Goal: Task Accomplishment & Management: Manage account settings

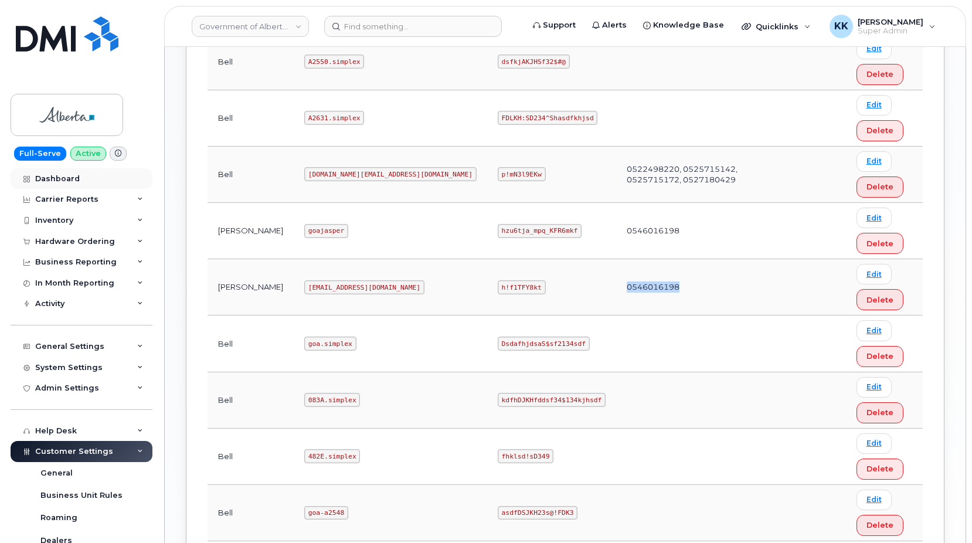
scroll to position [658, 0]
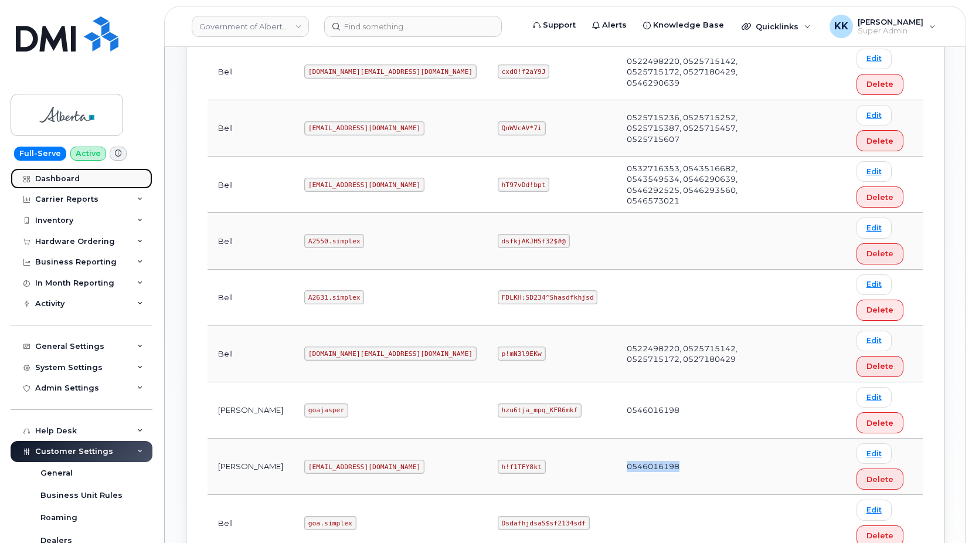
click at [80, 179] on link "Dashboard" at bounding box center [82, 178] width 142 height 21
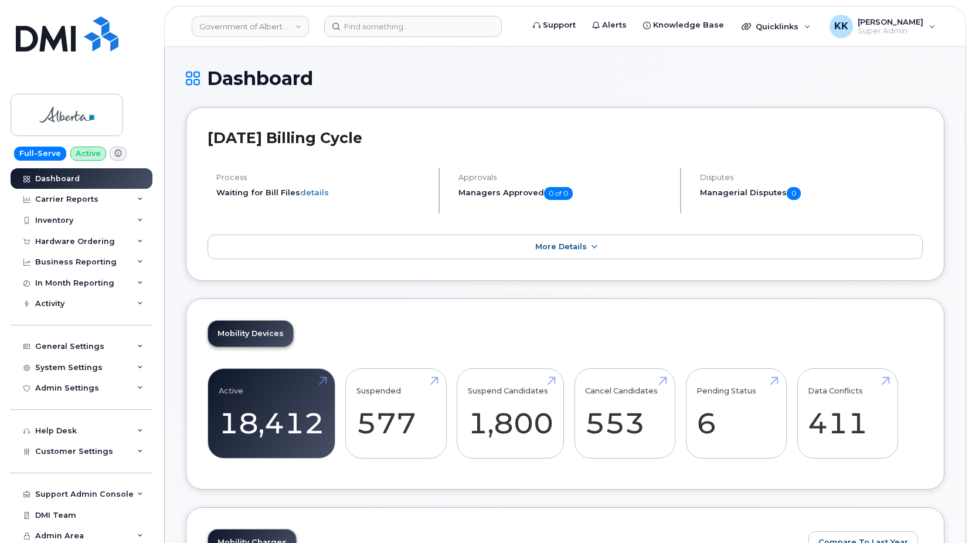
click at [420, 277] on div "[DATE] Billing Cycle Process Waiting for Bill Files details Approvals Managers …" at bounding box center [565, 194] width 759 height 174
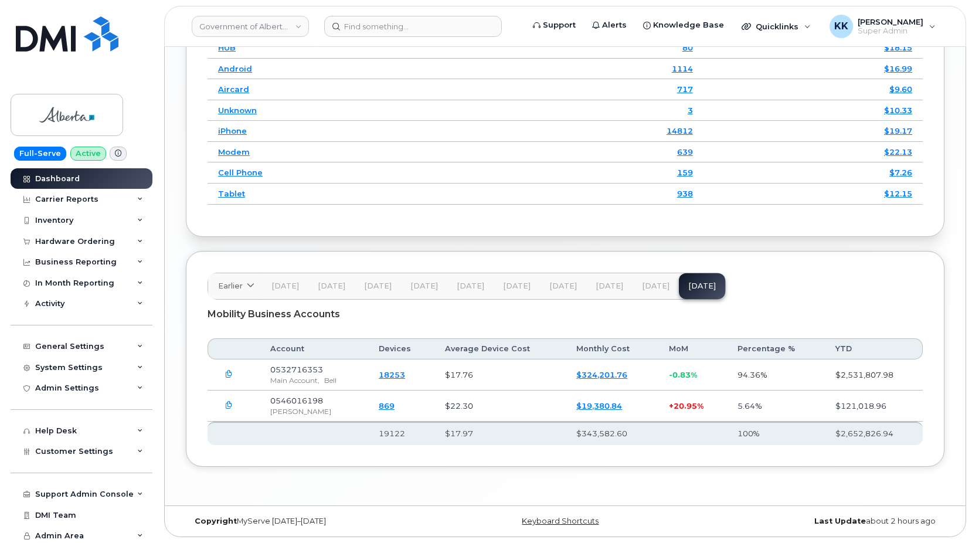
click at [235, 405] on button "button" at bounding box center [228, 405] width 21 height 21
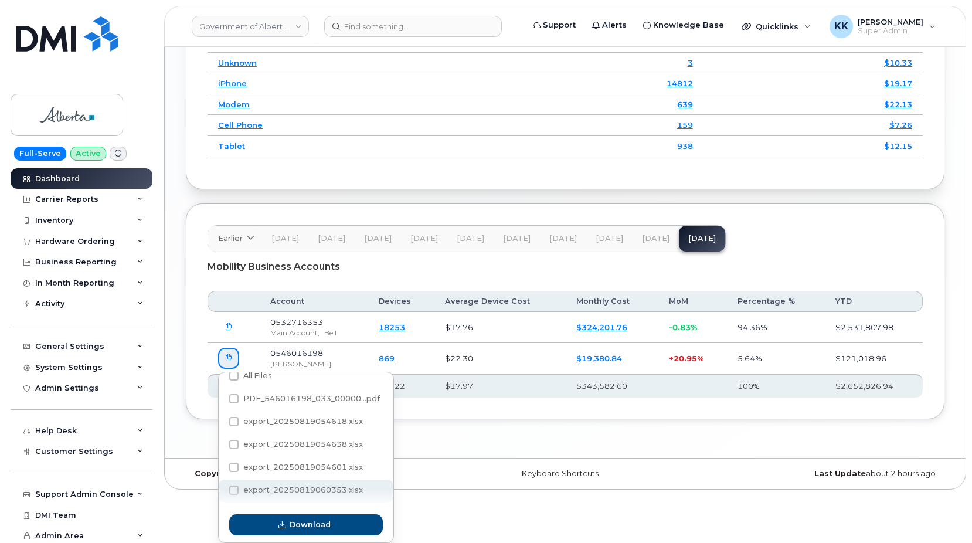
scroll to position [0, 0]
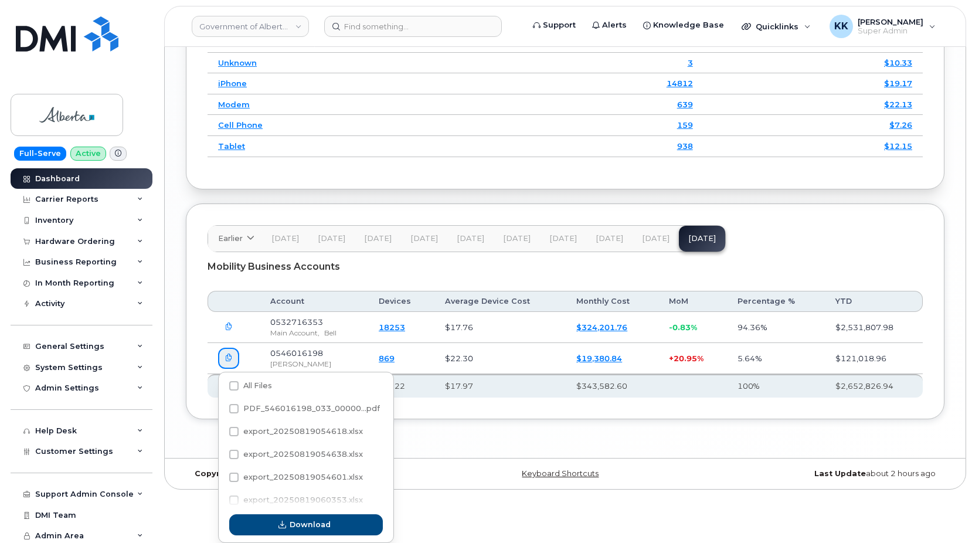
click at [673, 273] on div "Mobility Business Accounts" at bounding box center [565, 266] width 715 height 29
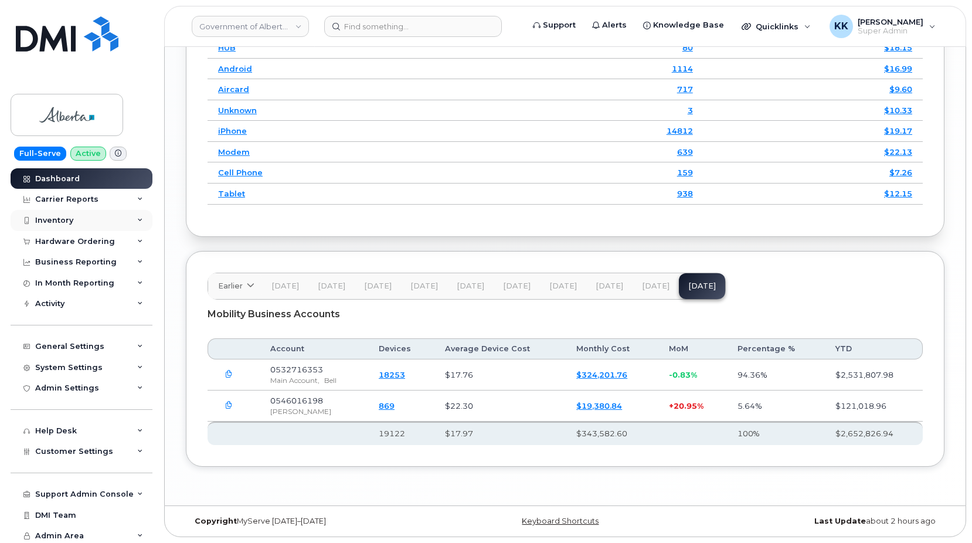
click at [81, 222] on div "Inventory" at bounding box center [82, 220] width 142 height 21
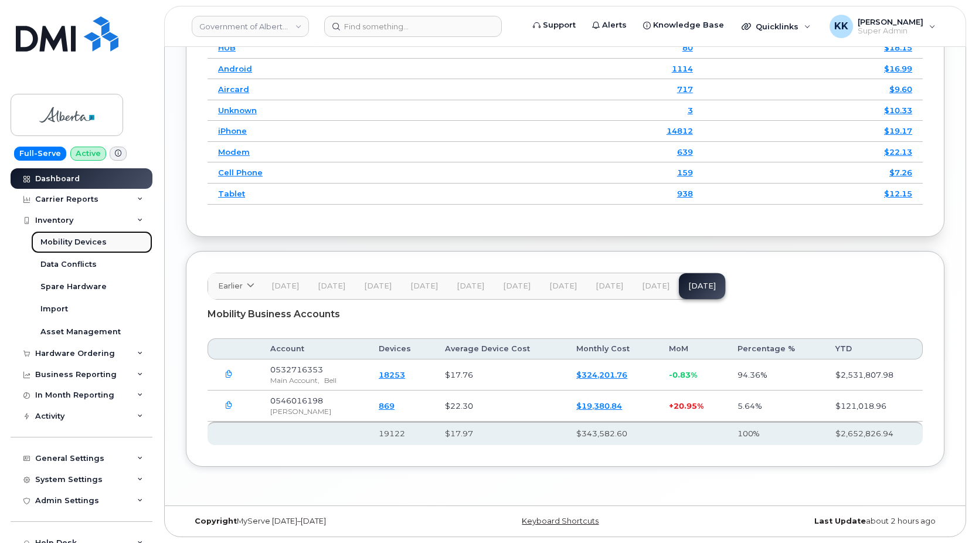
click at [64, 240] on div "Mobility Devices" at bounding box center [73, 242] width 66 height 11
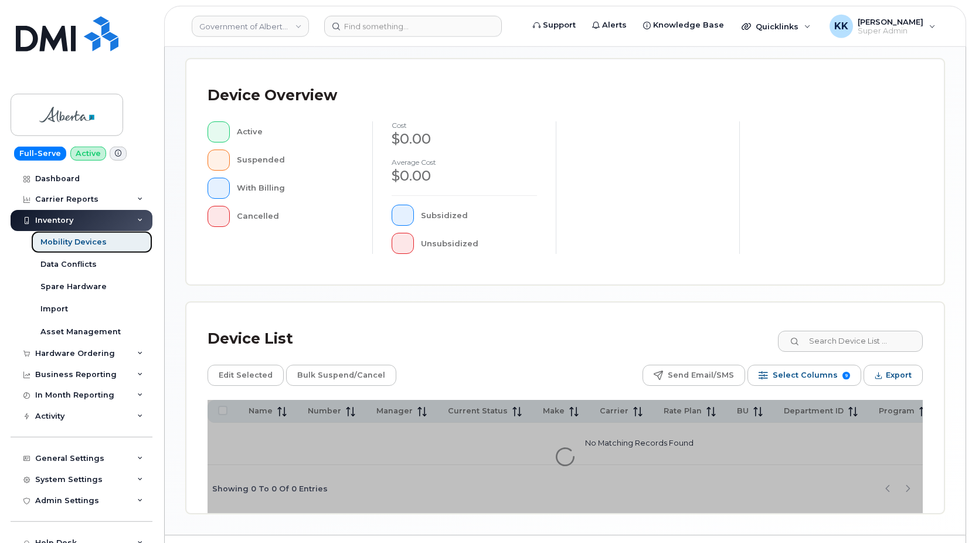
scroll to position [299, 0]
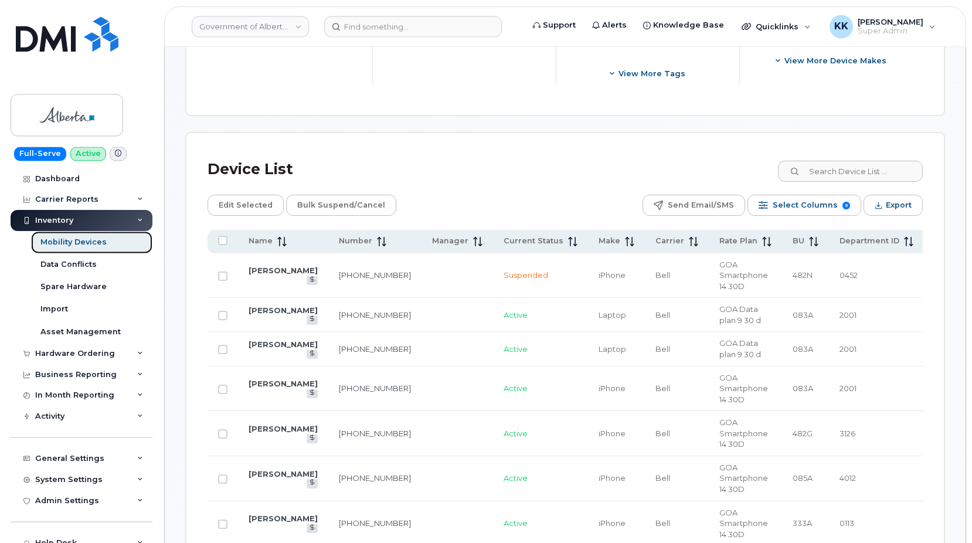
scroll to position [538, 0]
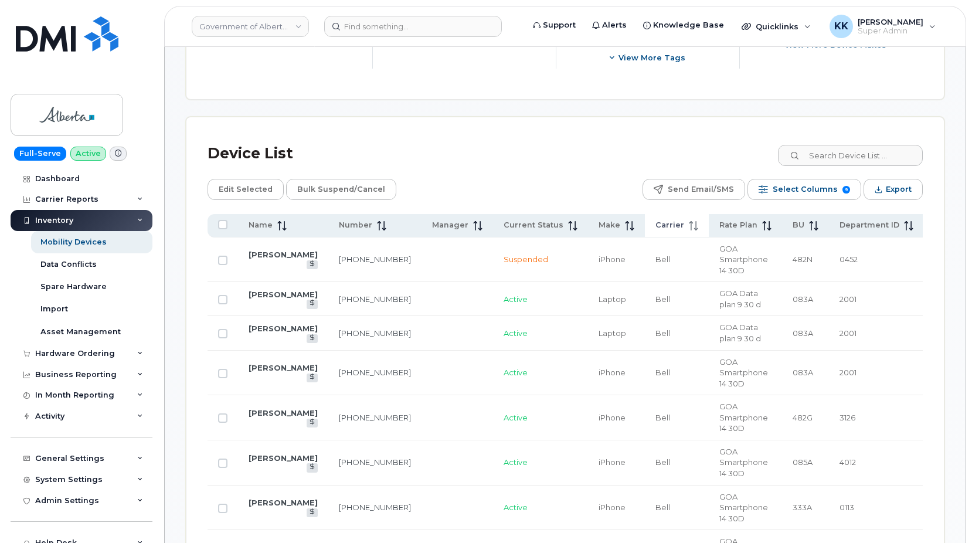
click at [656, 220] on span "Carrier" at bounding box center [670, 225] width 29 height 11
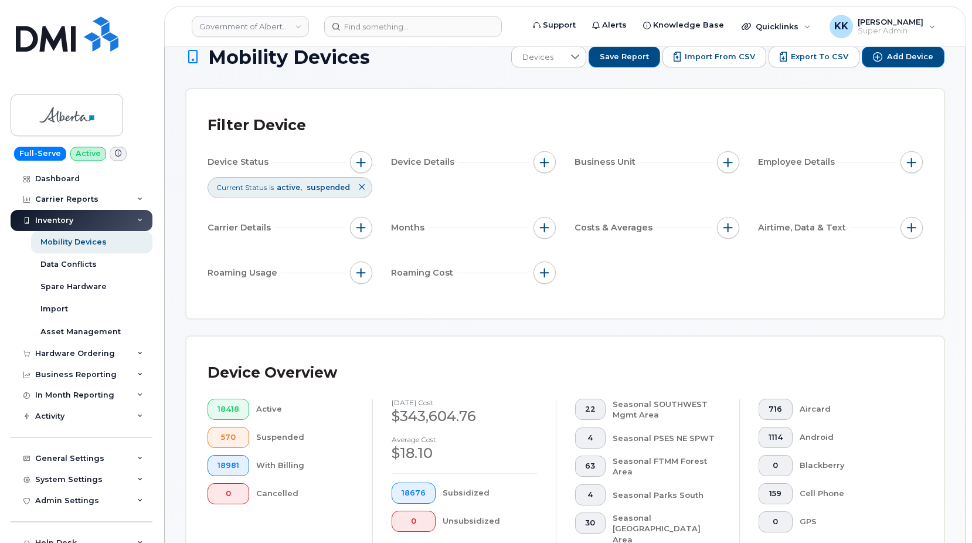
scroll to position [0, 0]
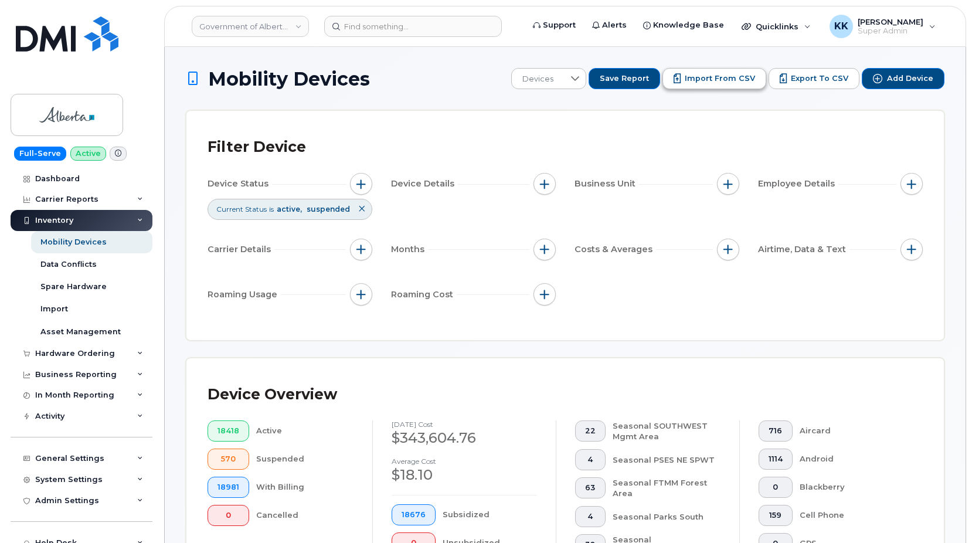
click at [710, 83] on span "Import from CSV" at bounding box center [720, 78] width 70 height 11
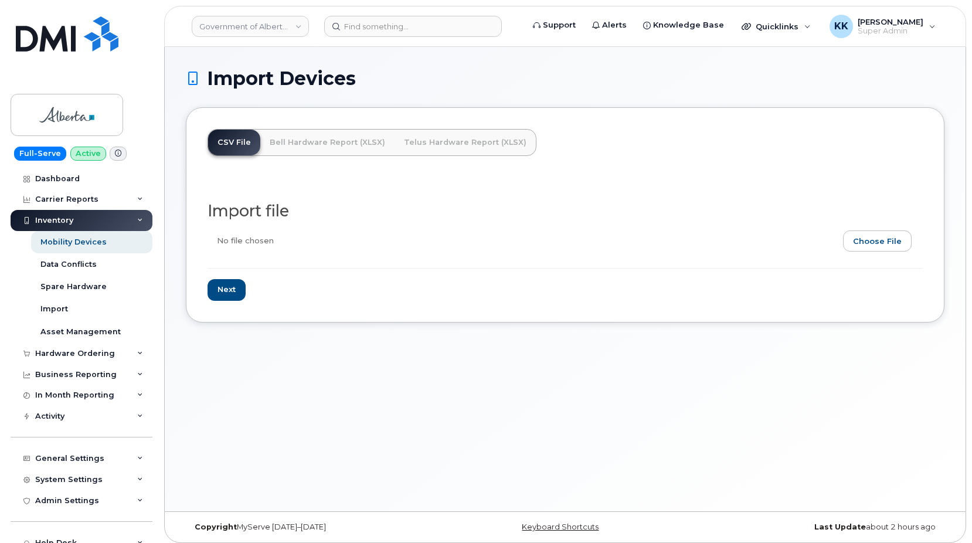
click at [889, 247] on input "file" at bounding box center [561, 243] width 706 height 27
type input "C:\fakepath\GOA Inventory.xlsx"
click at [232, 291] on input "Next" at bounding box center [227, 290] width 38 height 22
type input "Loading..."
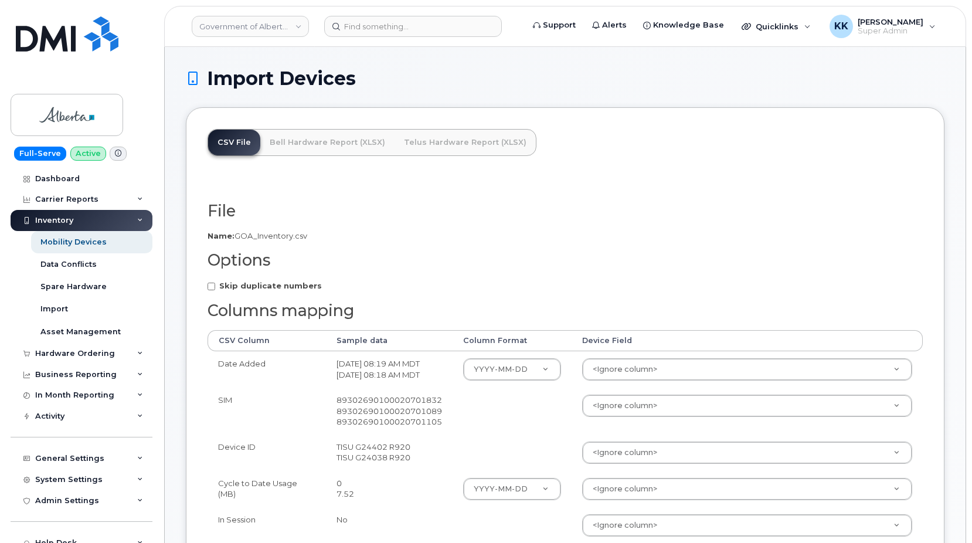
click at [239, 288] on strong "Skip duplicate numbers" at bounding box center [270, 285] width 103 height 9
click at [215, 288] on input "Skip duplicate numbers" at bounding box center [212, 287] width 8 height 8
checkbox input "true"
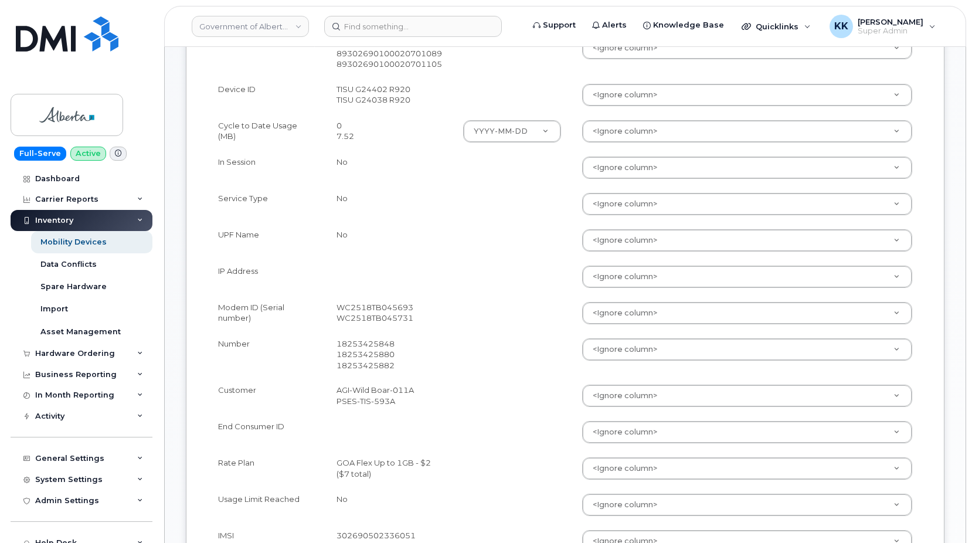
scroll to position [359, 0]
click at [645, 368] on body "Government of Alberta (GOA) Support Alerts Knowledge Base Quicklinks Suspend / …" at bounding box center [486, 476] width 972 height 1671
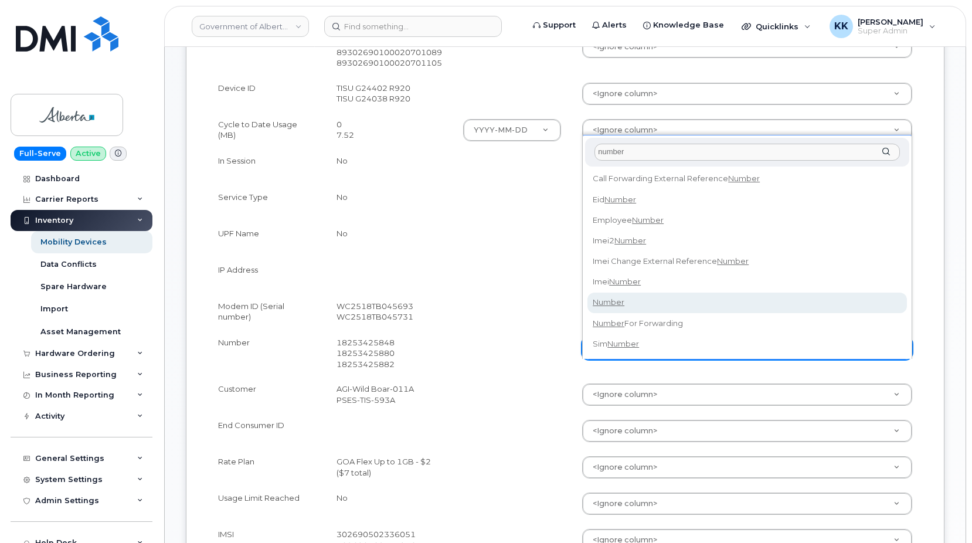
type input "number"
select select "number"
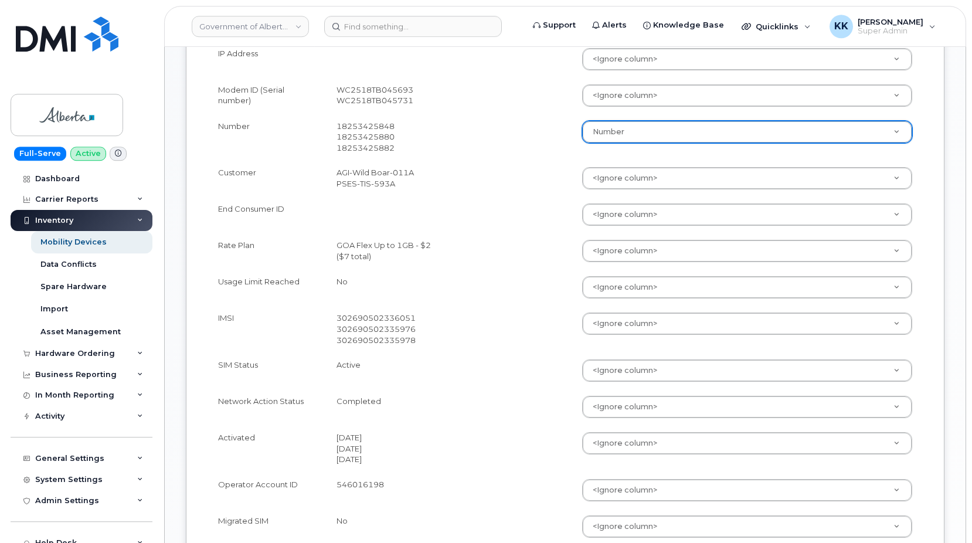
scroll to position [598, 0]
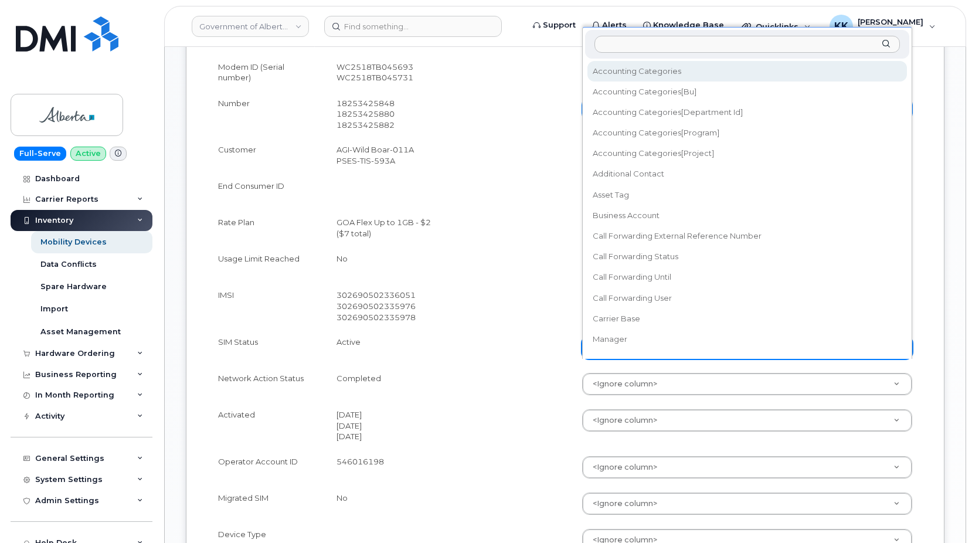
click at [629, 367] on body "Government of Alberta (GOA) Support Alerts Knowledge Base Quicklinks Suspend / …" at bounding box center [486, 237] width 972 height 1671
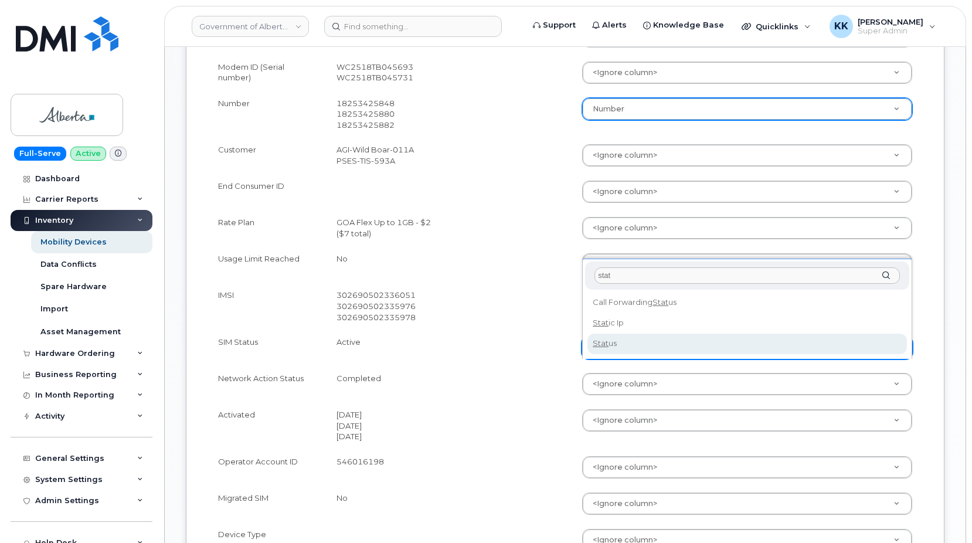
type input "stat"
select select "status"
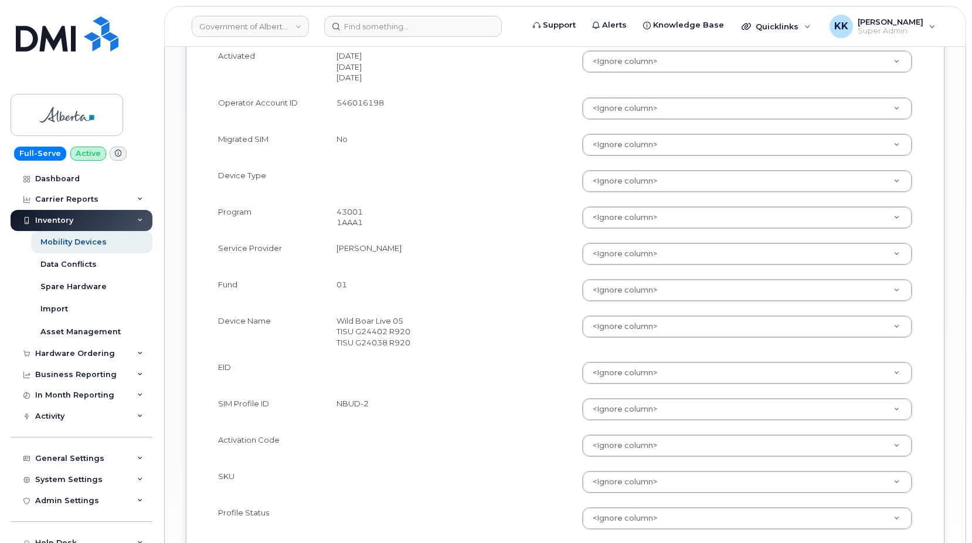
scroll to position [1150, 0]
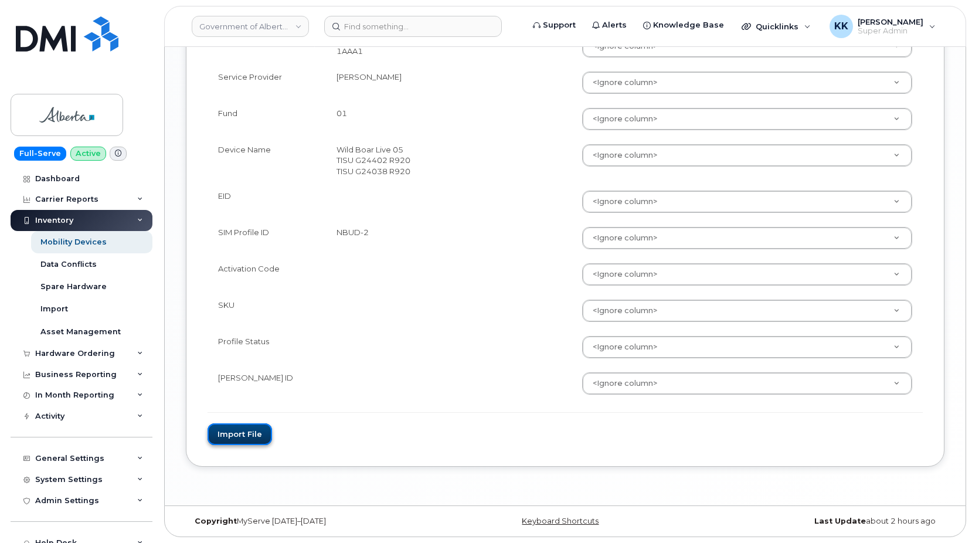
click at [238, 432] on button "Import file" at bounding box center [240, 434] width 65 height 22
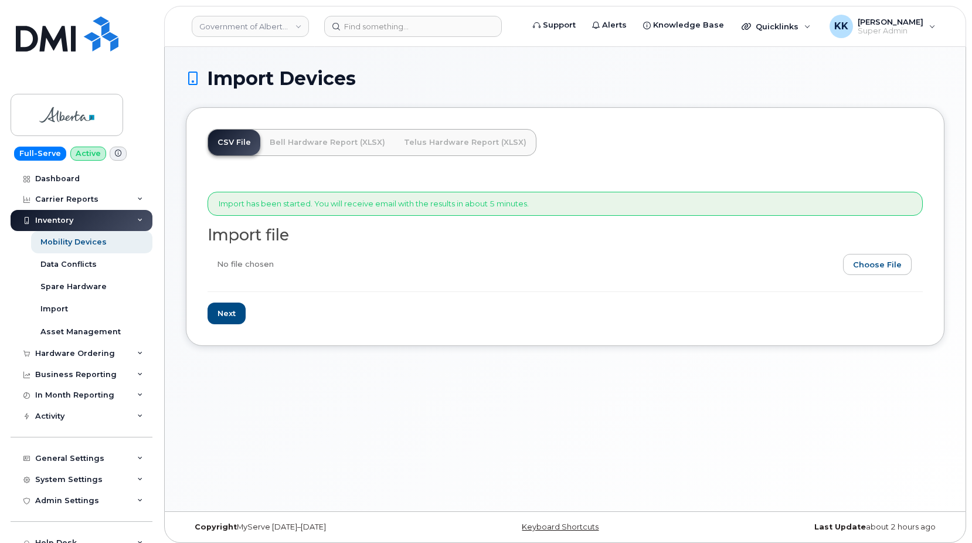
click at [868, 258] on input "file" at bounding box center [561, 267] width 706 height 27
type input "C:\fakepath\GOA Inventory.xlsx"
click at [226, 313] on input "Next" at bounding box center [227, 314] width 38 height 22
type input "Loading..."
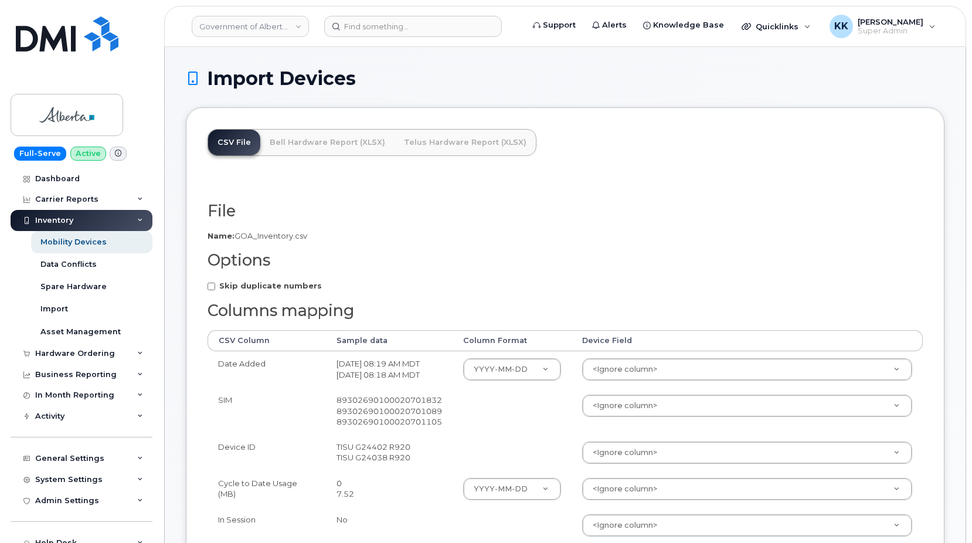
click at [242, 288] on strong "Skip duplicate numbers" at bounding box center [270, 285] width 103 height 9
click at [215, 288] on input "Skip duplicate numbers" at bounding box center [212, 287] width 8 height 8
checkbox input "true"
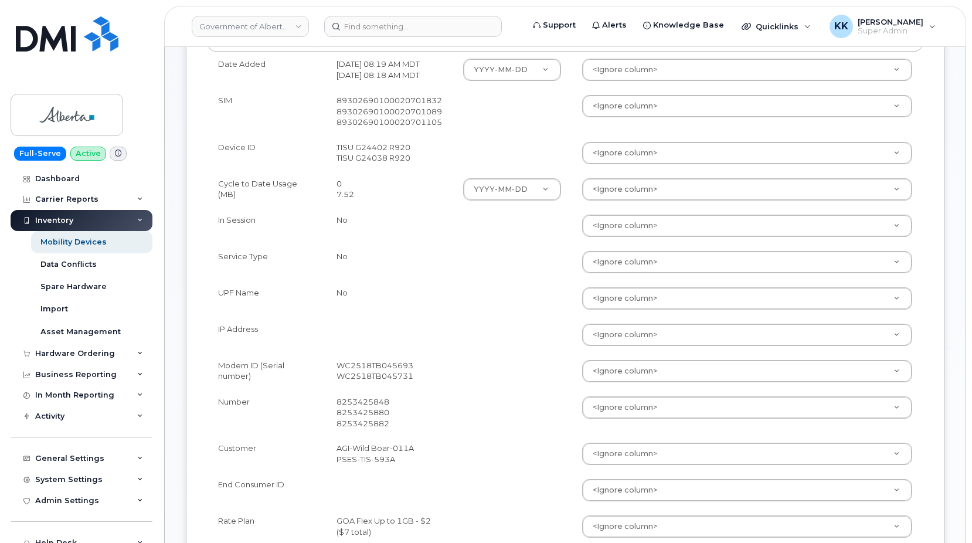
scroll to position [359, 0]
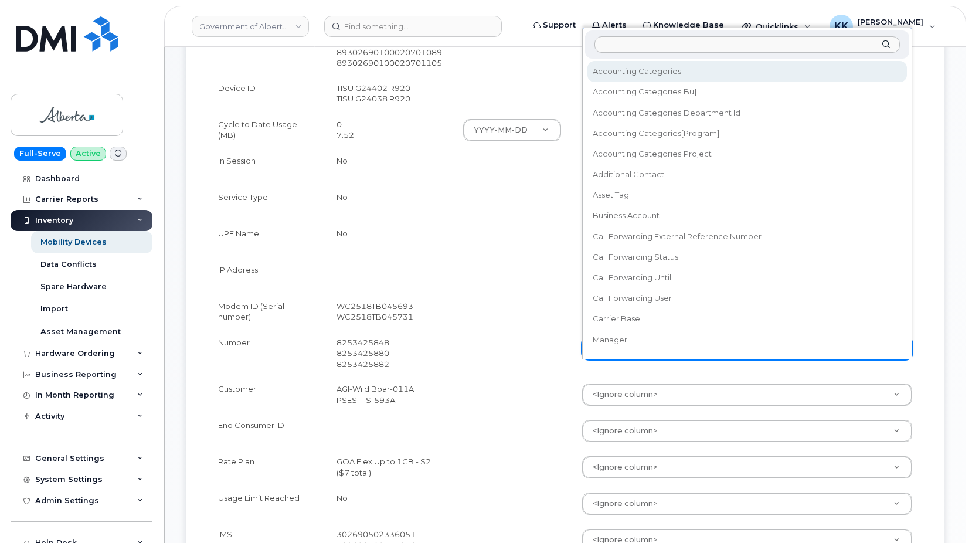
click at [624, 372] on body "Government of [GEOGRAPHIC_DATA] ([GEOGRAPHIC_DATA]) Support Alerts Knowledge Ba…" at bounding box center [486, 476] width 972 height 1671
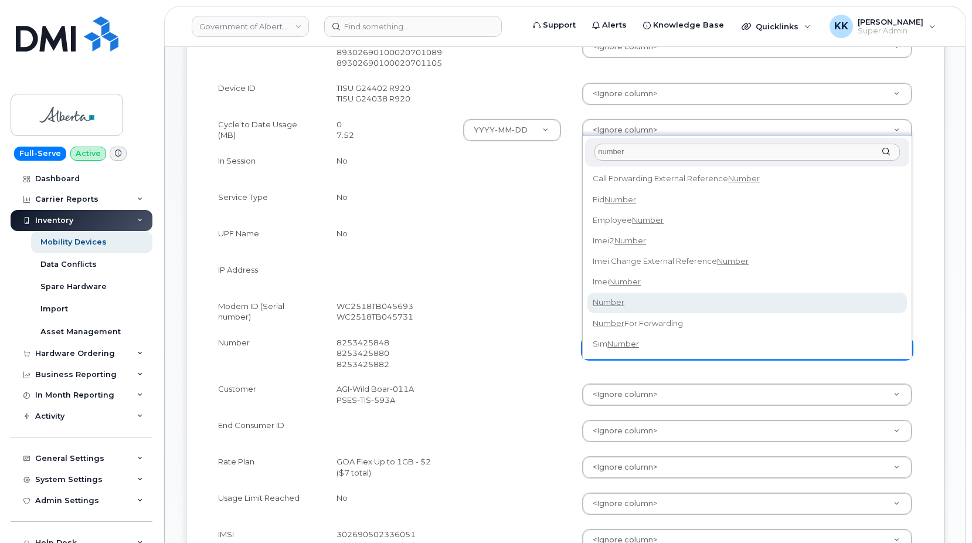
type input "number"
select select "number"
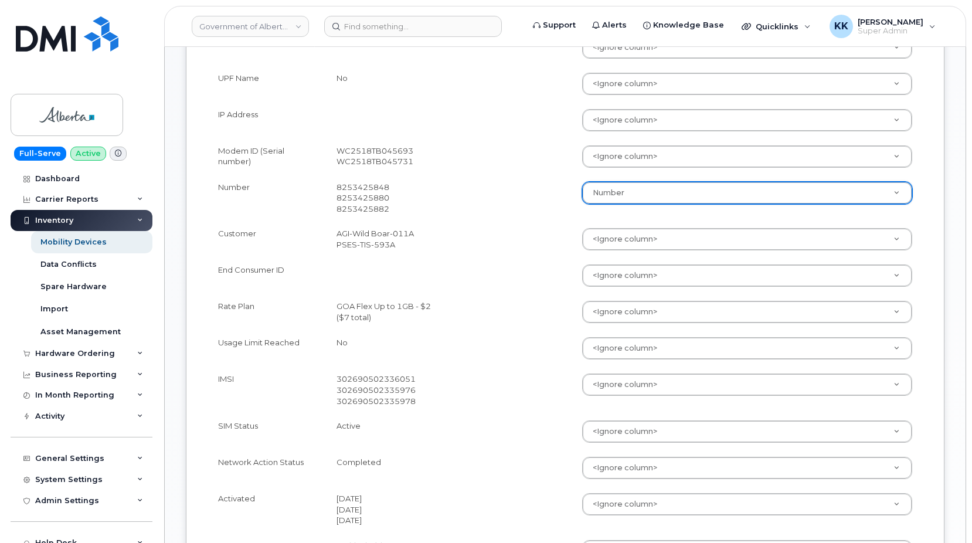
scroll to position [538, 0]
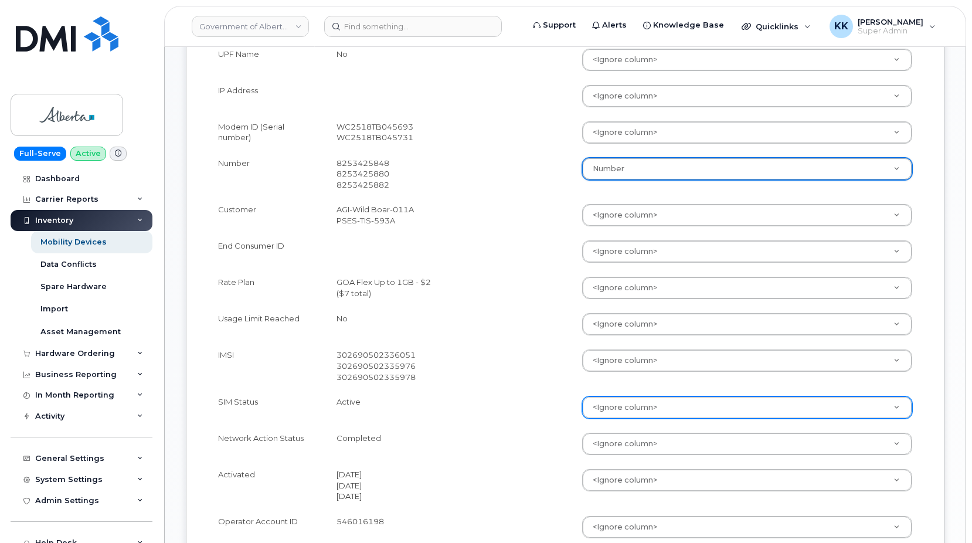
click at [636, 429] on body "Government of [GEOGRAPHIC_DATA] ([GEOGRAPHIC_DATA]) Support Alerts Knowledge Ba…" at bounding box center [486, 297] width 972 height 1671
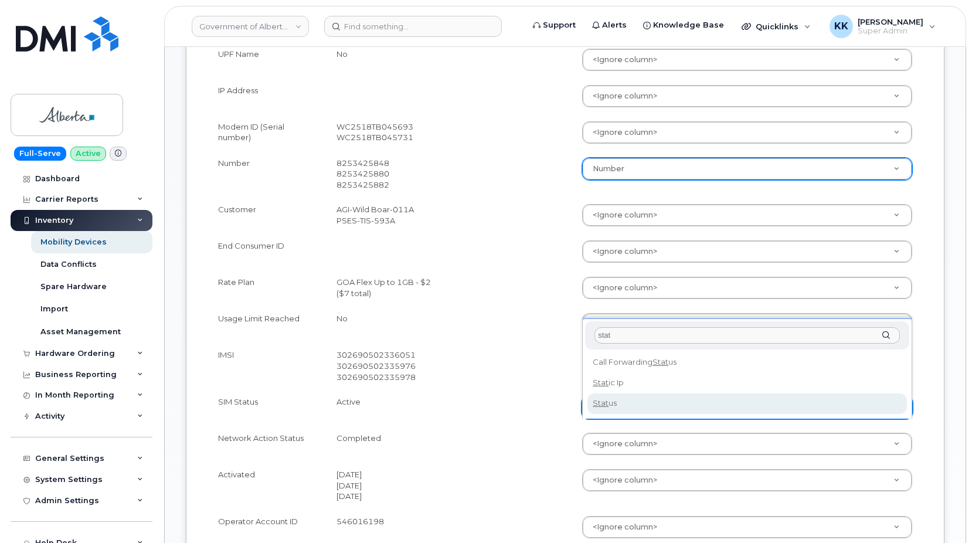
type input "stat"
select select "status"
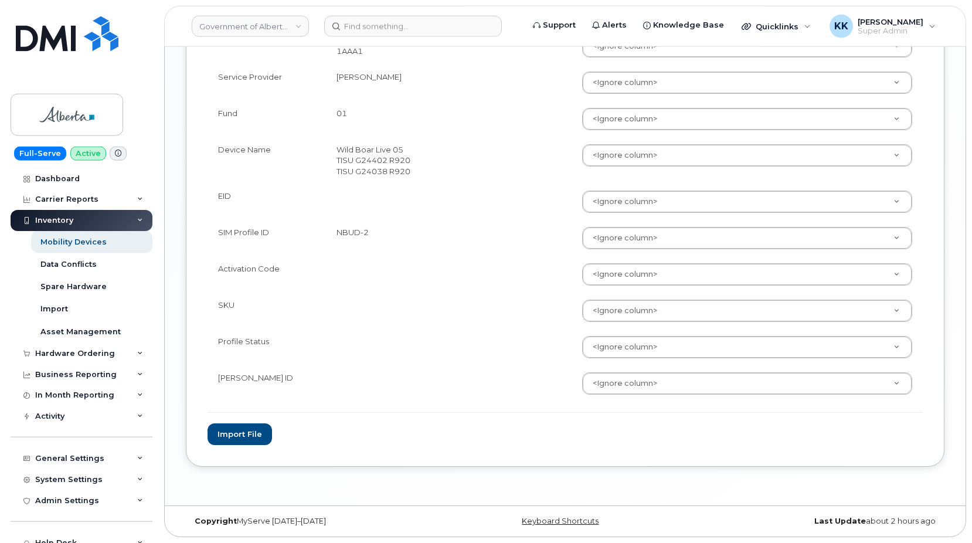
scroll to position [1150, 0]
click at [240, 433] on button "Import file" at bounding box center [240, 434] width 65 height 22
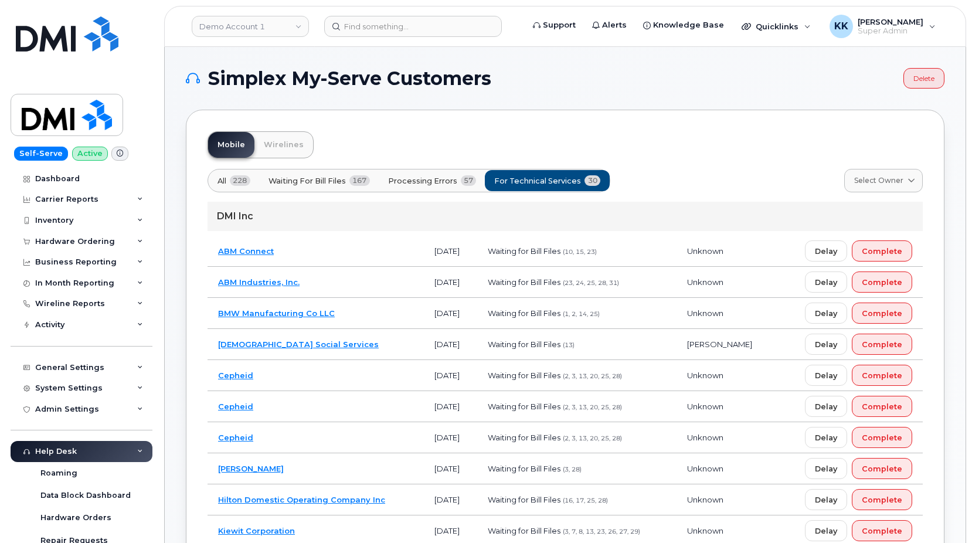
scroll to position [683, 0]
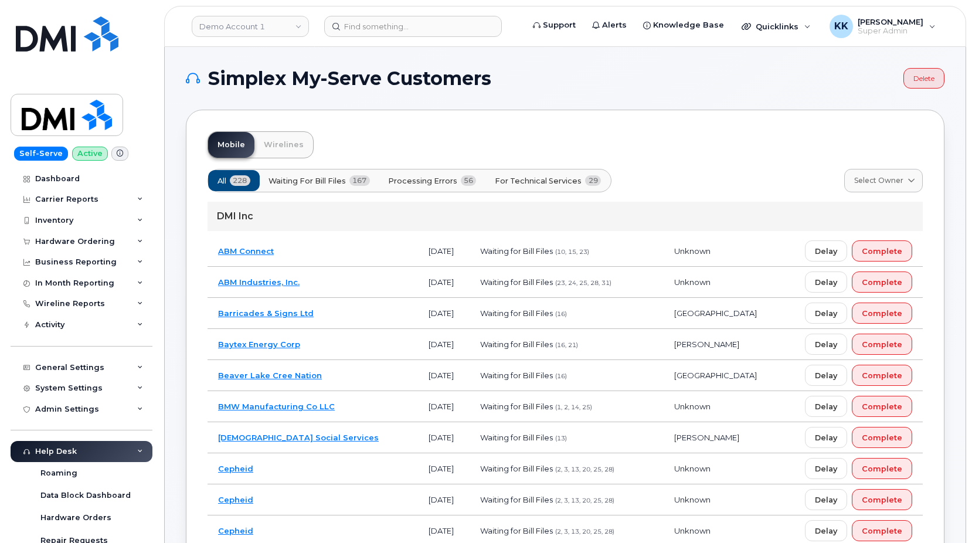
click at [557, 183] on span "For Technical Services" at bounding box center [538, 180] width 87 height 11
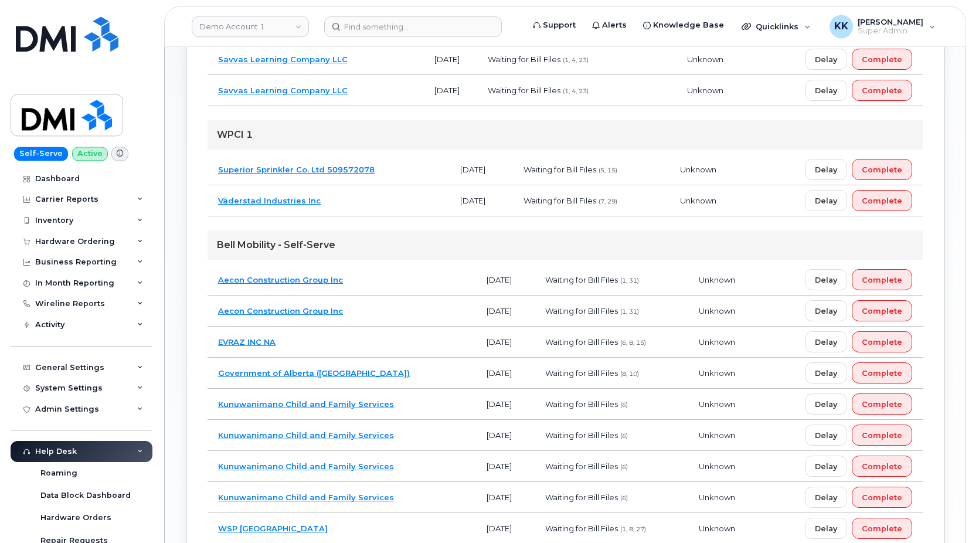
scroll to position [598, 0]
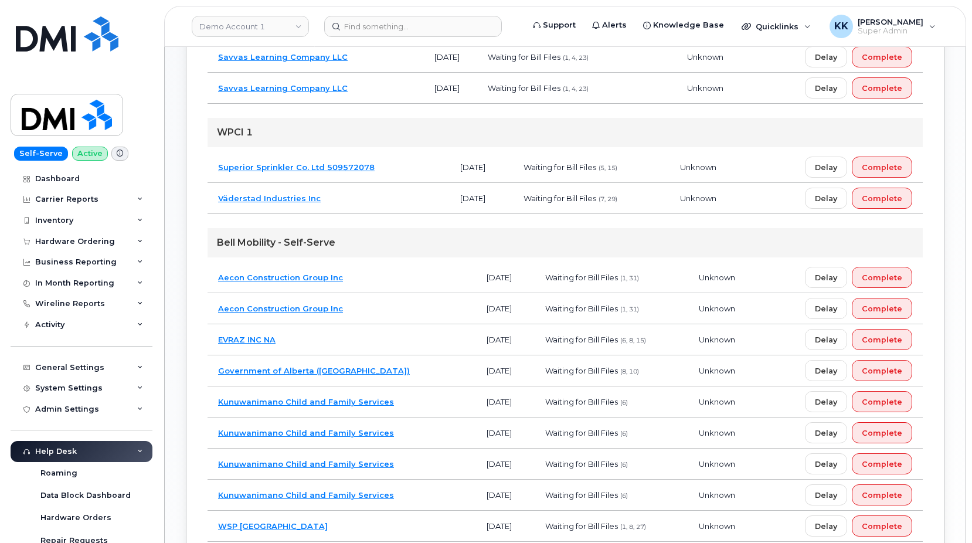
click at [389, 367] on td "Government of Alberta (GOA)" at bounding box center [342, 370] width 269 height 31
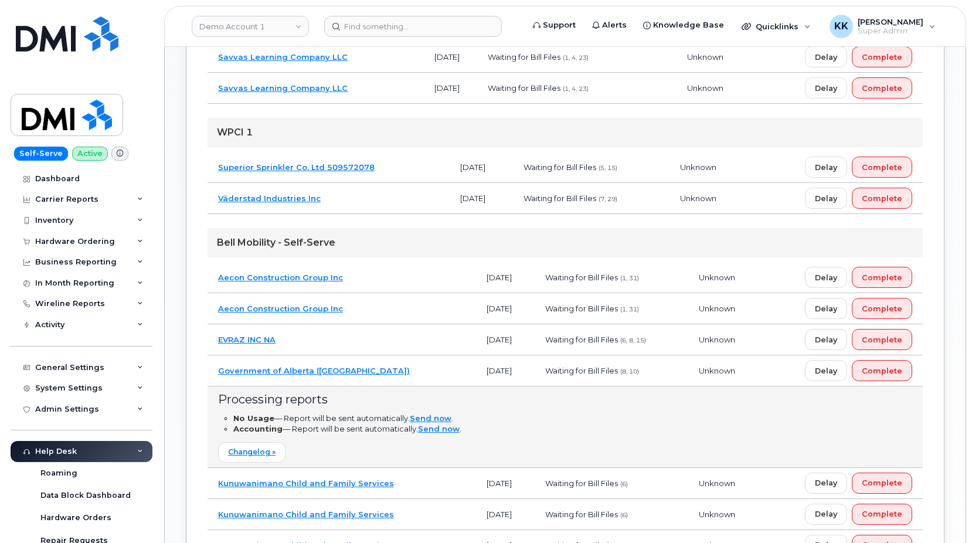
click at [388, 370] on td "Government of Alberta (GOA)" at bounding box center [342, 370] width 269 height 31
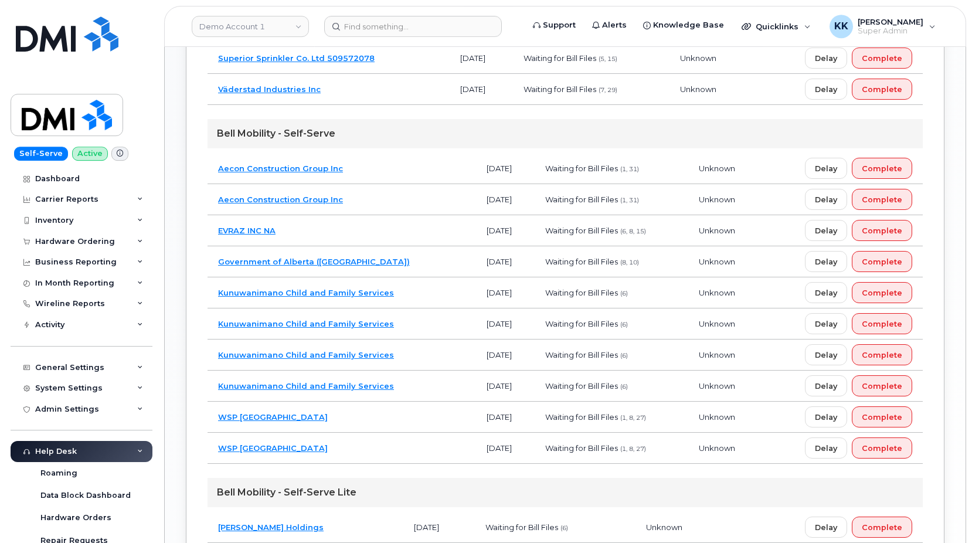
scroll to position [837, 0]
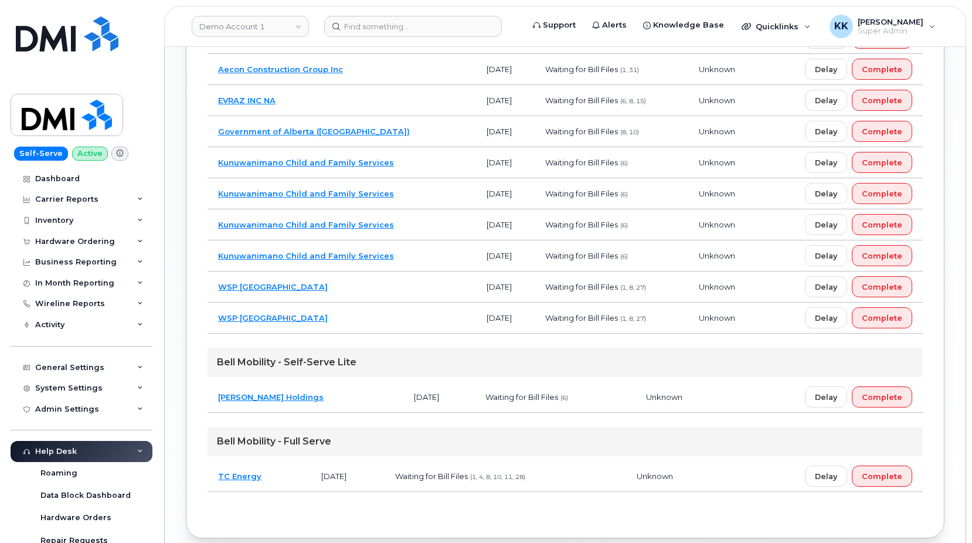
click at [316, 397] on td "[PERSON_NAME] Holdings" at bounding box center [306, 397] width 196 height 31
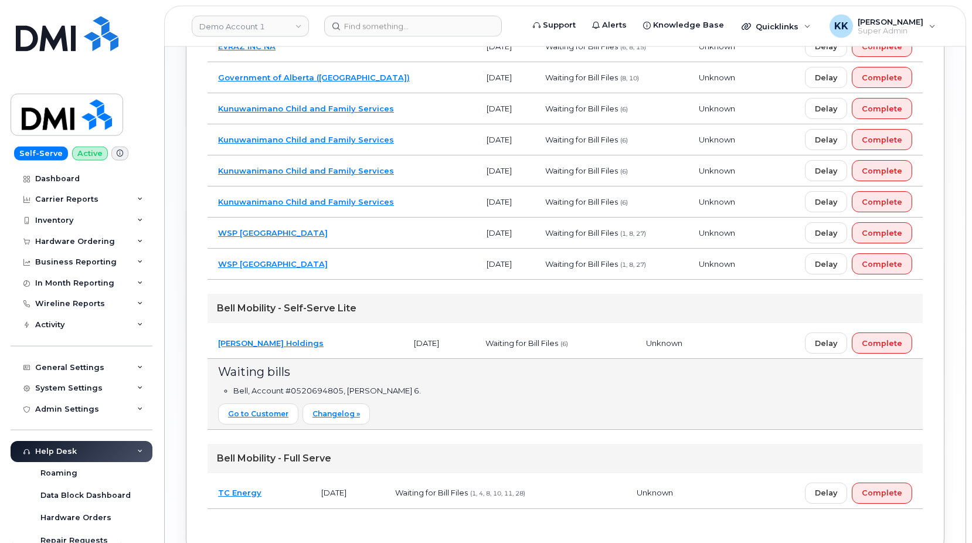
scroll to position [888, 0]
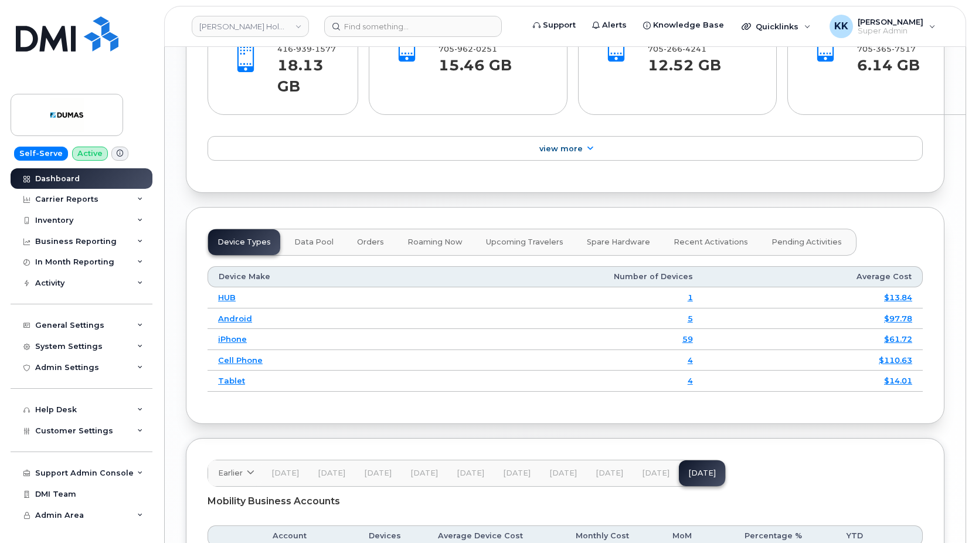
scroll to position [1408, 0]
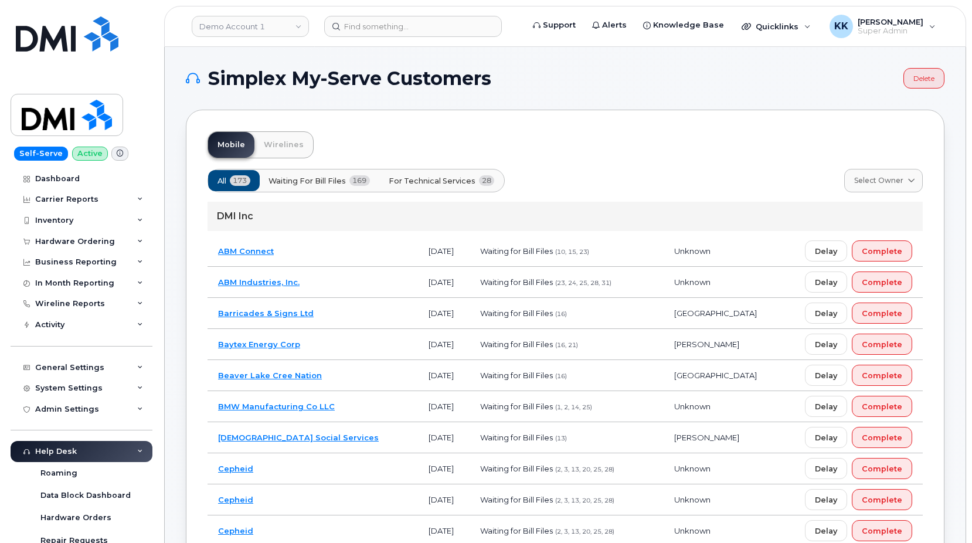
click at [460, 182] on span "For Technical Services" at bounding box center [432, 180] width 87 height 11
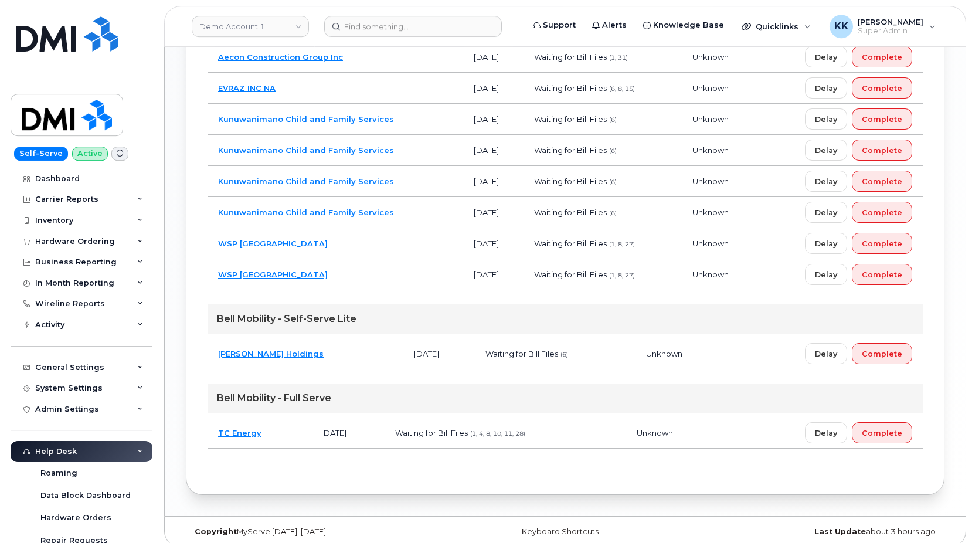
scroll to position [860, 0]
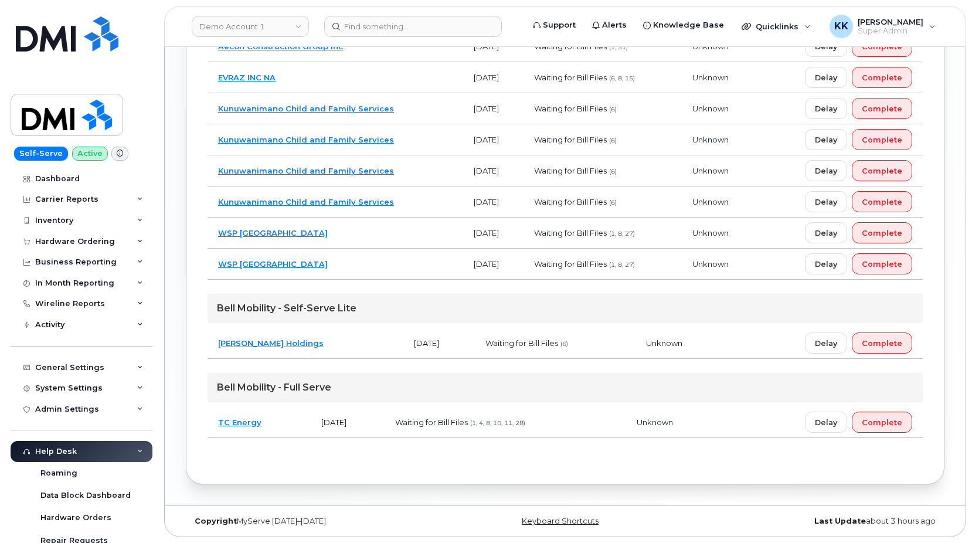
click at [333, 347] on td "[PERSON_NAME] Holdings" at bounding box center [306, 343] width 196 height 31
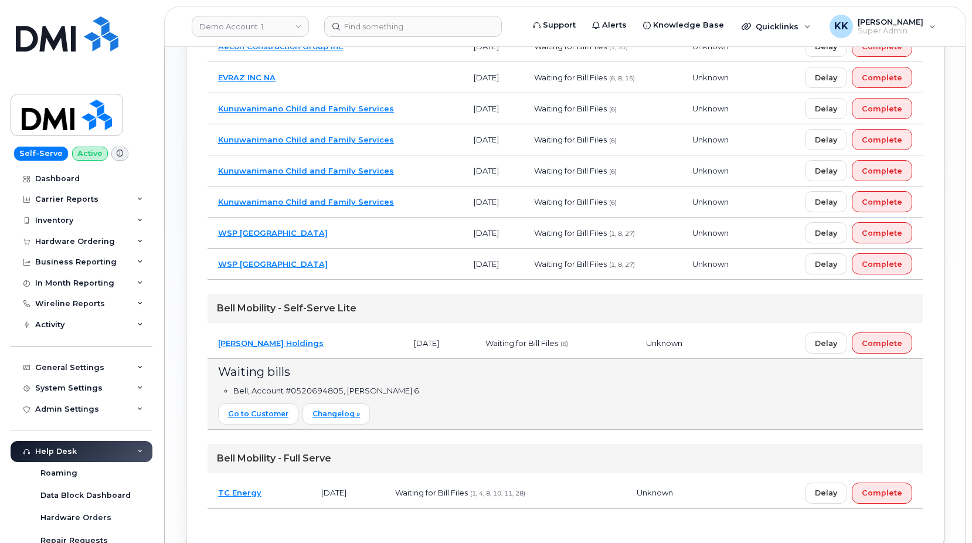
click at [333, 348] on td "[PERSON_NAME] Holdings" at bounding box center [306, 343] width 196 height 31
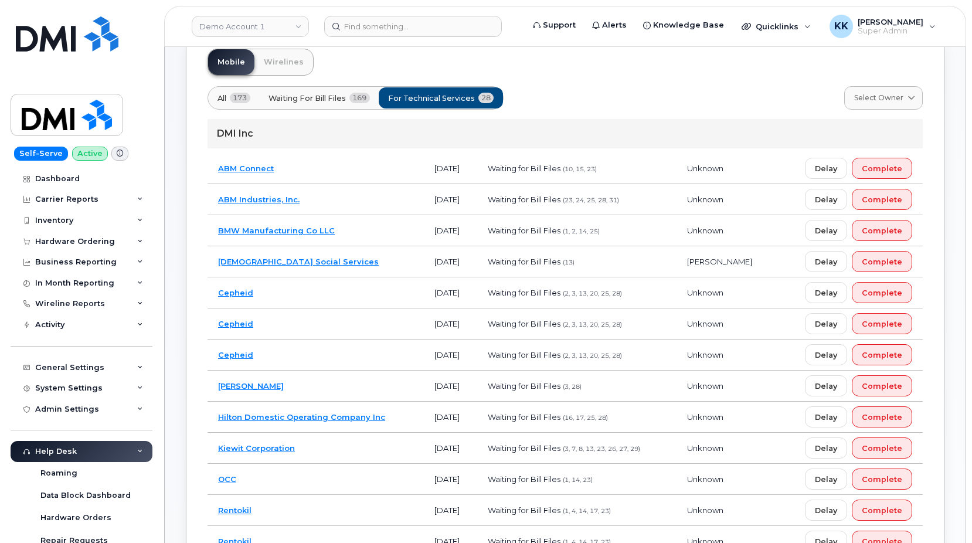
scroll to position [322, 0]
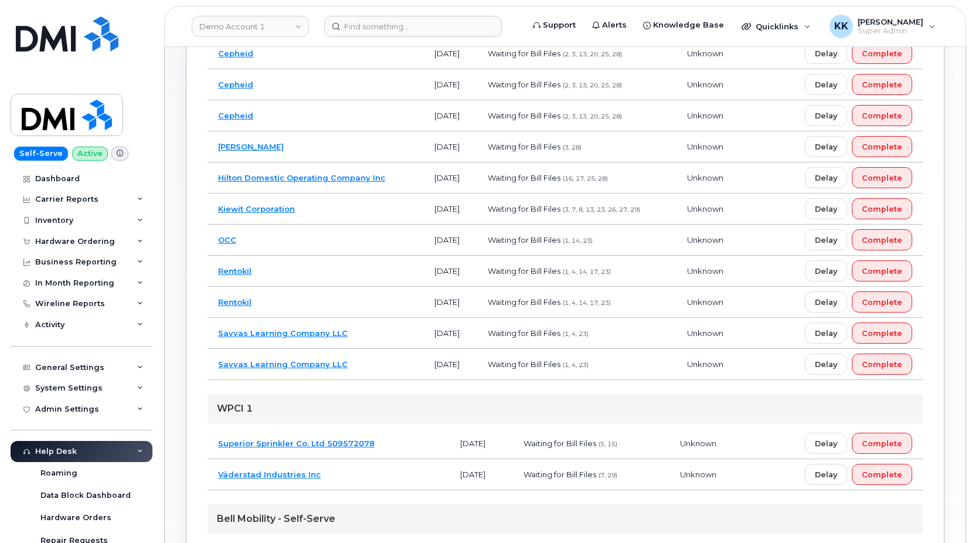
click at [393, 375] on td "Savvas Learning Company LLC" at bounding box center [316, 364] width 216 height 31
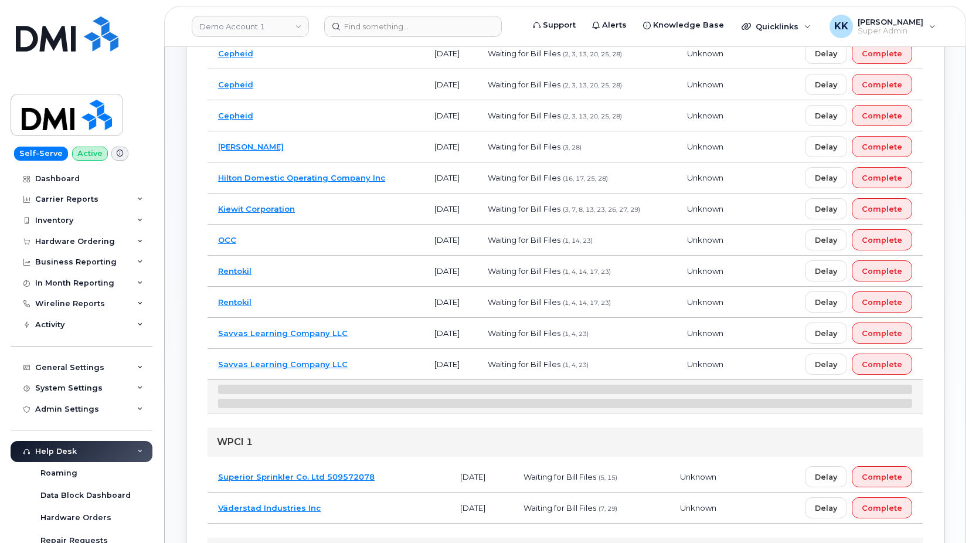
click at [392, 371] on td "Savvas Learning Company LLC" at bounding box center [316, 364] width 216 height 31
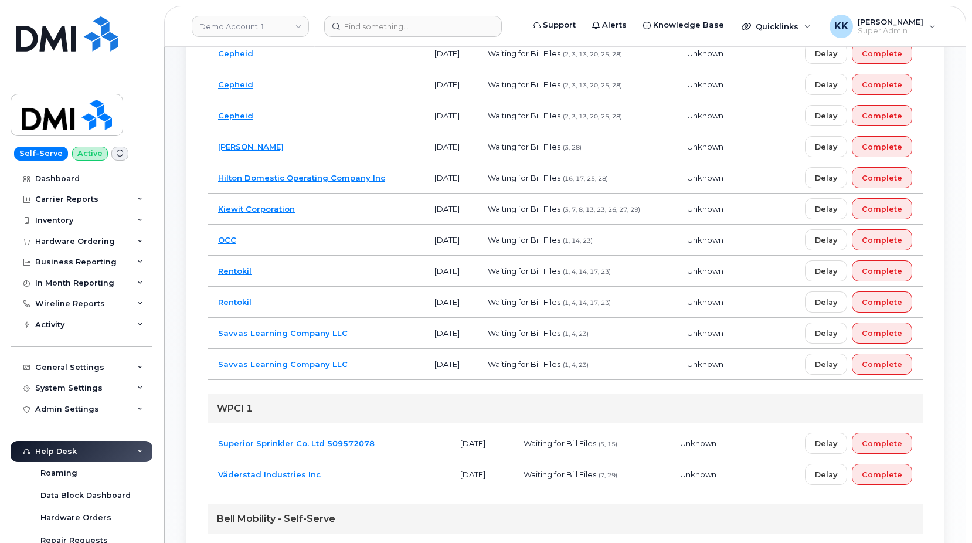
click at [400, 177] on td "Hilton Domestic Operating Company Inc" at bounding box center [316, 177] width 216 height 31
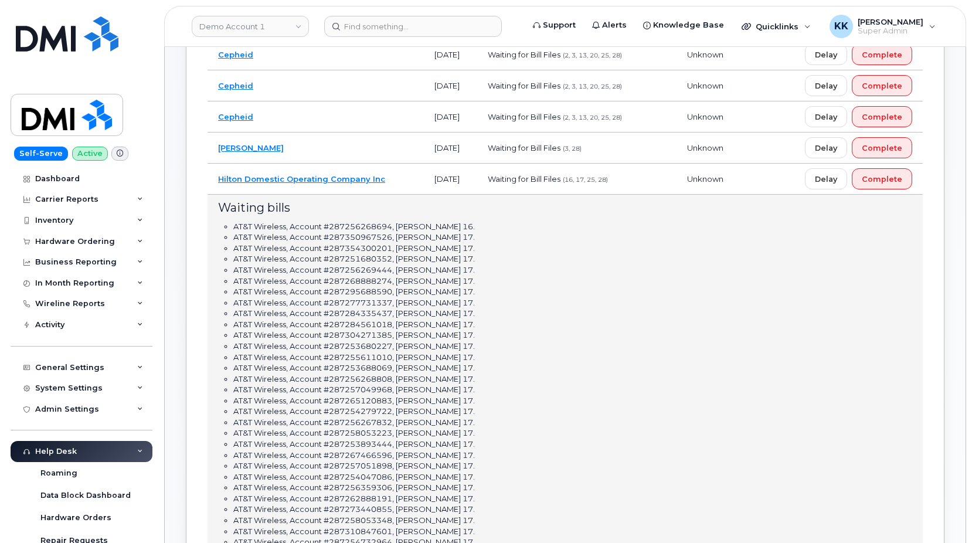
scroll to position [23, 0]
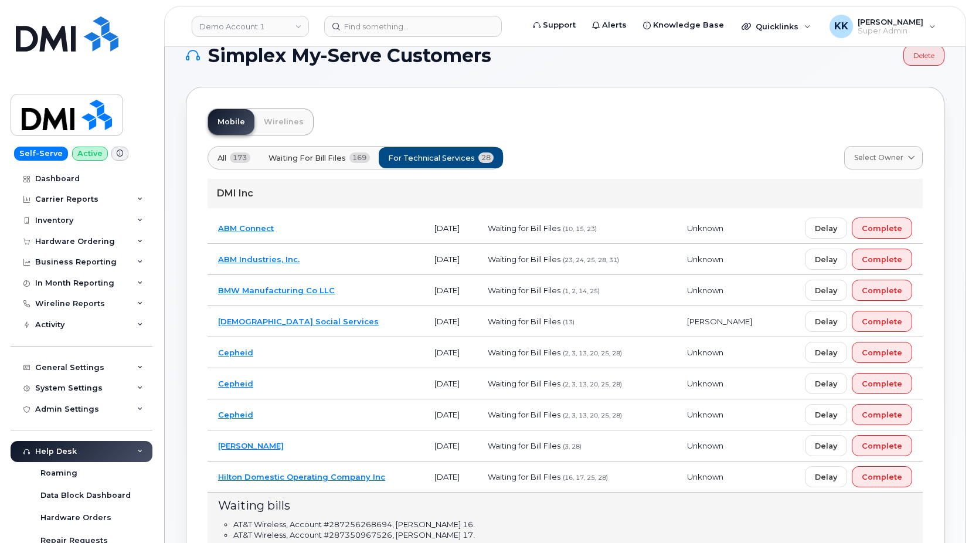
click at [391, 477] on td "Hilton Domestic Operating Company Inc" at bounding box center [316, 477] width 216 height 31
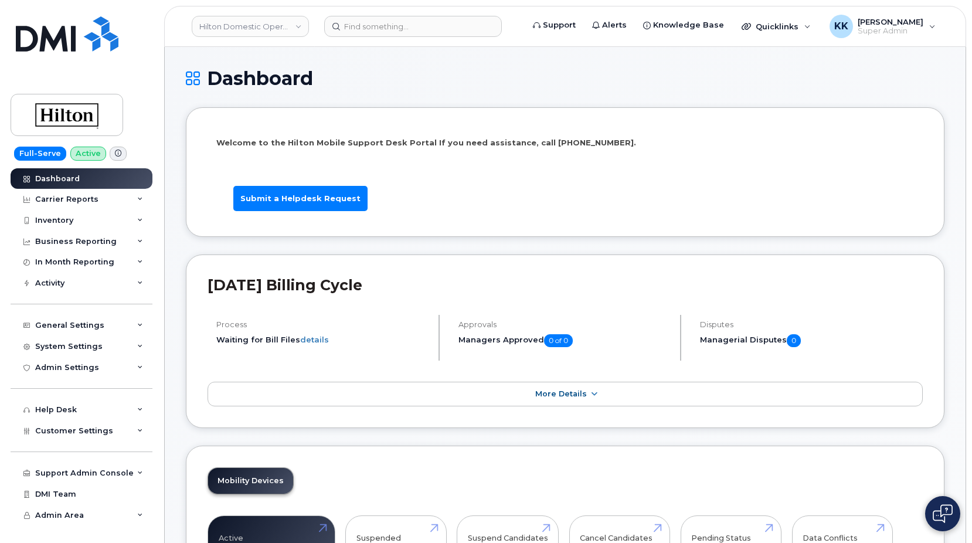
drag, startPoint x: 248, startPoint y: 44, endPoint x: 252, endPoint y: 38, distance: 7.6
click at [248, 43] on header "Hilton Domestic Operating Company Inc Support Alerts Knowledge Base Quicklinks …" at bounding box center [565, 26] width 802 height 41
click at [252, 34] on link "Hilton Domestic Operating Company Inc" at bounding box center [250, 26] width 117 height 21
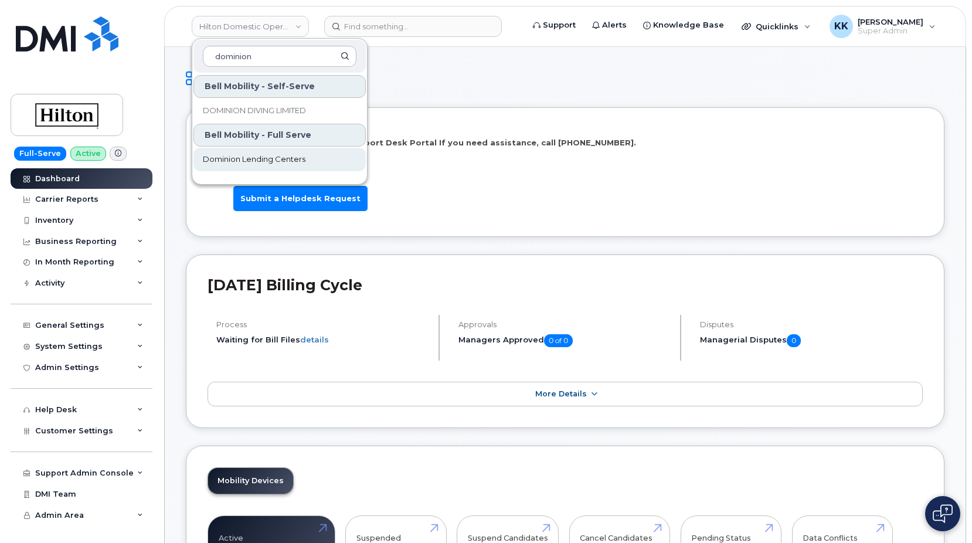
type input "dominion"
click at [286, 164] on span "Dominion Lending Centers" at bounding box center [254, 160] width 103 height 12
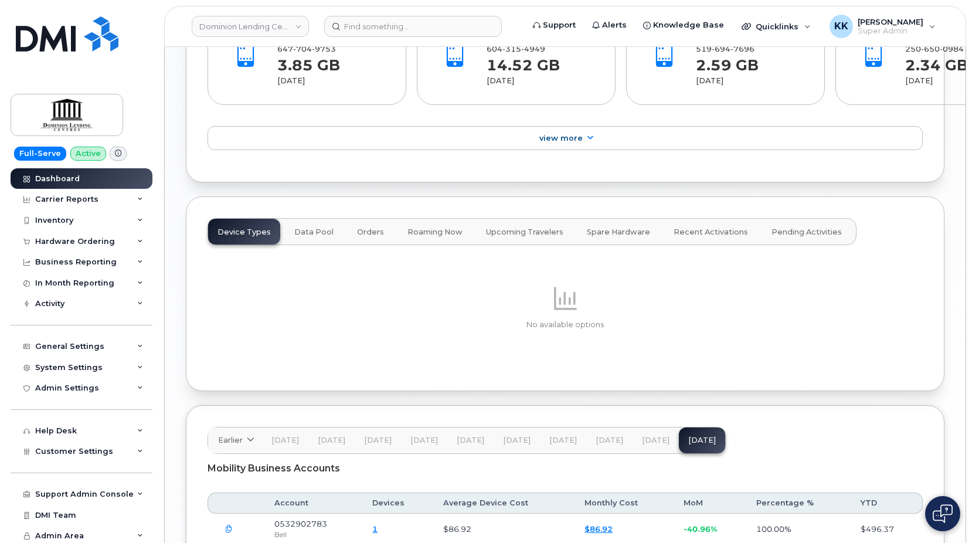
scroll to position [1497, 0]
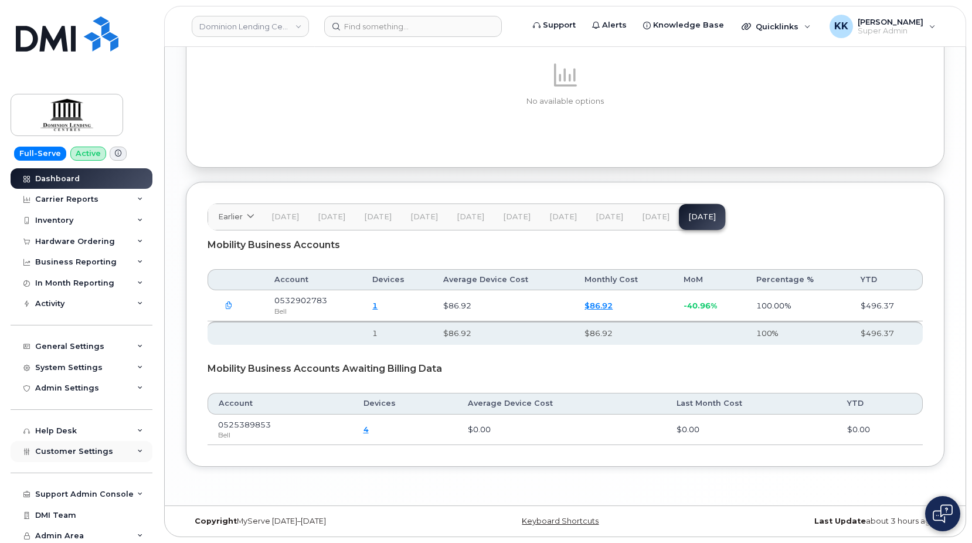
click at [108, 453] on div "Customer Settings" at bounding box center [82, 451] width 142 height 21
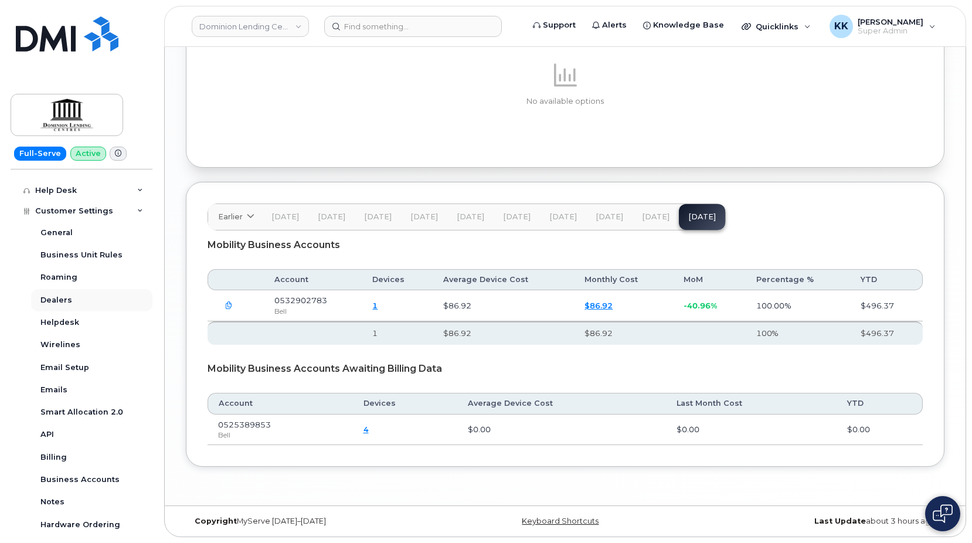
scroll to position [282, 0]
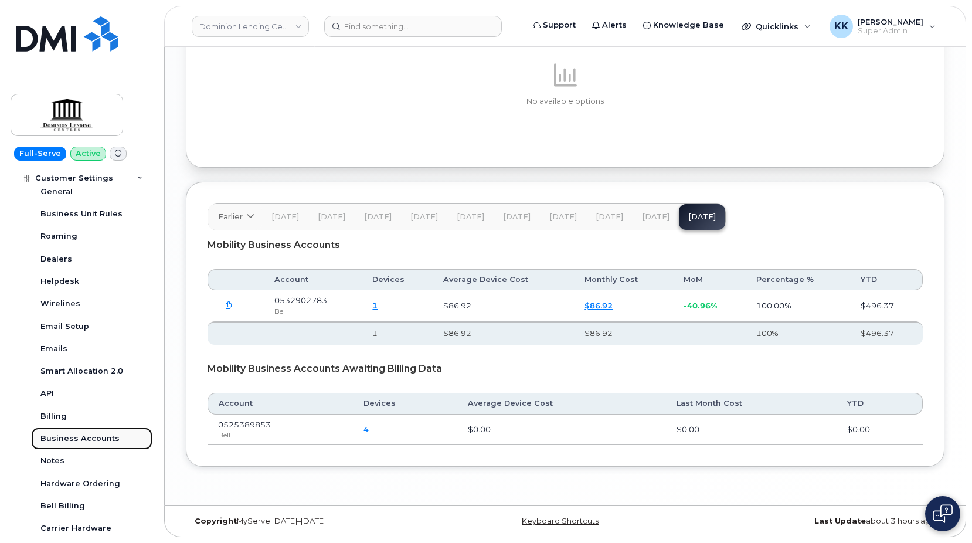
click at [107, 443] on div "Business Accounts" at bounding box center [79, 438] width 79 height 11
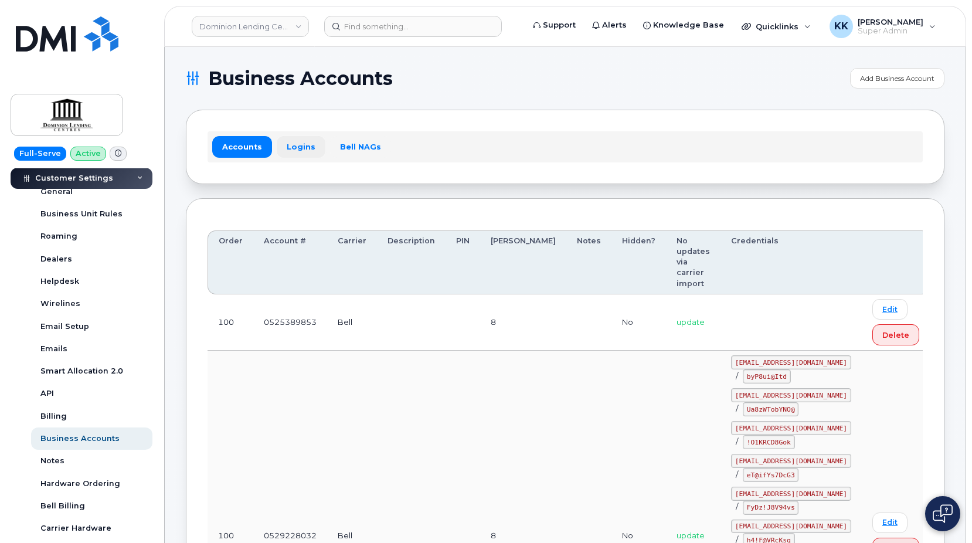
click at [303, 141] on link "Logins" at bounding box center [301, 146] width 49 height 21
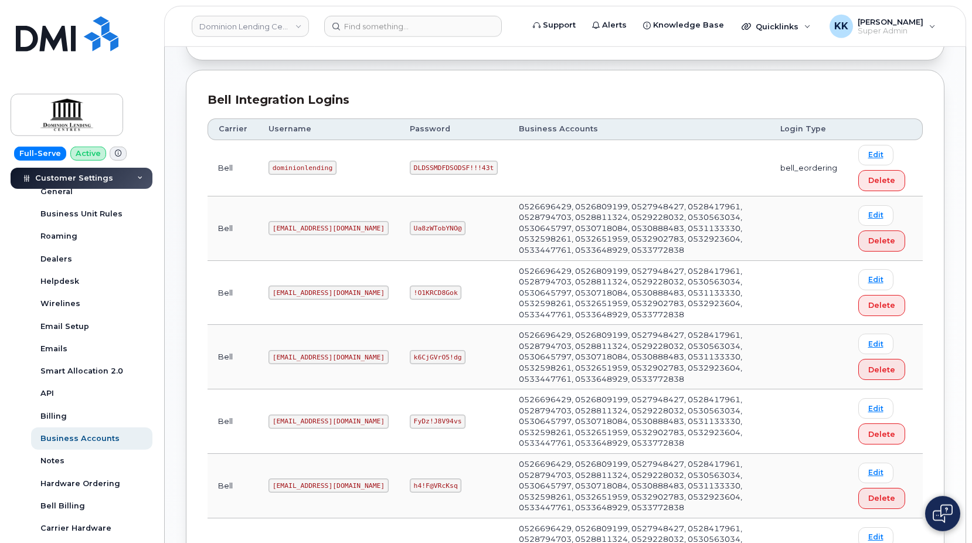
scroll to position [359, 0]
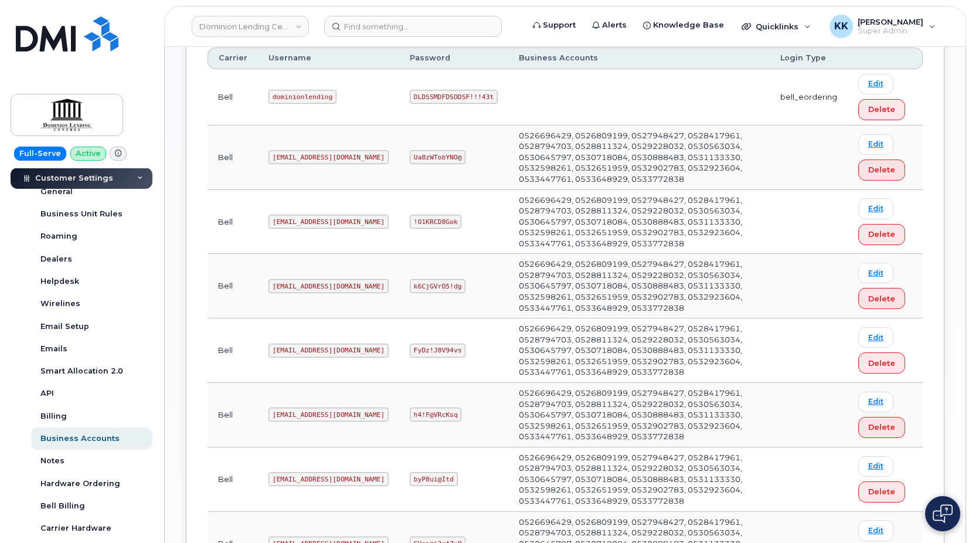
click at [354, 351] on code "smplxmortgage6@myserve.ca" at bounding box center [329, 351] width 120 height 14
click at [422, 347] on code "FyDz!J8V94vs" at bounding box center [438, 351] width 56 height 14
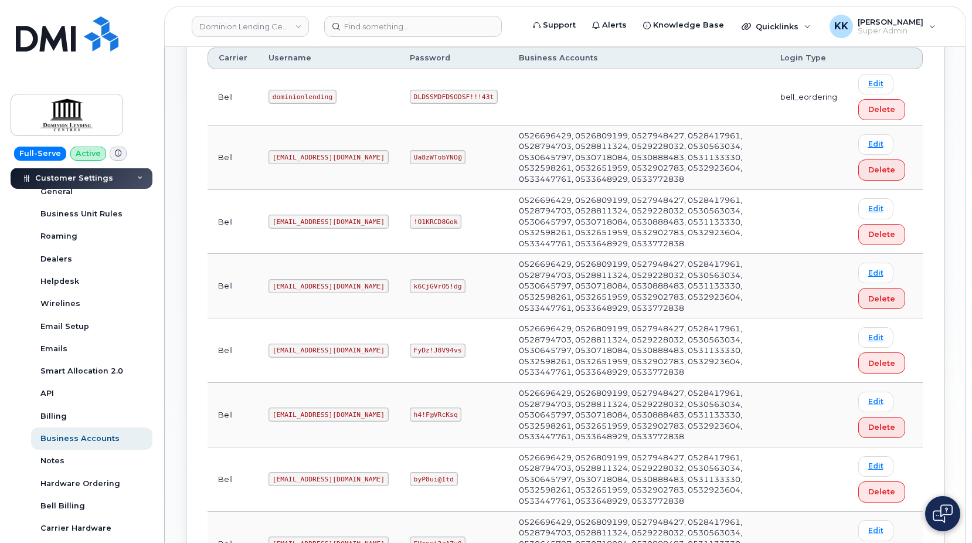
click at [423, 347] on code "FyDz!J8V94vs" at bounding box center [438, 351] width 56 height 14
click at [318, 353] on code "smplxmortgage6@myserve.ca" at bounding box center [329, 351] width 120 height 14
click at [334, 284] on code "smplxmortgage10@myserve.ca" at bounding box center [329, 286] width 120 height 14
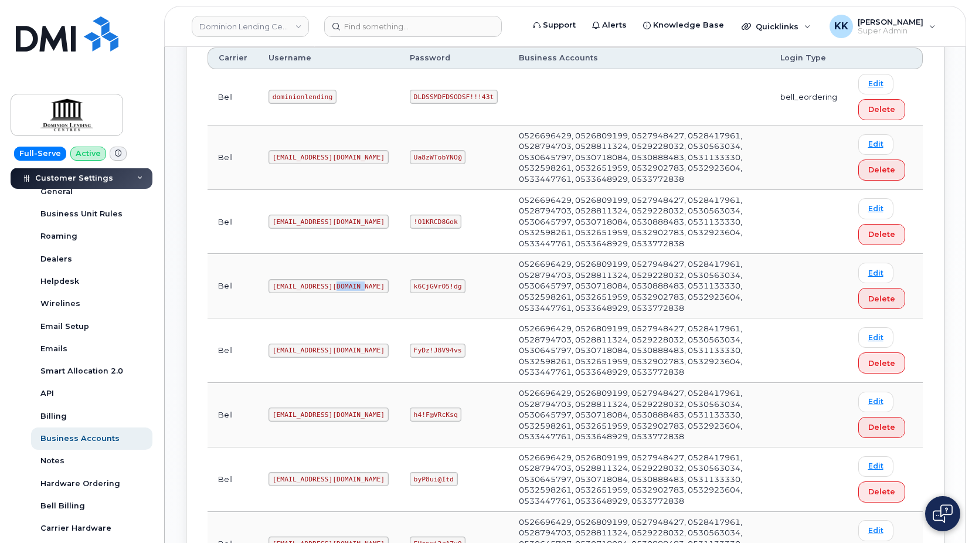
click at [334, 284] on code "smplxmortgage10@myserve.ca" at bounding box center [329, 286] width 120 height 14
click at [426, 282] on code "k6CjGVrO5!dg" at bounding box center [438, 286] width 56 height 14
click at [426, 281] on code "k6CjGVrO5!dg" at bounding box center [438, 286] width 56 height 14
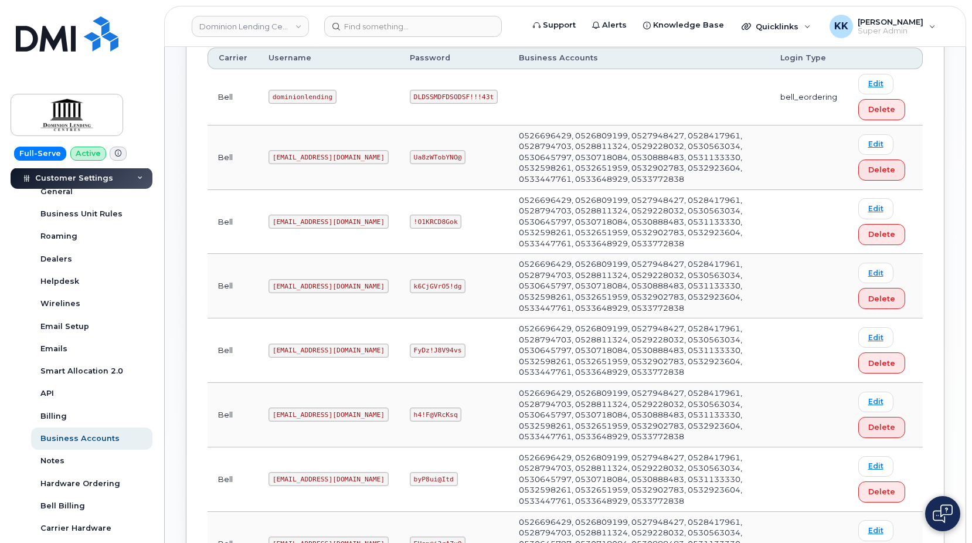
click at [426, 284] on code "k6CjGVrO5!dg" at bounding box center [438, 286] width 56 height 14
click at [234, 17] on link "Dominion Lending Centers" at bounding box center [250, 26] width 117 height 21
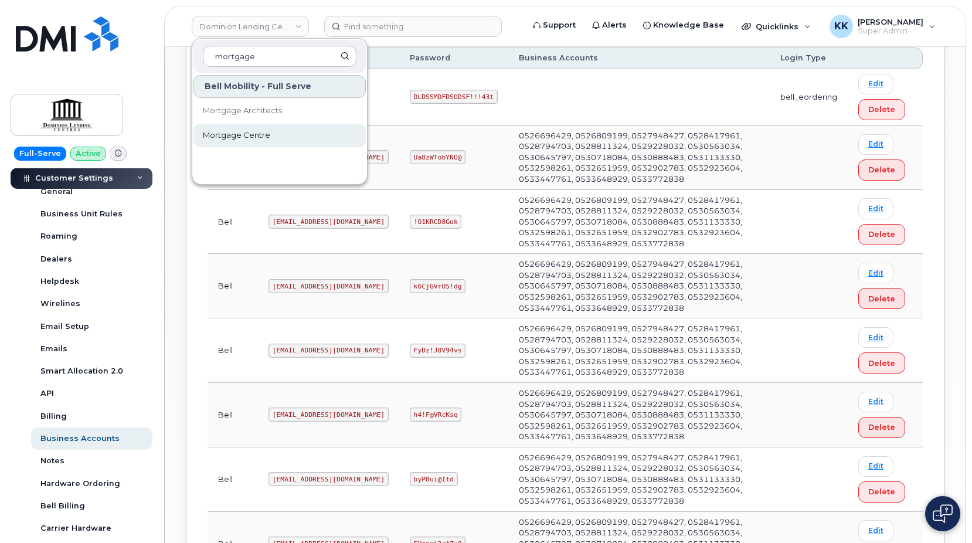
type input "mortgage"
click at [234, 131] on span "Mortgage Centre" at bounding box center [236, 136] width 67 height 12
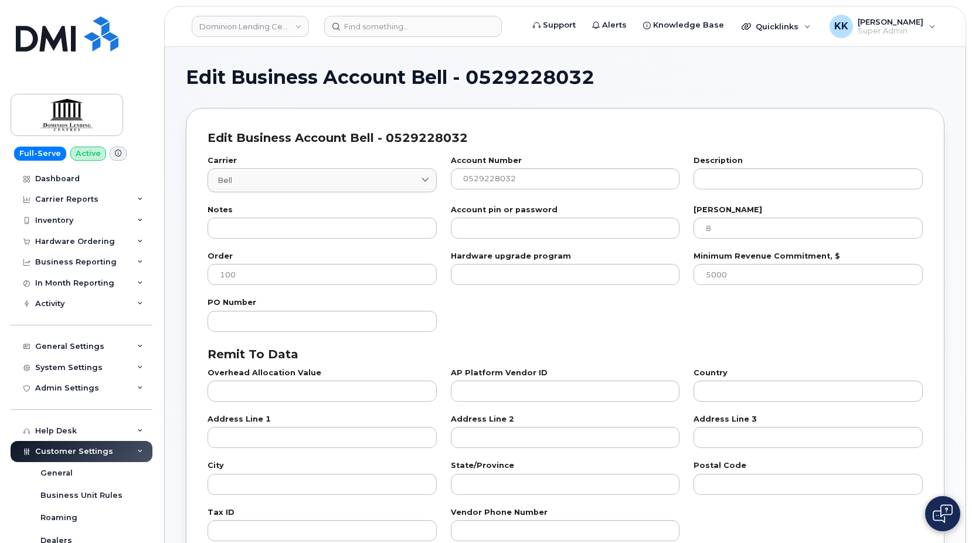
select select "7"
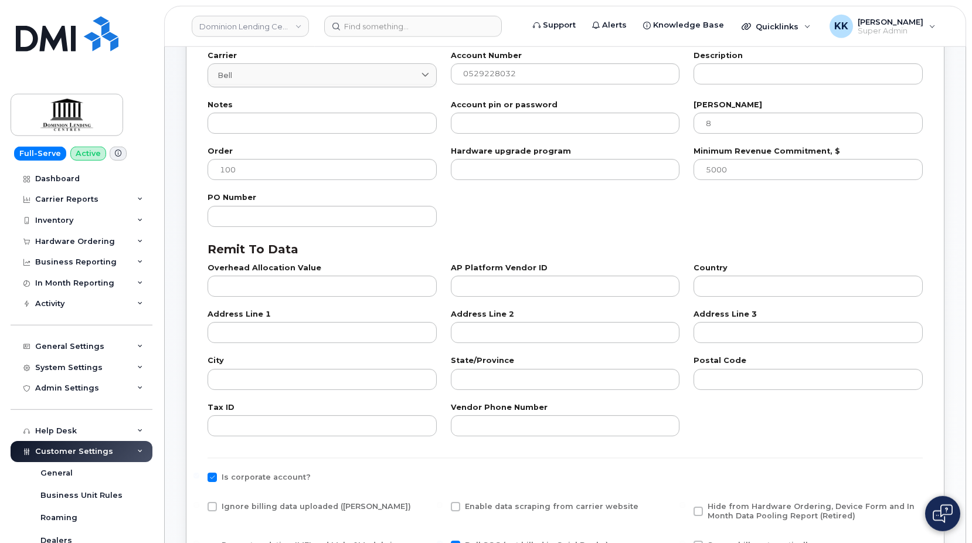
scroll to position [299, 0]
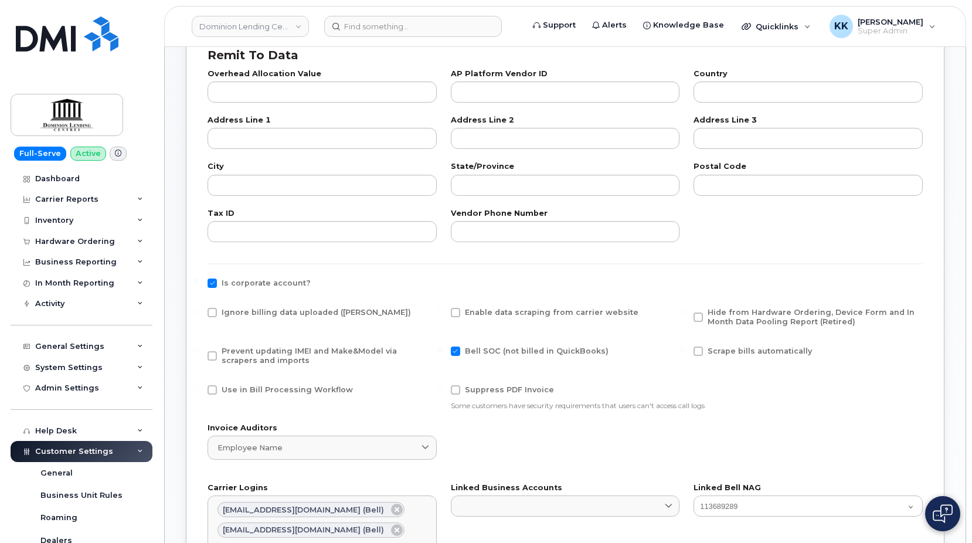
click at [265, 314] on span "Ignore billing data uploaded ([PERSON_NAME])" at bounding box center [316, 312] width 189 height 9
click at [199, 314] on input "Ignore billing data uploaded ([PERSON_NAME])" at bounding box center [197, 311] width 6 height 6
checkbox input "true"
click at [266, 349] on span "Prevent updating IMEI and Make&Model via scrapers and imports" at bounding box center [309, 356] width 175 height 18
click at [199, 349] on input "Prevent updating IMEI and Make&Model via scrapers and imports" at bounding box center [197, 350] width 6 height 6
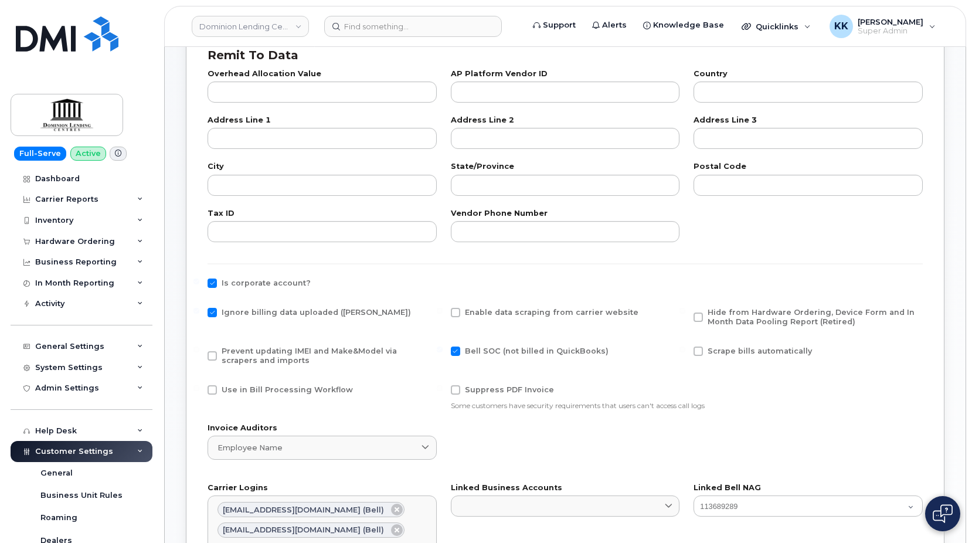
checkbox input "true"
click at [746, 317] on span "Hide from Hardware Ordering, Device Form and In Month Data Pooling Report (Reti…" at bounding box center [813, 317] width 211 height 19
click at [686, 314] on input "Hide from Hardware Ordering, Device Form and In Month Data Pooling Report (Reti…" at bounding box center [683, 311] width 6 height 6
checkbox input "true"
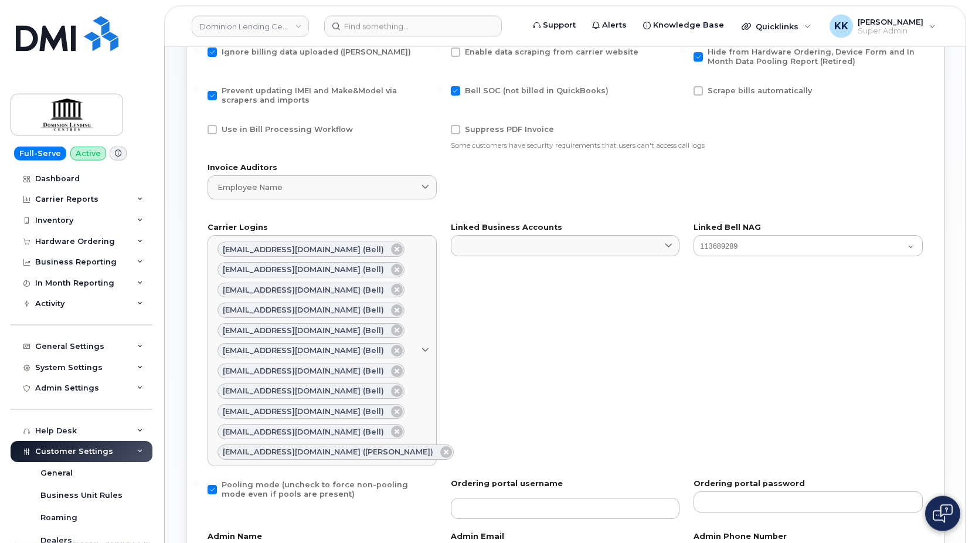
scroll to position [718, 0]
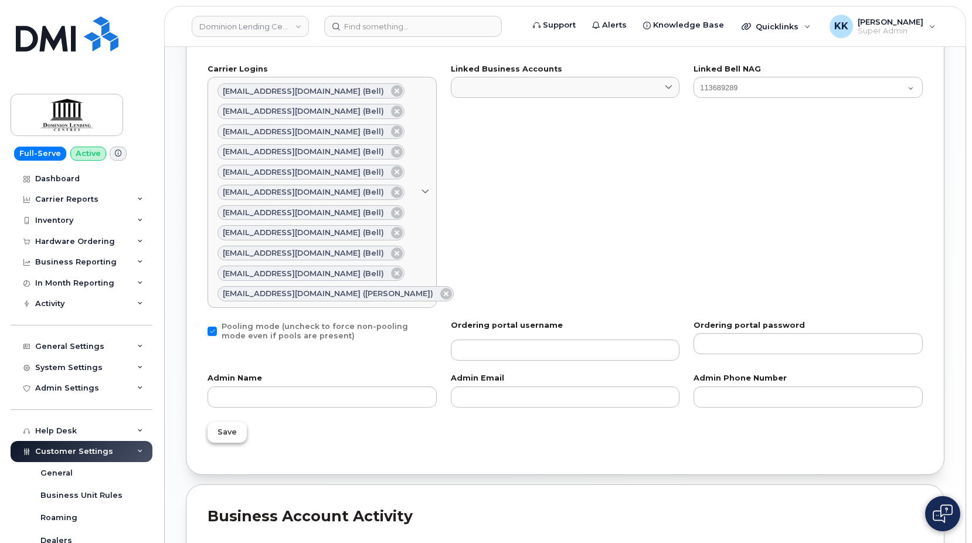
click at [231, 435] on span "Save" at bounding box center [227, 431] width 19 height 11
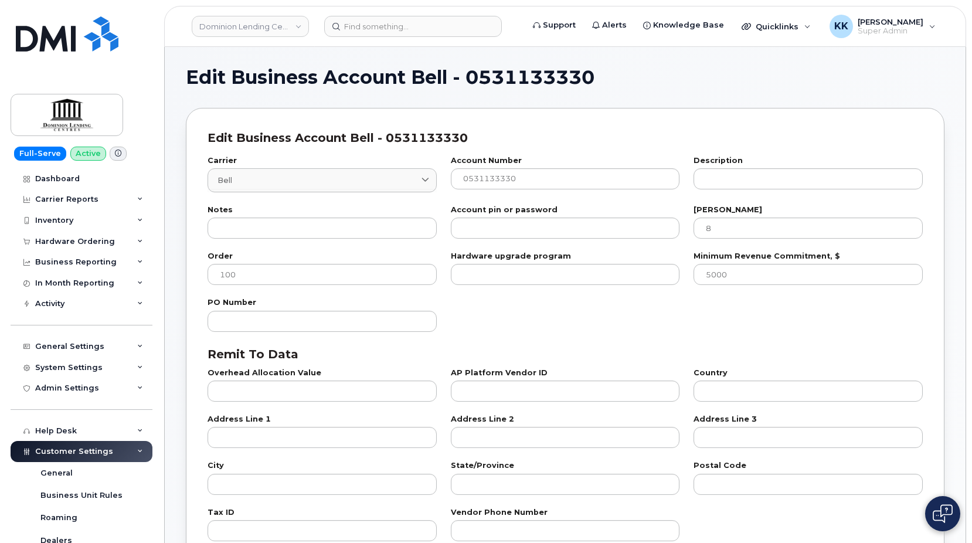
select select "7"
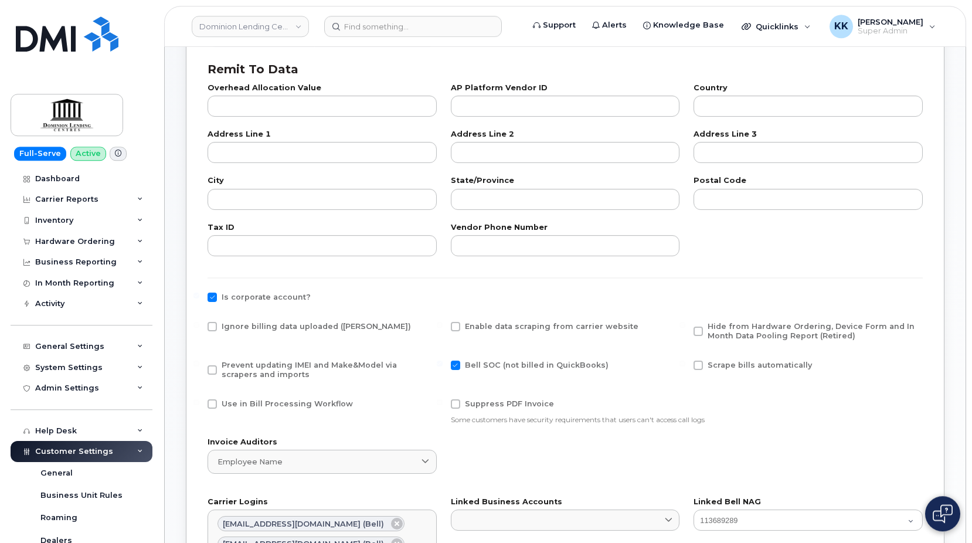
scroll to position [299, 0]
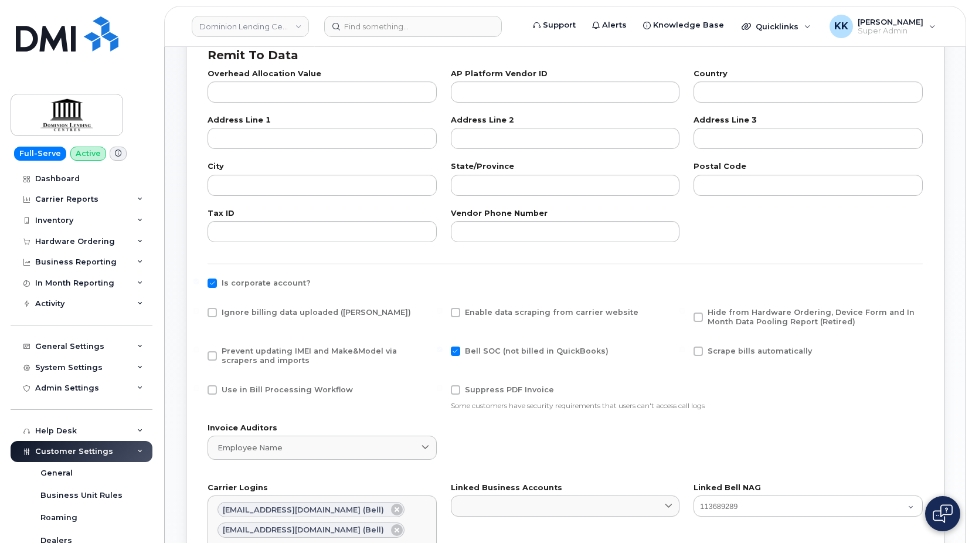
click at [223, 310] on span "Ignore billing data uploaded ([PERSON_NAME])" at bounding box center [316, 312] width 189 height 9
click at [199, 310] on input "Ignore billing data uploaded ([PERSON_NAME])" at bounding box center [197, 311] width 6 height 6
checkbox input "true"
click at [240, 349] on span "Prevent updating IMEI and Make&Model via scrapers and imports" at bounding box center [309, 356] width 175 height 18
click at [199, 349] on input "Prevent updating IMEI and Make&Model via scrapers and imports" at bounding box center [197, 350] width 6 height 6
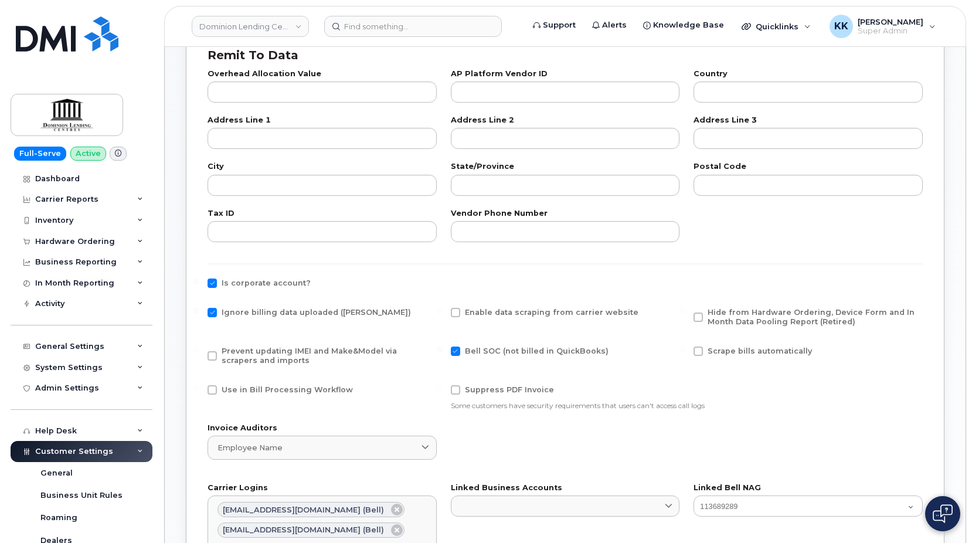
checkbox input "true"
click at [775, 317] on span "Hide from Hardware Ordering, Device Form and In Month Data Pooling Report (Reti…" at bounding box center [813, 317] width 211 height 19
click at [686, 314] on input "Hide from Hardware Ordering, Device Form and In Month Data Pooling Report (Reti…" at bounding box center [683, 311] width 6 height 6
checkbox input "true"
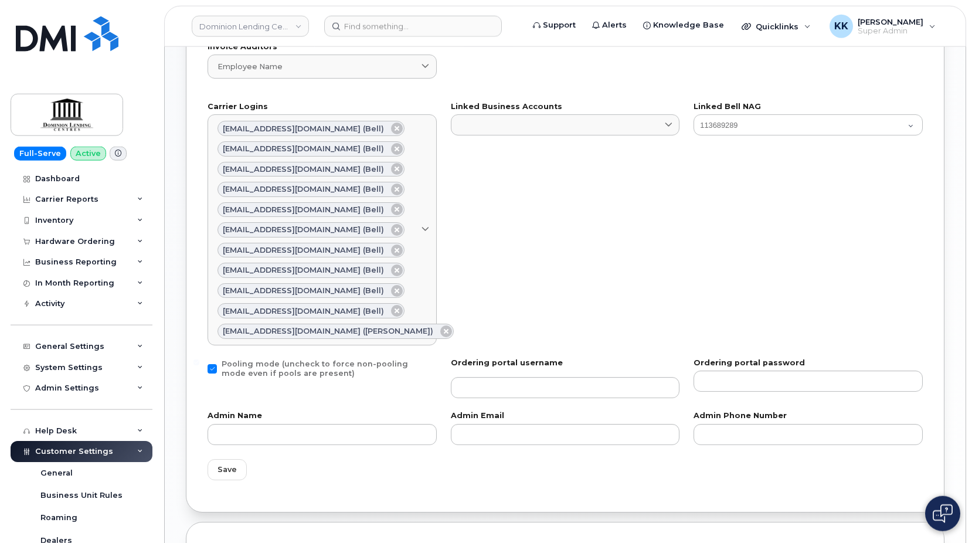
scroll to position [837, 0]
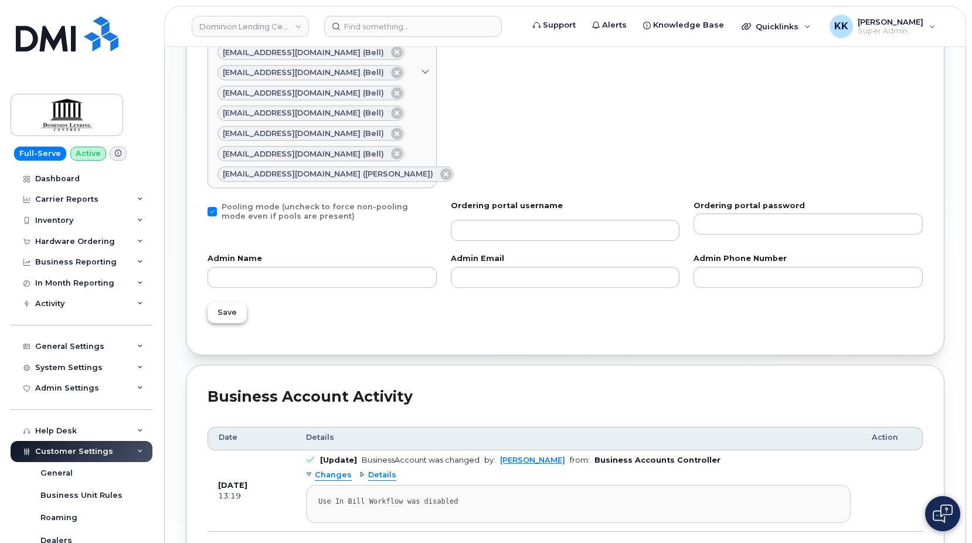
click at [226, 311] on span "Save" at bounding box center [227, 312] width 19 height 11
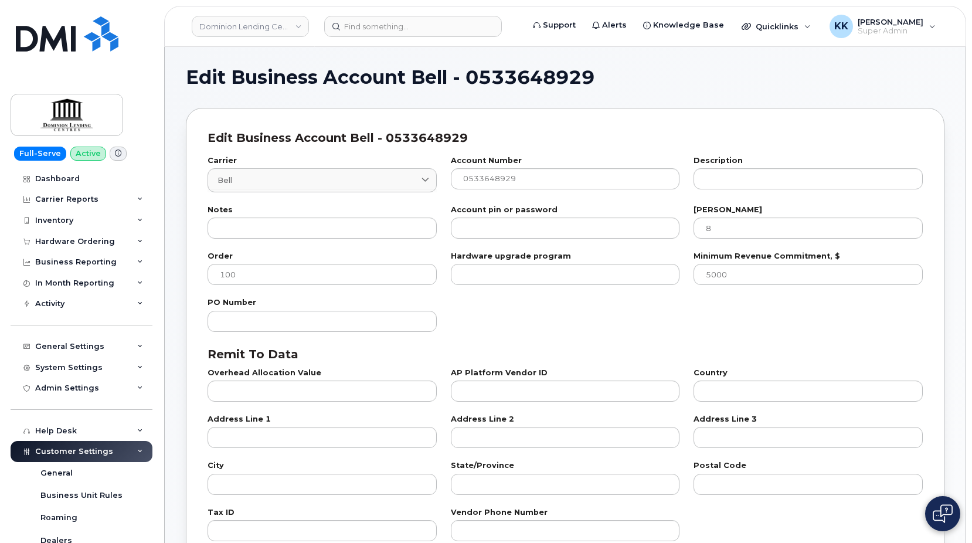
select select "7"
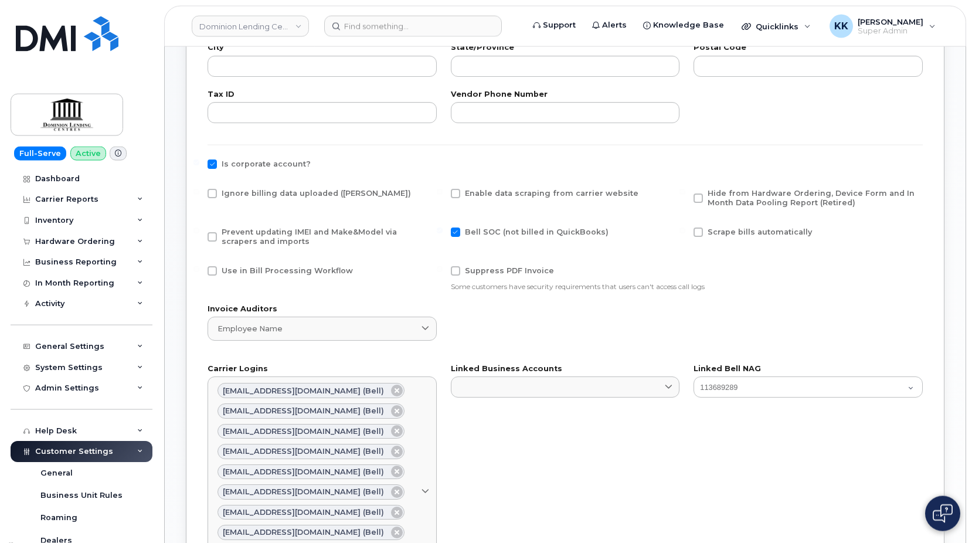
scroll to position [419, 0]
click at [239, 184] on div "Ignore billing data uploaded ([PERSON_NAME])" at bounding box center [322, 200] width 243 height 39
click at [239, 194] on span "Ignore billing data uploaded ([PERSON_NAME])" at bounding box center [316, 192] width 189 height 9
click at [199, 194] on input "Ignore billing data uploaded ([PERSON_NAME])" at bounding box center [197, 191] width 6 height 6
checkbox input "true"
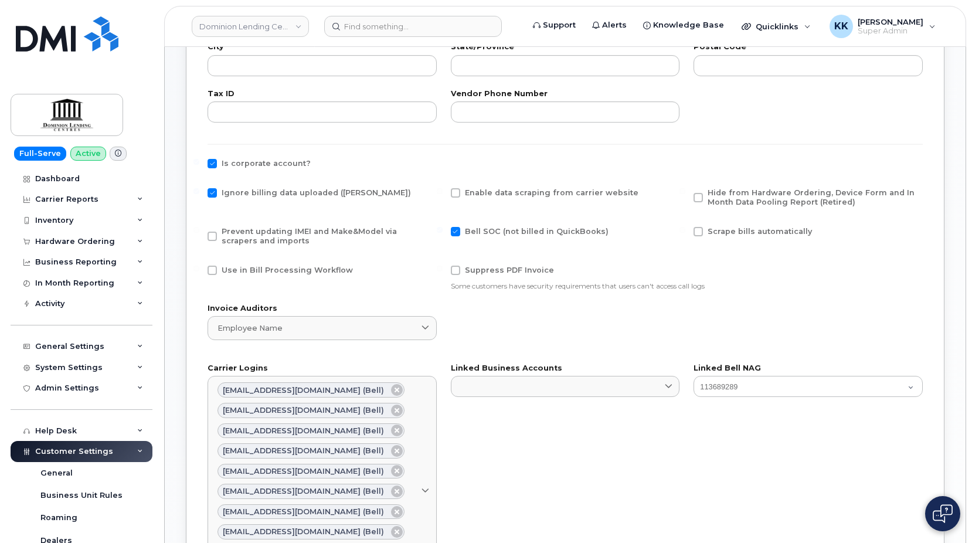
click at [236, 236] on span "Prevent updating IMEI and Make&Model via scrapers and imports" at bounding box center [309, 236] width 175 height 18
click at [199, 233] on input "Prevent updating IMEI and Make&Model via scrapers and imports" at bounding box center [197, 230] width 6 height 6
checkbox input "true"
click at [732, 194] on span "Hide from Hardware Ordering, Device Form and In Month Data Pooling Report (Reti…" at bounding box center [811, 197] width 207 height 18
click at [686, 194] on input "Hide from Hardware Ordering, Device Form and In Month Data Pooling Report (Reti…" at bounding box center [683, 191] width 6 height 6
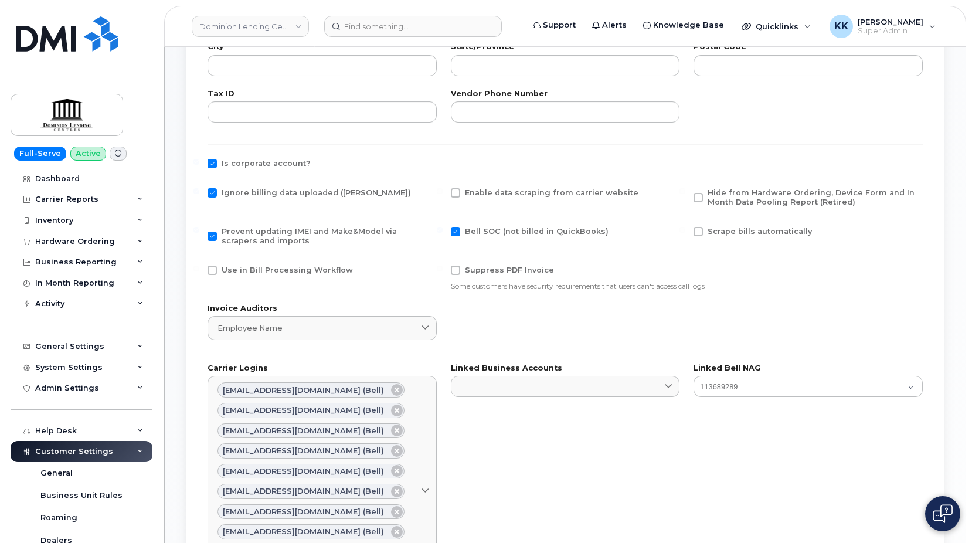
checkbox input "true"
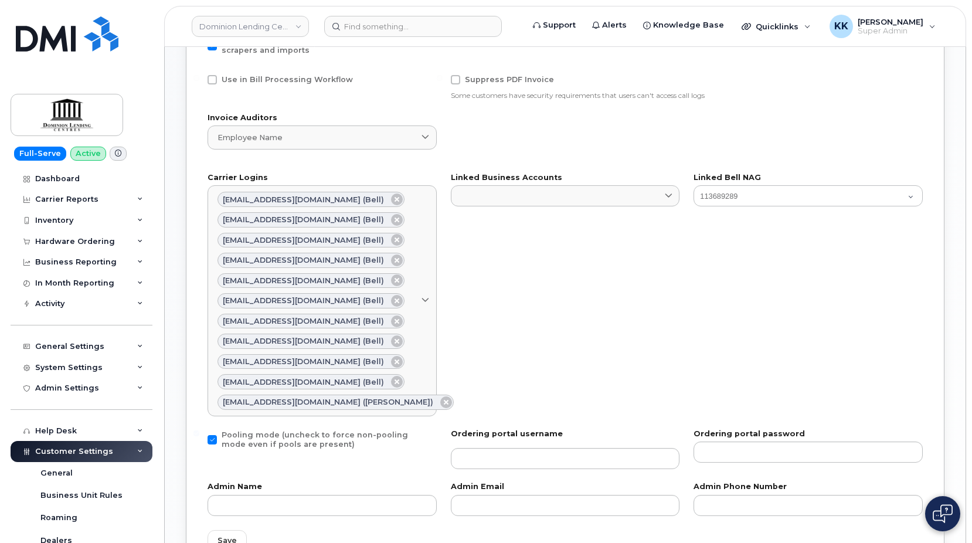
scroll to position [837, 0]
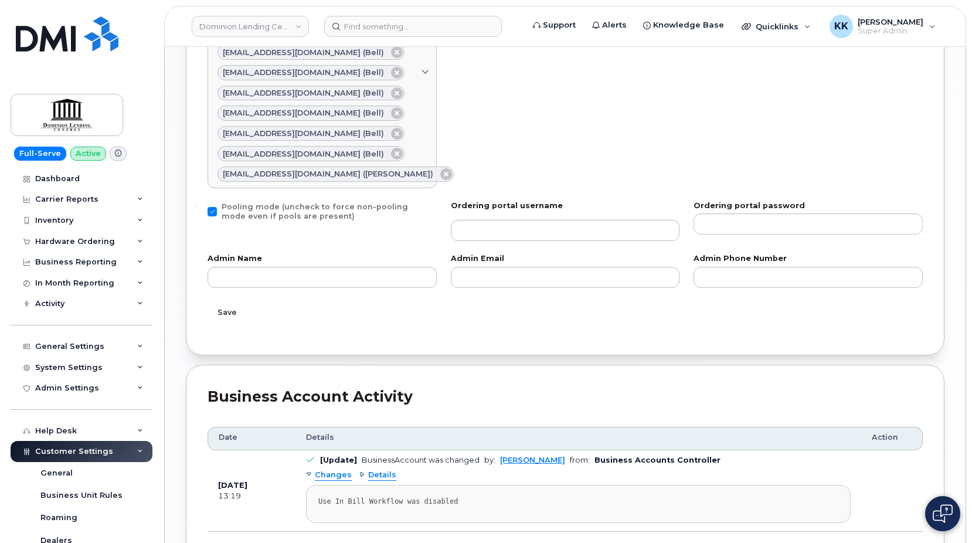
click at [224, 310] on span "Save" at bounding box center [227, 312] width 19 height 11
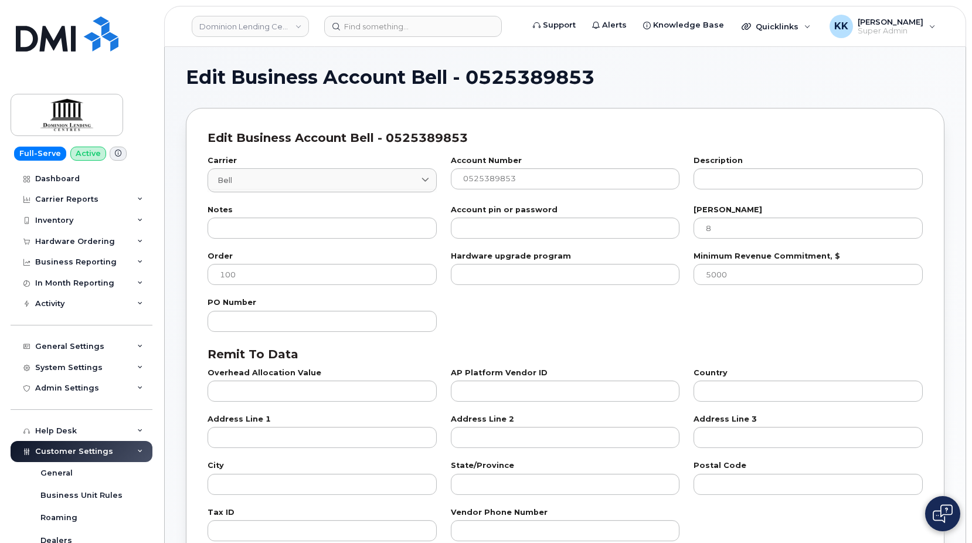
select select "7"
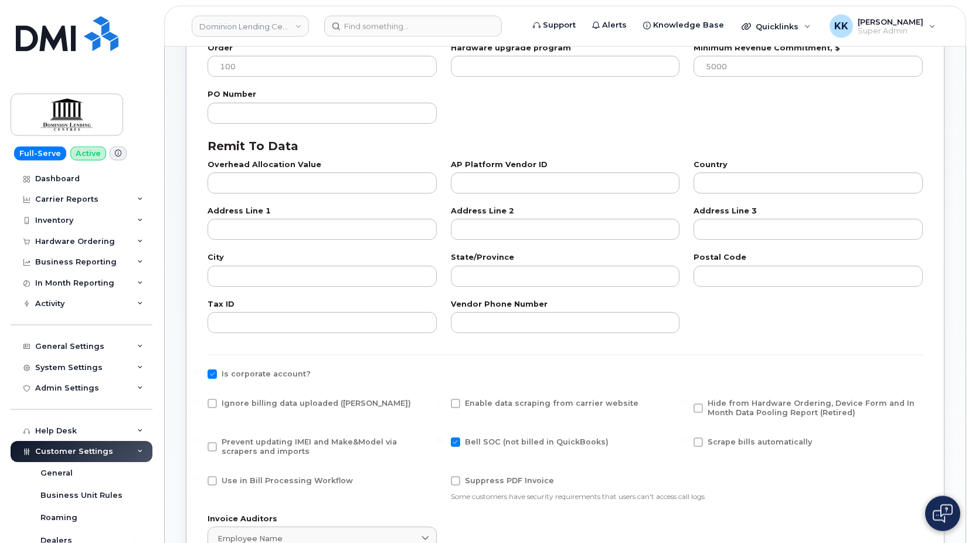
scroll to position [359, 0]
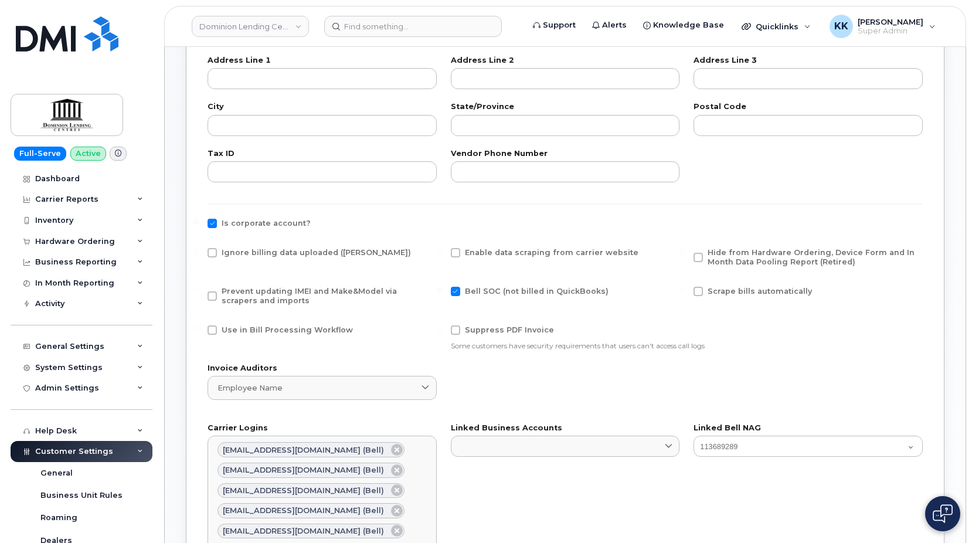
click at [249, 255] on span "Ignore billing data uploaded ([PERSON_NAME])" at bounding box center [316, 252] width 189 height 9
click at [199, 254] on input "Ignore billing data uploaded ([PERSON_NAME])" at bounding box center [197, 251] width 6 height 6
checkbox input "true"
click at [239, 295] on span "Prevent updating IMEI and Make&Model via scrapers and imports" at bounding box center [309, 296] width 175 height 18
click at [199, 293] on input "Prevent updating IMEI and Make&Model via scrapers and imports" at bounding box center [197, 290] width 6 height 6
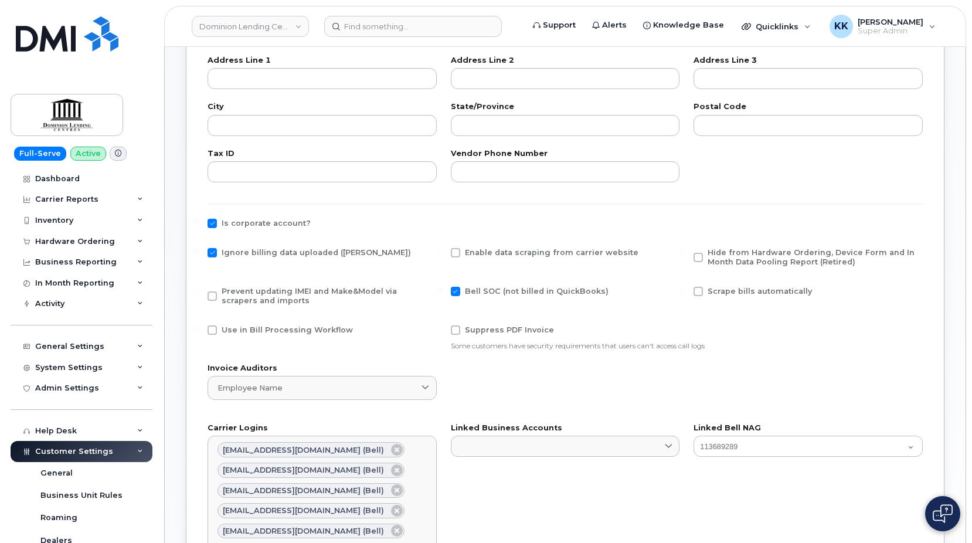
checkbox input "true"
click at [741, 250] on span "Hide from Hardware Ordering, Device Form and In Month Data Pooling Report (Reti…" at bounding box center [811, 257] width 207 height 18
click at [686, 250] on input "Hide from Hardware Ordering, Device Form and In Month Data Pooling Report (Reti…" at bounding box center [683, 251] width 6 height 6
checkbox input "true"
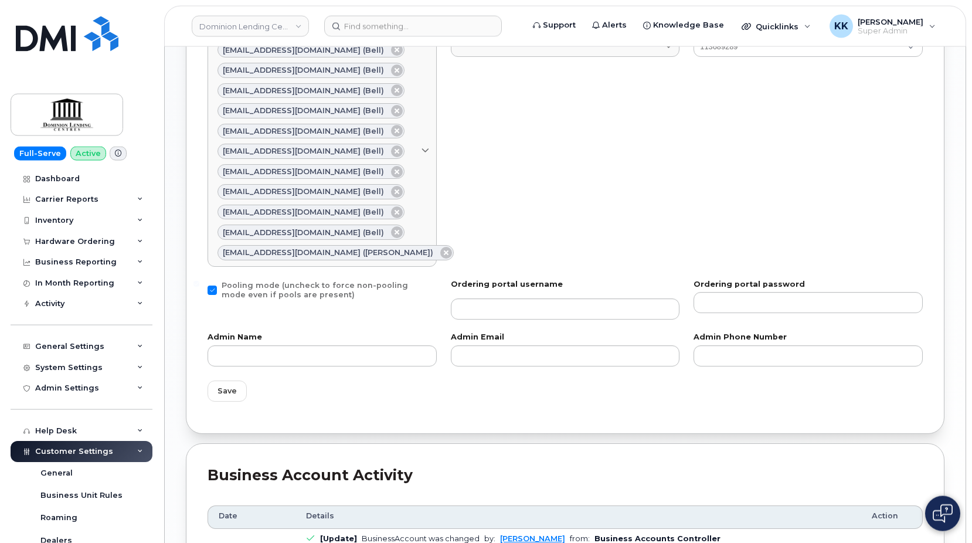
scroll to position [778, 0]
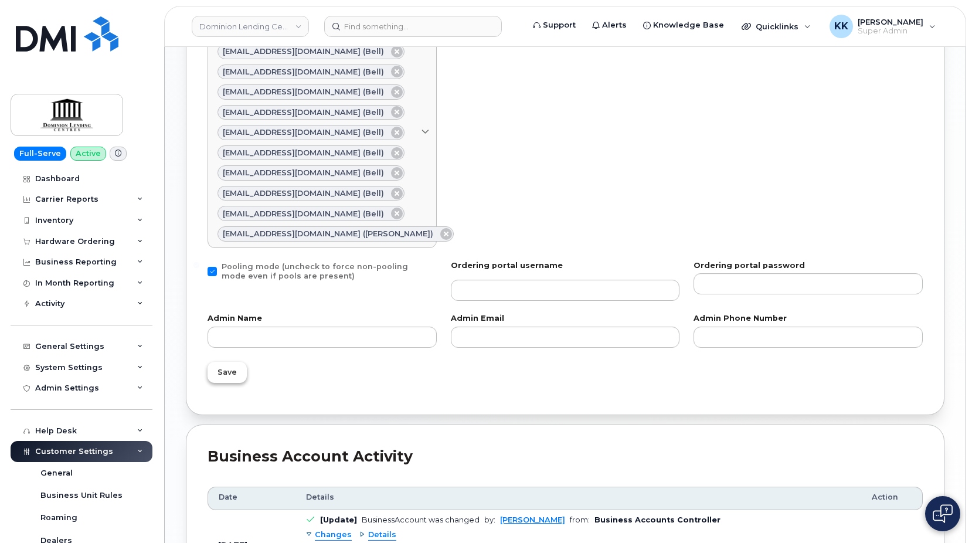
click at [229, 371] on span "Save" at bounding box center [227, 372] width 19 height 11
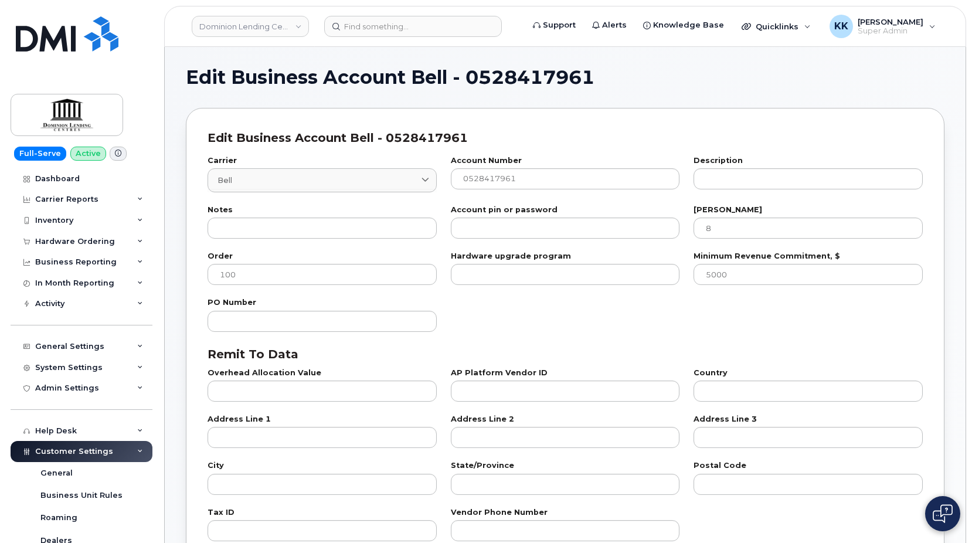
select select "7"
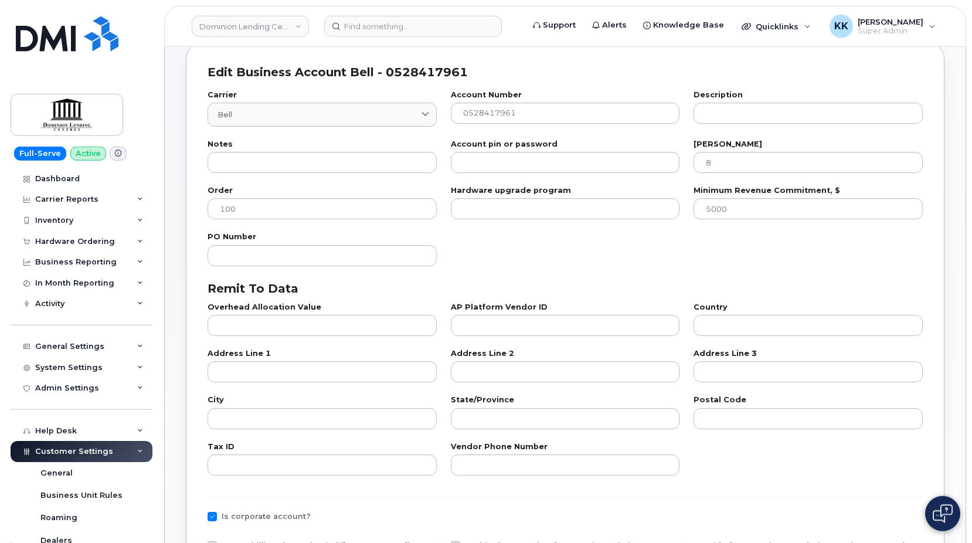
scroll to position [299, 0]
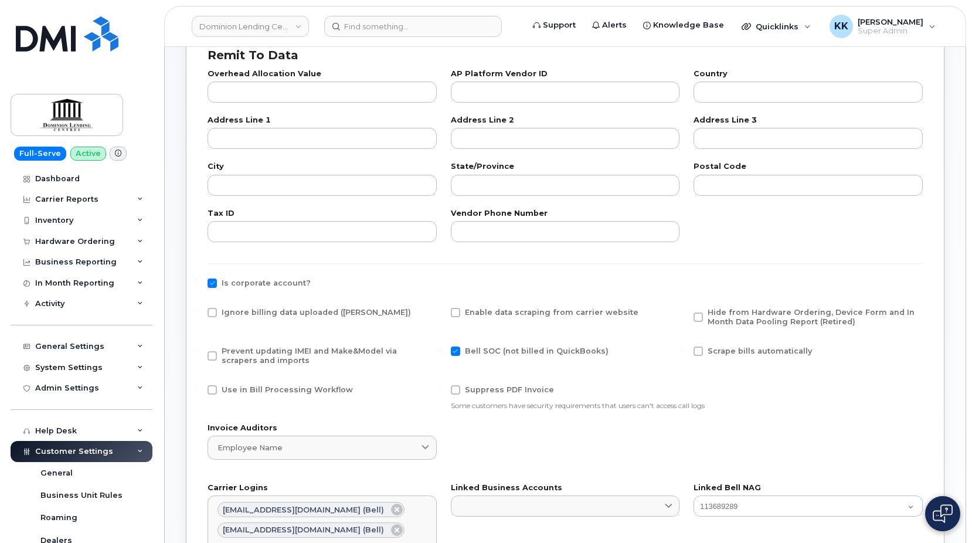
click at [270, 310] on span "Ignore billing data uploaded ([PERSON_NAME])" at bounding box center [316, 312] width 189 height 9
click at [199, 310] on input "Ignore billing data uploaded ([PERSON_NAME])" at bounding box center [197, 311] width 6 height 6
checkbox input "true"
click at [266, 352] on span "Prevent updating IMEI and Make&Model via scrapers and imports" at bounding box center [309, 356] width 175 height 18
click at [199, 352] on input "Prevent updating IMEI and Make&Model via scrapers and imports" at bounding box center [197, 350] width 6 height 6
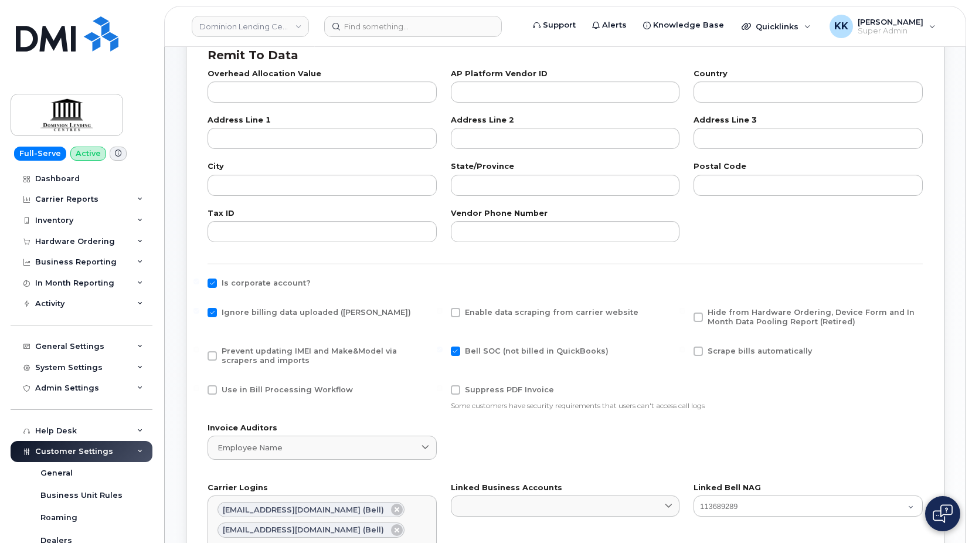
checkbox input "true"
click at [726, 317] on span "Hide from Hardware Ordering, Device Form and In Month Data Pooling Report (Reti…" at bounding box center [813, 317] width 211 height 19
click at [686, 314] on input "Hide from Hardware Ordering, Device Form and In Month Data Pooling Report (Reti…" at bounding box center [683, 311] width 6 height 6
checkbox input "true"
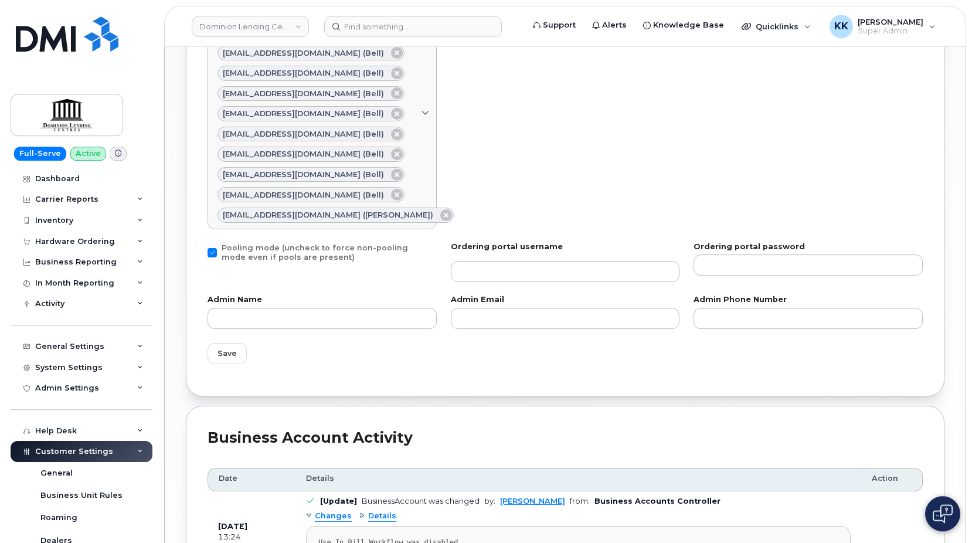
scroll to position [837, 0]
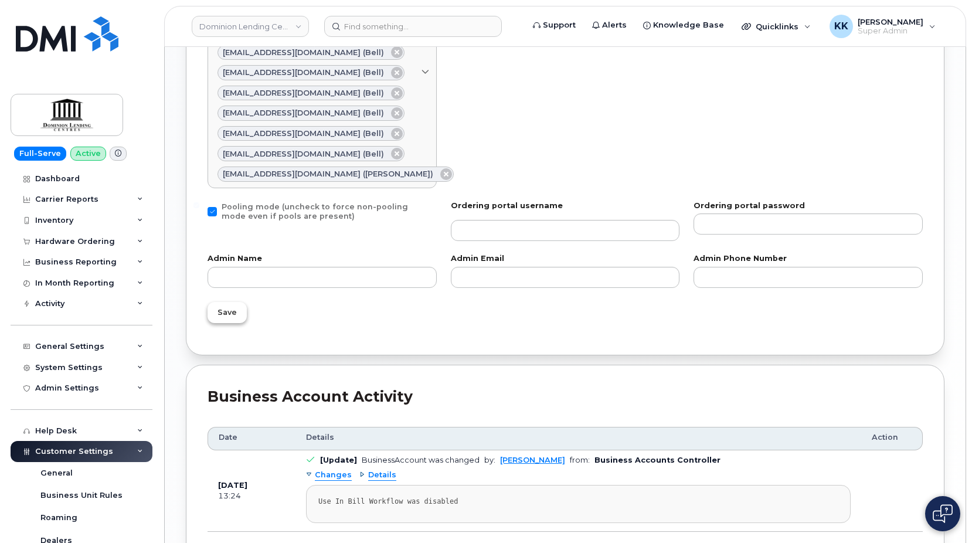
click at [225, 314] on span "Save" at bounding box center [227, 312] width 19 height 11
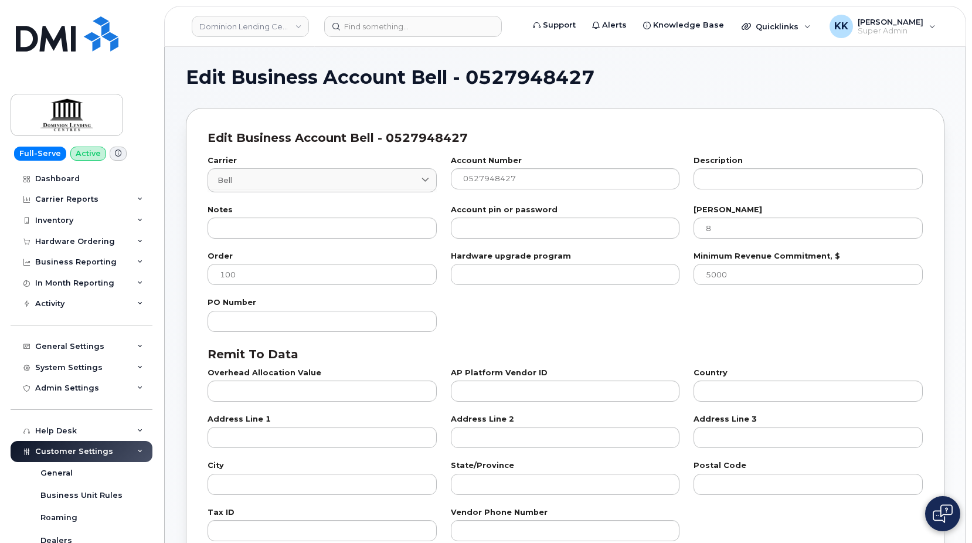
select select "7"
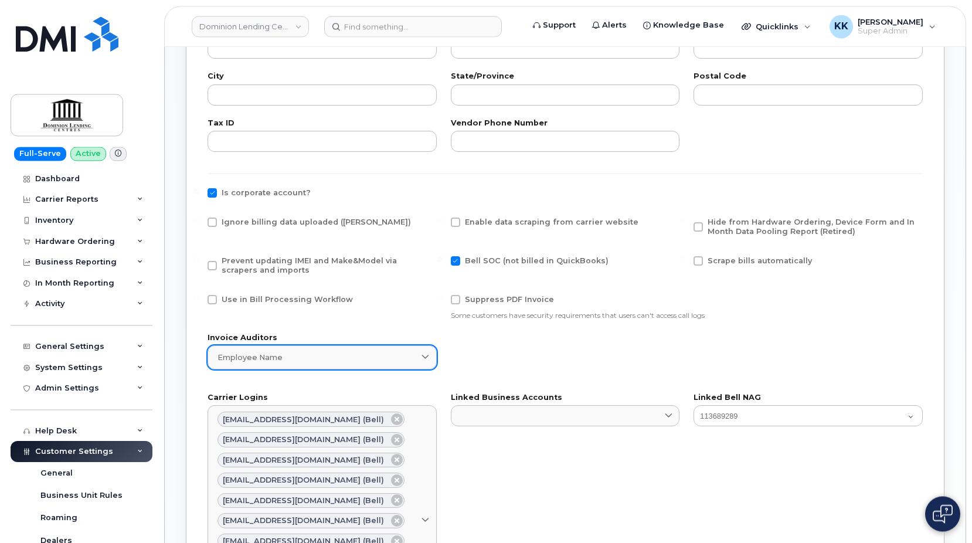
scroll to position [419, 0]
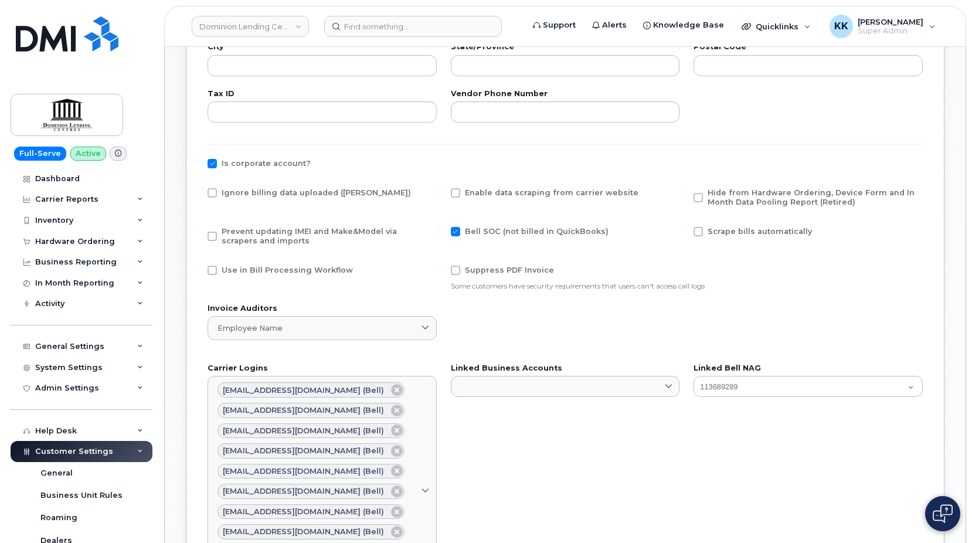
click at [264, 189] on span "Ignore billing data uploaded ([PERSON_NAME])" at bounding box center [316, 192] width 189 height 9
click at [199, 189] on input "Ignore billing data uploaded ([PERSON_NAME])" at bounding box center [197, 191] width 6 height 6
checkbox input "true"
click at [257, 236] on span "Prevent updating IMEI and Make&Model via scrapers and imports" at bounding box center [309, 236] width 175 height 18
click at [199, 233] on input "Prevent updating IMEI and Make&Model via scrapers and imports" at bounding box center [197, 230] width 6 height 6
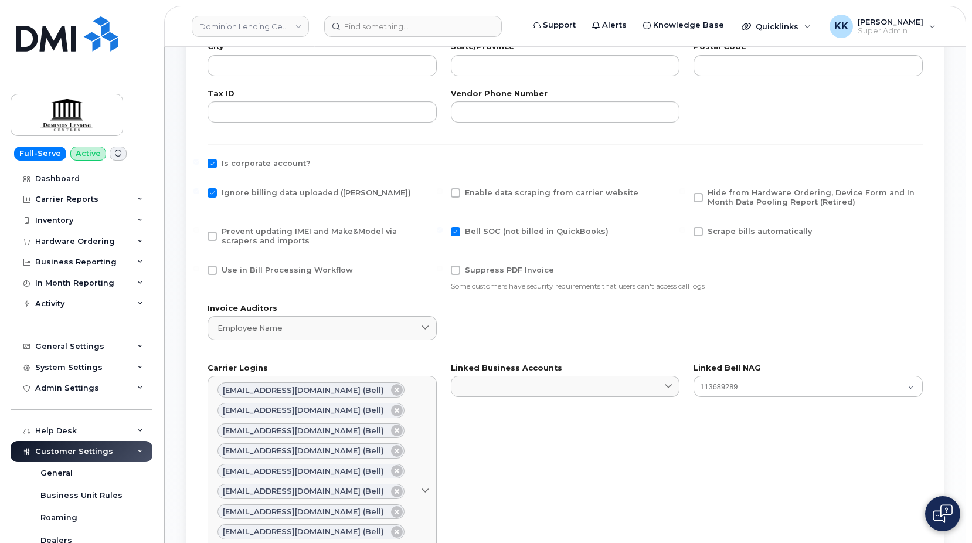
checkbox input "true"
drag, startPoint x: 734, startPoint y: 200, endPoint x: 724, endPoint y: 204, distance: 10.6
click at [734, 199] on span "Hide from Hardware Ordering, Device Form and In Month Data Pooling Report (Reti…" at bounding box center [811, 197] width 207 height 18
click at [686, 194] on input "Hide from Hardware Ordering, Device Form and In Month Data Pooling Report (Reti…" at bounding box center [683, 191] width 6 height 6
checkbox input "true"
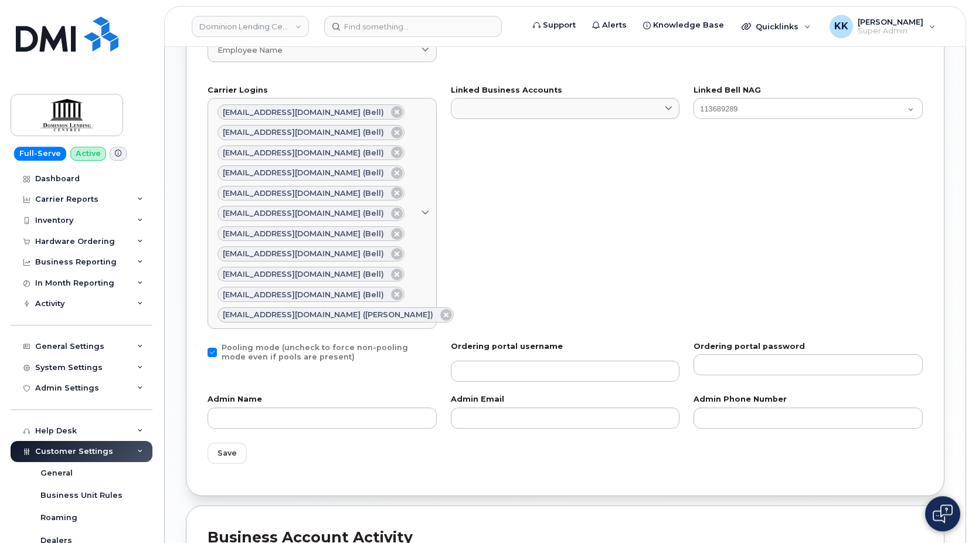
scroll to position [718, 0]
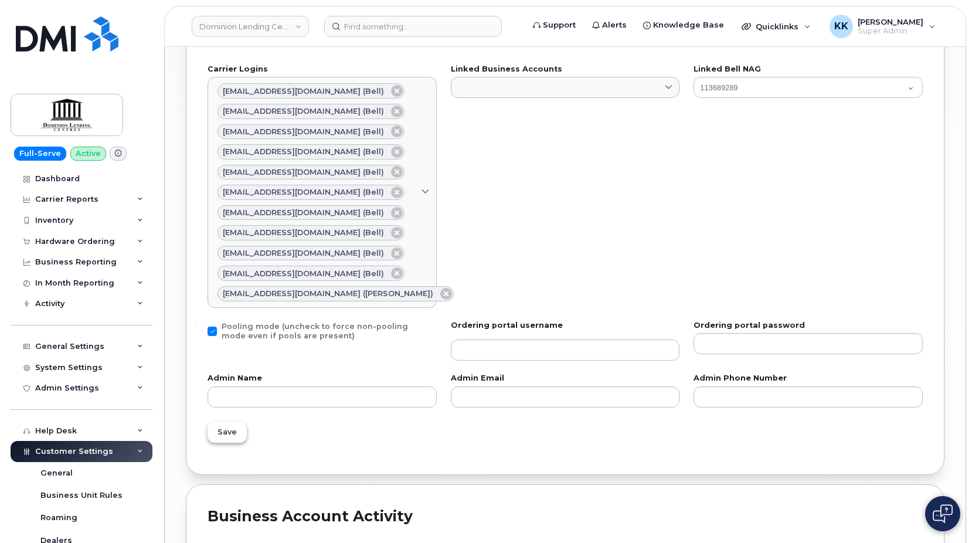
click at [215, 434] on button "Save" at bounding box center [227, 432] width 39 height 21
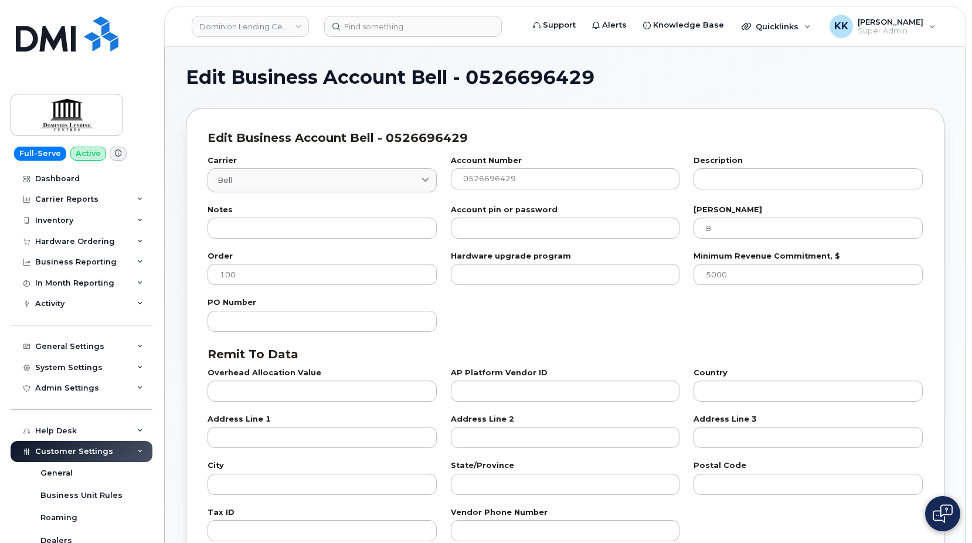
select select "7"
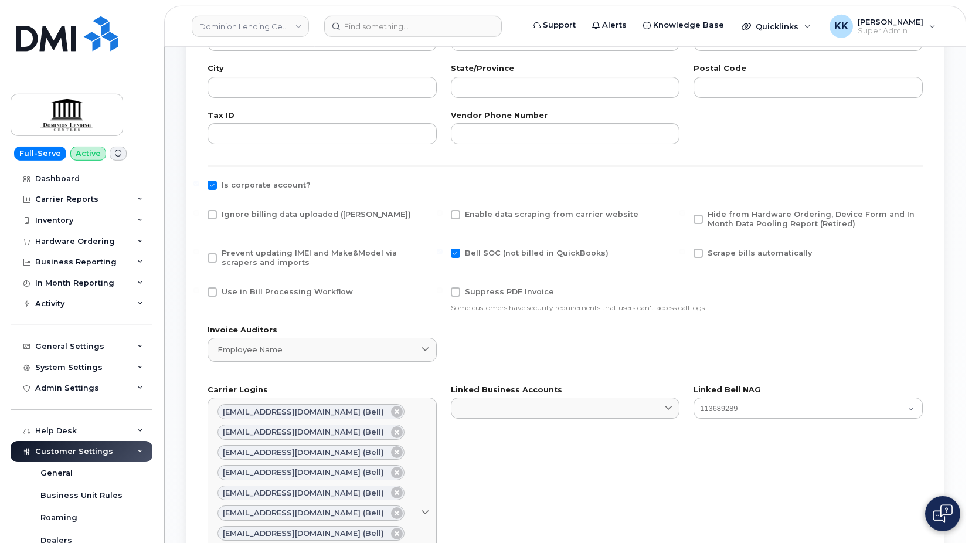
scroll to position [419, 0]
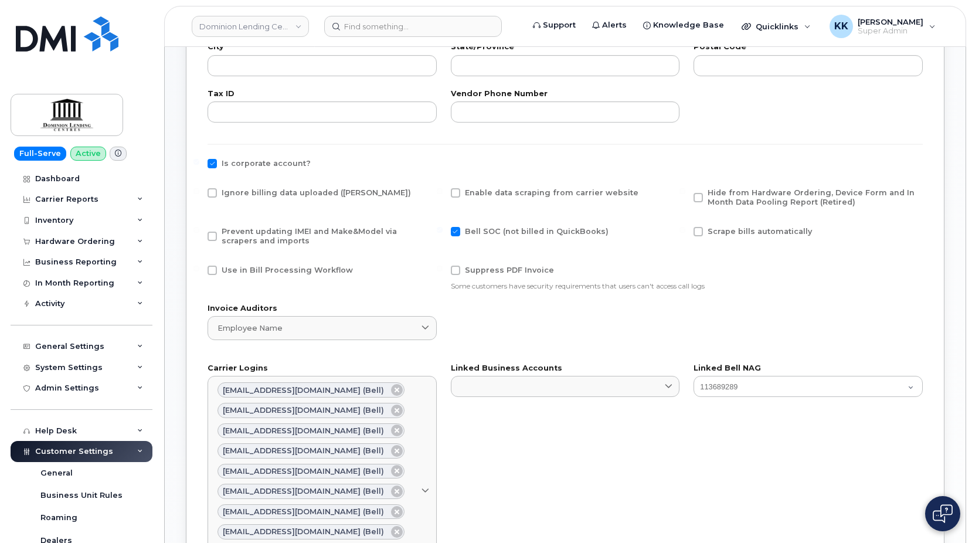
click at [259, 194] on span "Ignore billing data uploaded ([PERSON_NAME])" at bounding box center [316, 192] width 189 height 9
click at [199, 194] on input "Ignore billing data uploaded ([PERSON_NAME])" at bounding box center [197, 191] width 6 height 6
checkbox input "true"
click at [255, 236] on span "Prevent updating IMEI and Make&Model via scrapers and imports" at bounding box center [309, 236] width 175 height 18
click at [199, 233] on input "Prevent updating IMEI and Make&Model via scrapers and imports" at bounding box center [197, 230] width 6 height 6
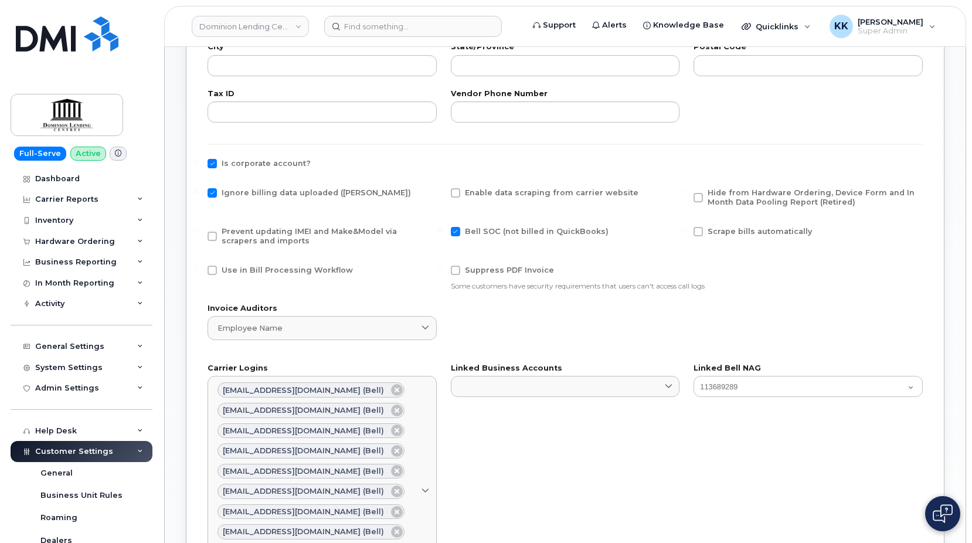
checkbox input "true"
click at [798, 200] on span "Hide from Hardware Ordering, Device Form and In Month Data Pooling Report (Reti…" at bounding box center [811, 197] width 207 height 18
click at [686, 194] on input "Hide from Hardware Ordering, Device Form and In Month Data Pooling Report (Reti…" at bounding box center [683, 191] width 6 height 6
checkbox input "true"
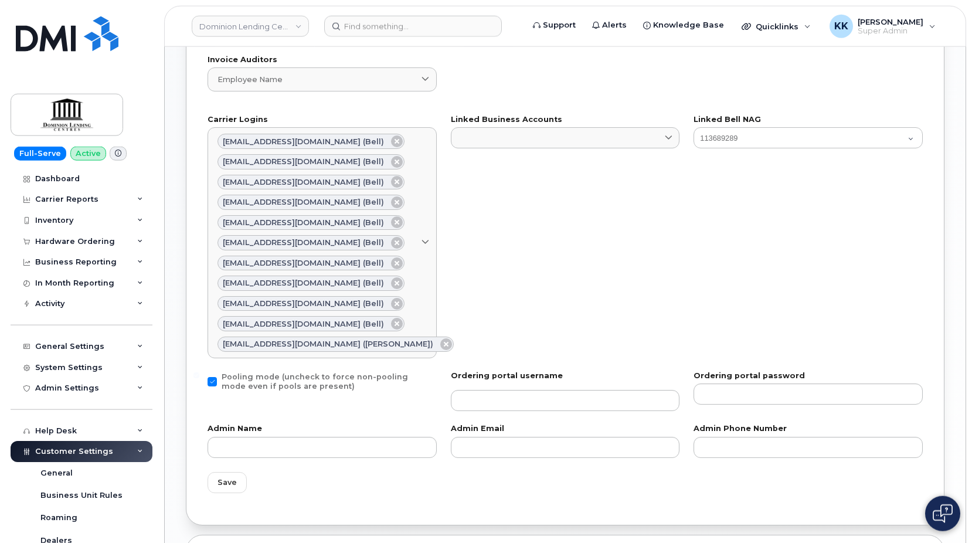
scroll to position [718, 0]
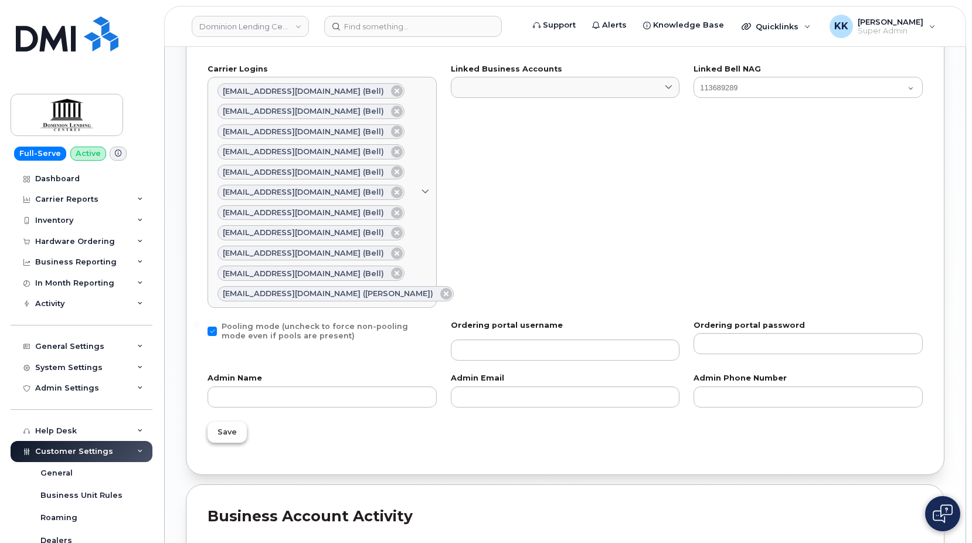
click at [228, 432] on span "Save" at bounding box center [227, 431] width 19 height 11
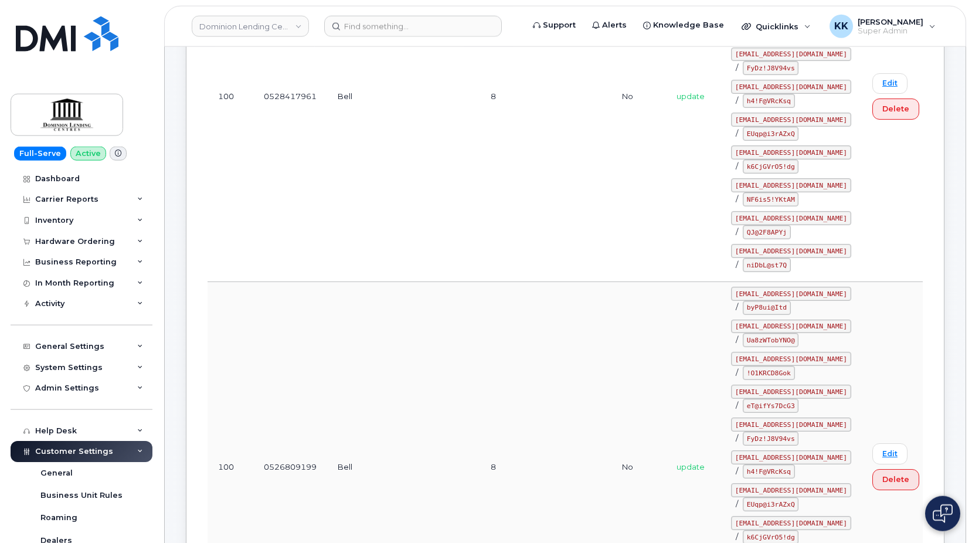
scroll to position [1735, 0]
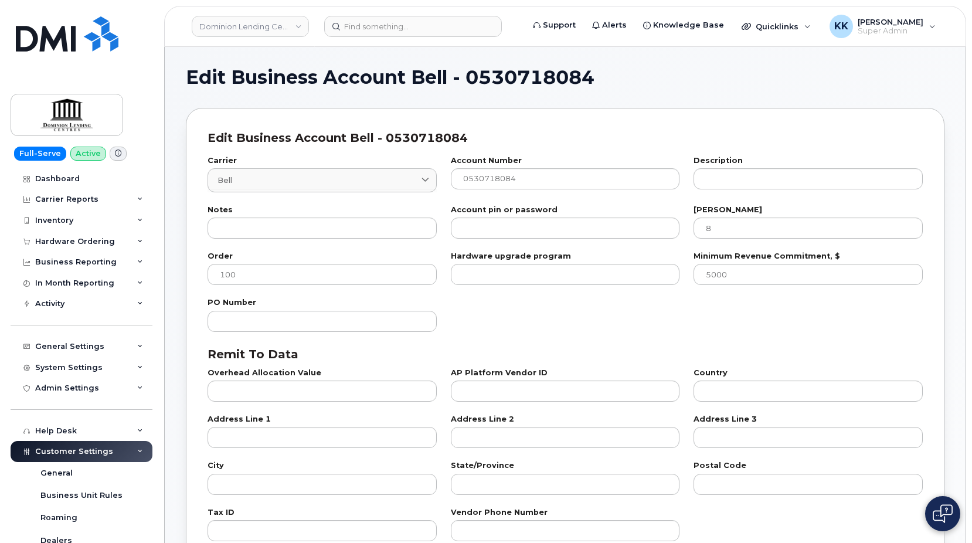
select select "7"
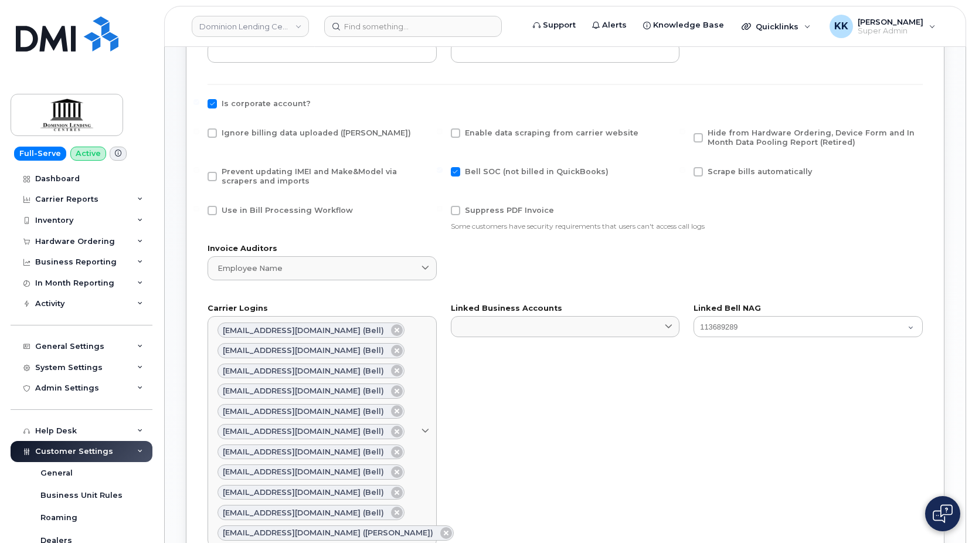
click at [310, 128] on div "Ignore billing data uploaded ([PERSON_NAME])" at bounding box center [322, 140] width 243 height 39
click at [286, 172] on span "Prevent updating IMEI and Make&Model via scrapers and imports" at bounding box center [309, 176] width 175 height 18
click at [199, 172] on input "Prevent updating IMEI and Make&Model via scrapers and imports" at bounding box center [197, 170] width 6 height 6
checkbox input "true"
click at [298, 133] on span "Ignore billing data uploaded ([PERSON_NAME])" at bounding box center [316, 132] width 189 height 9
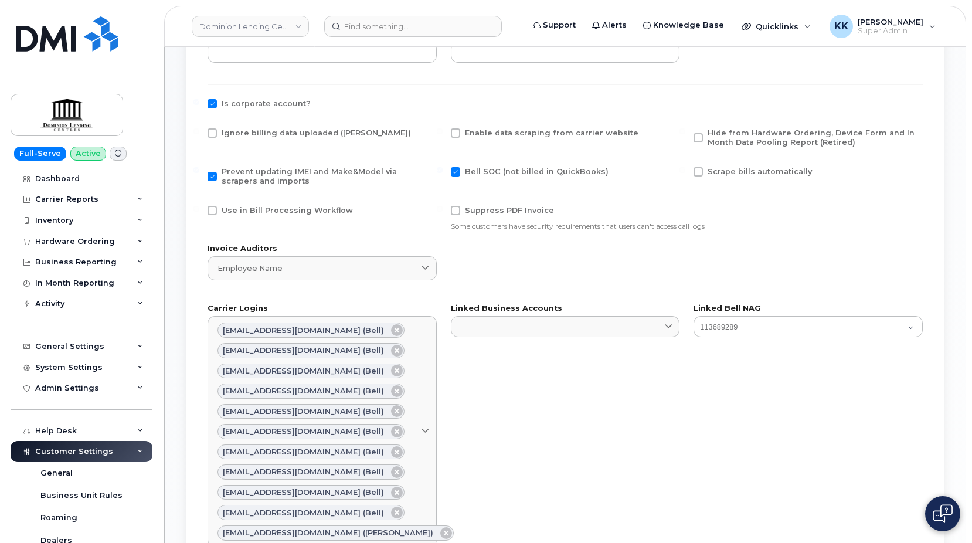
click at [199, 133] on input "Ignore billing data uploaded ([PERSON_NAME])" at bounding box center [197, 131] width 6 height 6
checkbox input "true"
click at [724, 139] on span "Hide from Hardware Ordering, Device Form and In Month Data Pooling Report (Reti…" at bounding box center [811, 137] width 207 height 18
click at [686, 134] on input "Hide from Hardware Ordering, Device Form and In Month Data Pooling Report (Reti…" at bounding box center [683, 131] width 6 height 6
checkbox input "true"
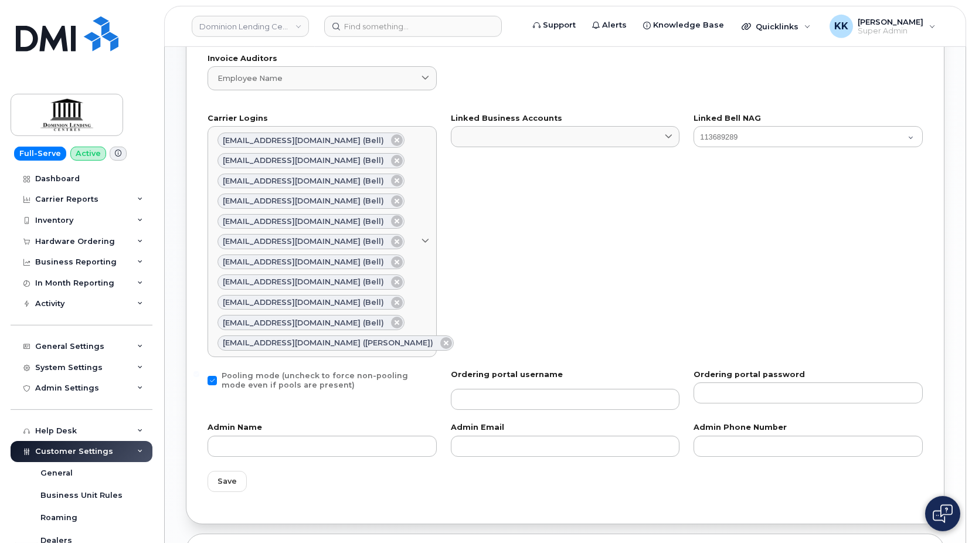
scroll to position [897, 0]
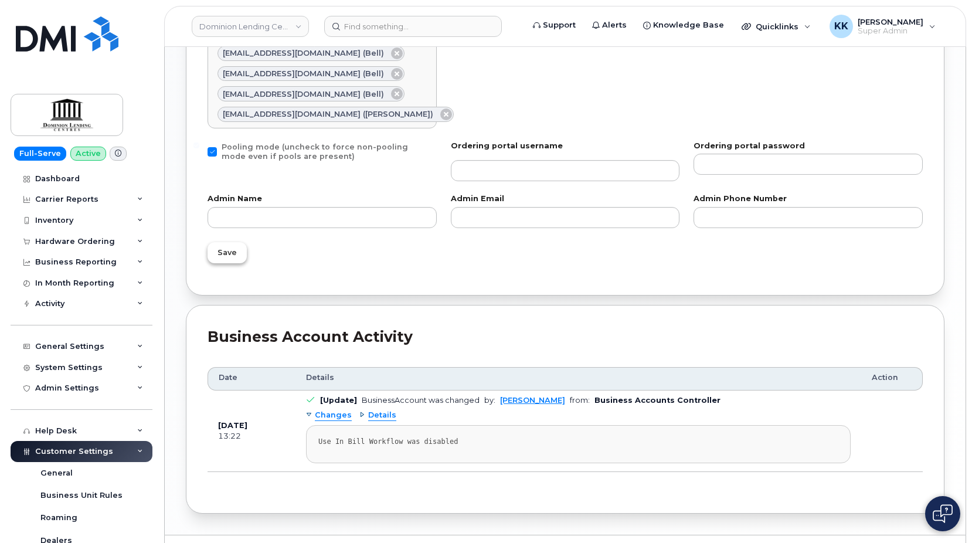
click at [232, 257] on span "Save" at bounding box center [227, 252] width 19 height 11
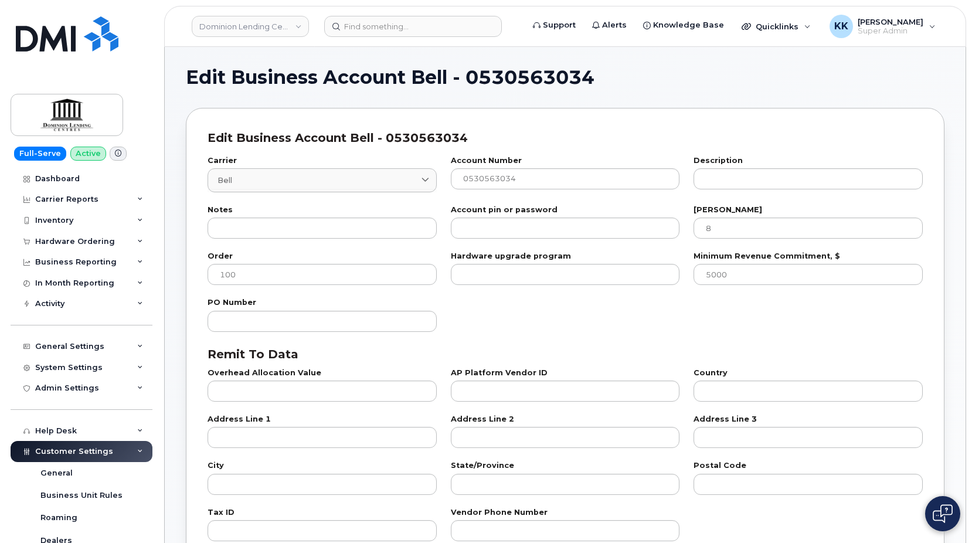
select select "7"
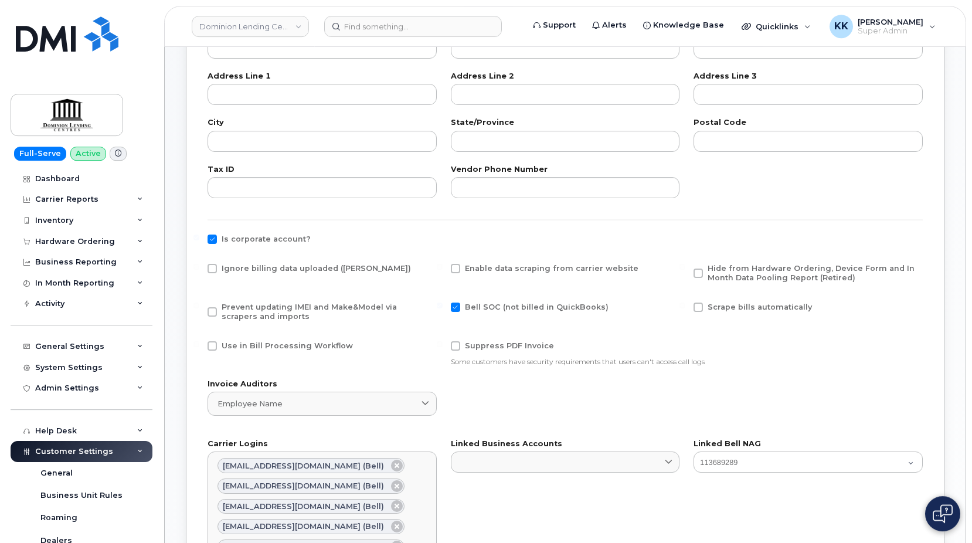
scroll to position [419, 0]
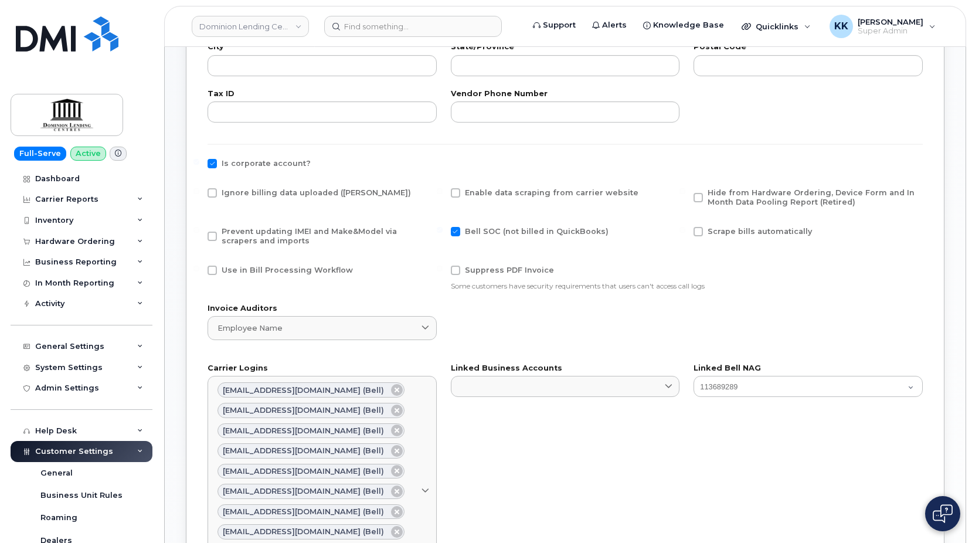
click at [244, 191] on span "Ignore billing data uploaded ([PERSON_NAME])" at bounding box center [316, 192] width 189 height 9
click at [199, 191] on input "Ignore billing data uploaded ([PERSON_NAME])" at bounding box center [197, 191] width 6 height 6
checkbox input "true"
click at [244, 242] on span "Prevent updating IMEI and Make&Model via scrapers and imports" at bounding box center [309, 236] width 175 height 18
click at [199, 233] on input "Prevent updating IMEI and Make&Model via scrapers and imports" at bounding box center [197, 230] width 6 height 6
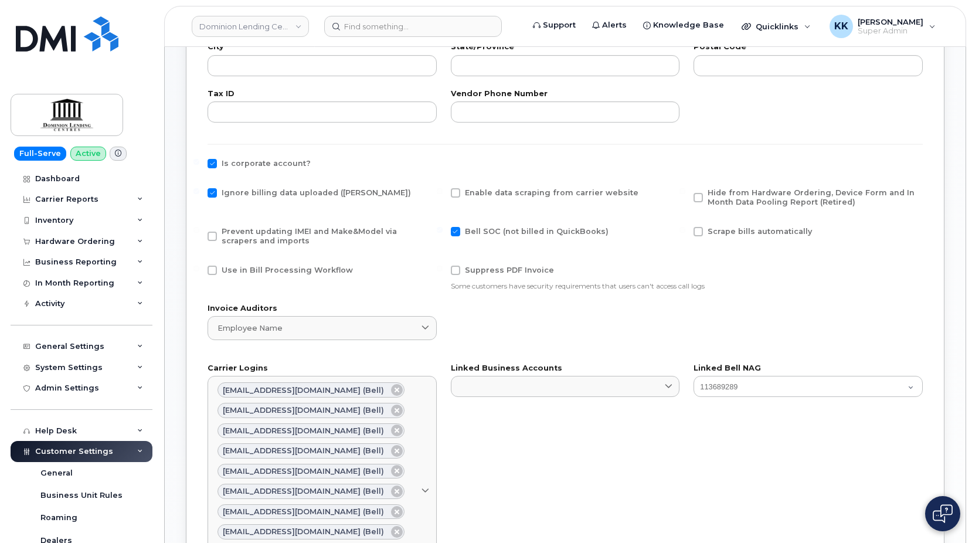
checkbox input "true"
click at [789, 192] on span "Hide from Hardware Ordering, Device Form and In Month Data Pooling Report (Reti…" at bounding box center [811, 197] width 207 height 18
click at [686, 192] on input "Hide from Hardware Ordering, Device Form and In Month Data Pooling Report (Reti…" at bounding box center [683, 191] width 6 height 6
checkbox input "true"
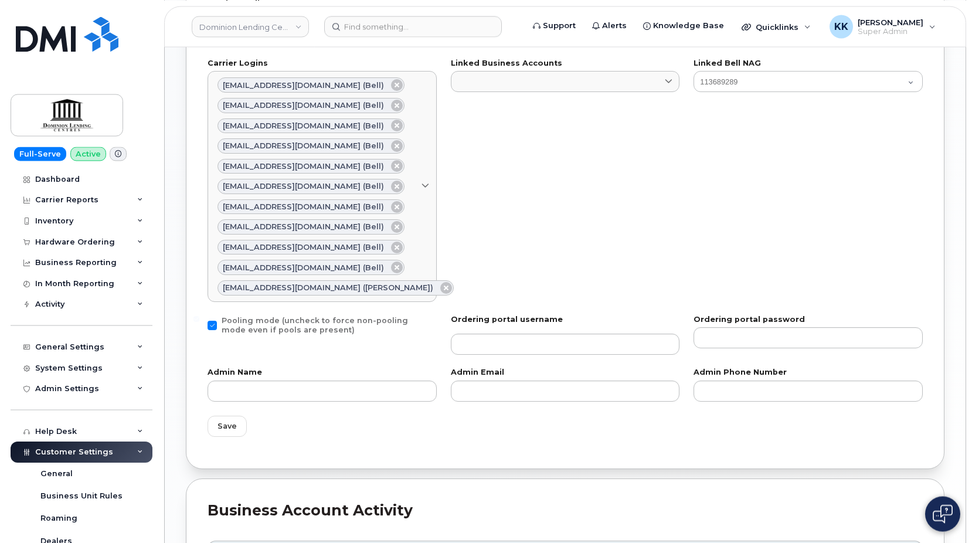
scroll to position [837, 0]
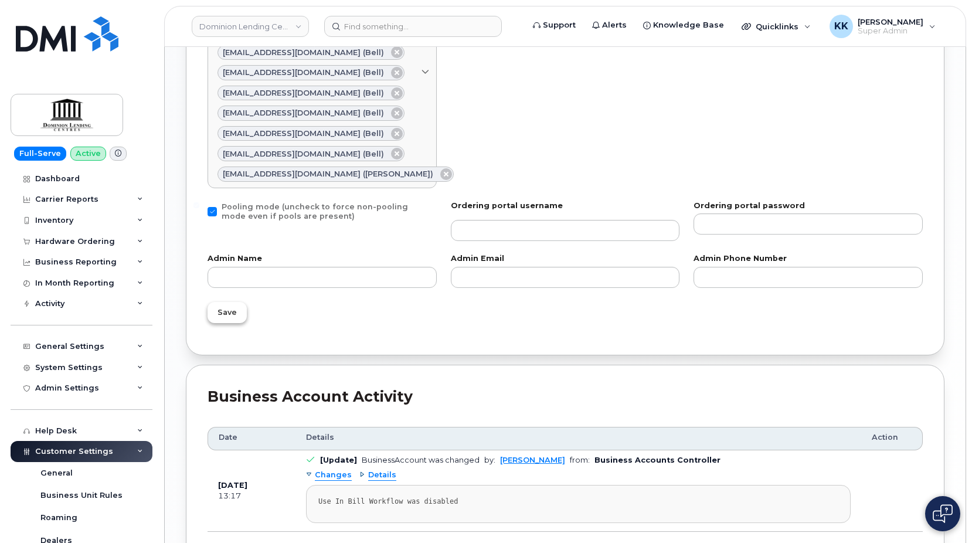
click at [225, 308] on span "Save" at bounding box center [227, 312] width 19 height 11
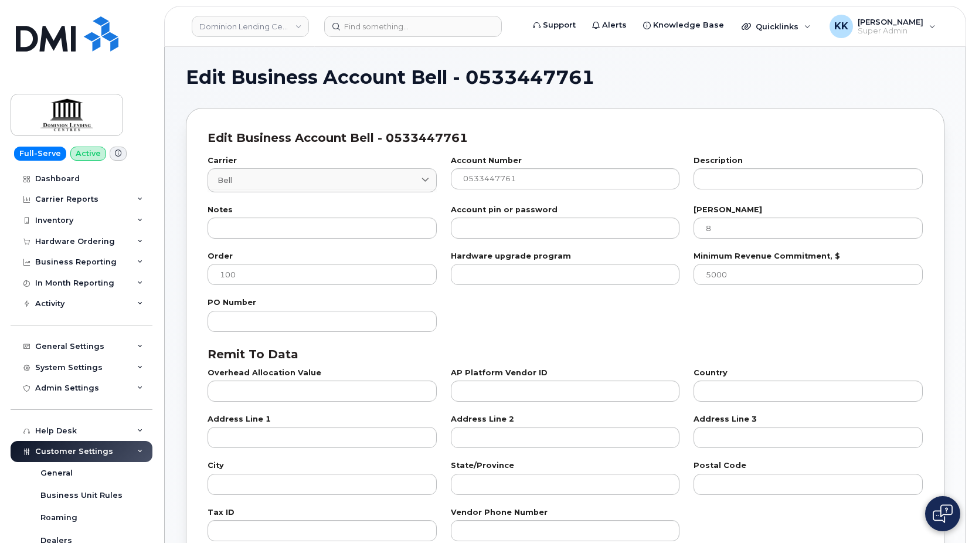
select select "7"
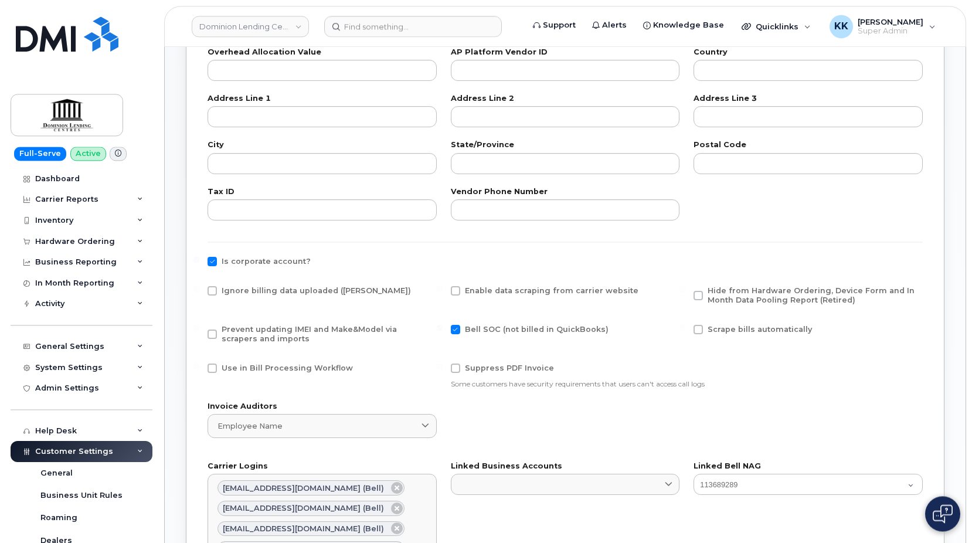
scroll to position [359, 0]
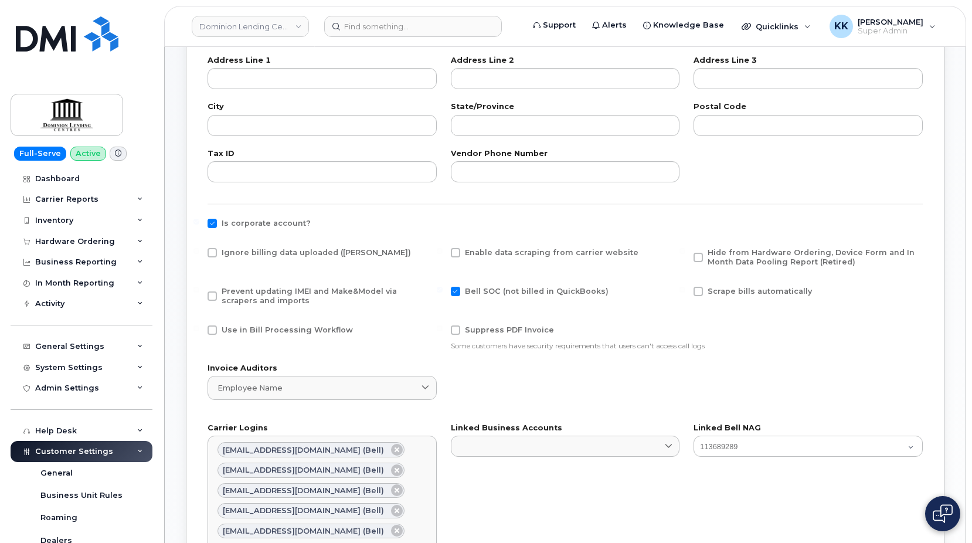
click at [244, 254] on span "Ignore billing data uploaded ([PERSON_NAME])" at bounding box center [316, 252] width 189 height 9
click at [199, 254] on input "Ignore billing data uploaded ([PERSON_NAME])" at bounding box center [197, 251] width 6 height 6
checkbox input "true"
click at [243, 292] on span "Prevent updating IMEI and Make&Model via scrapers and imports" at bounding box center [309, 296] width 175 height 18
click at [199, 292] on input "Prevent updating IMEI and Make&Model via scrapers and imports" at bounding box center [197, 290] width 6 height 6
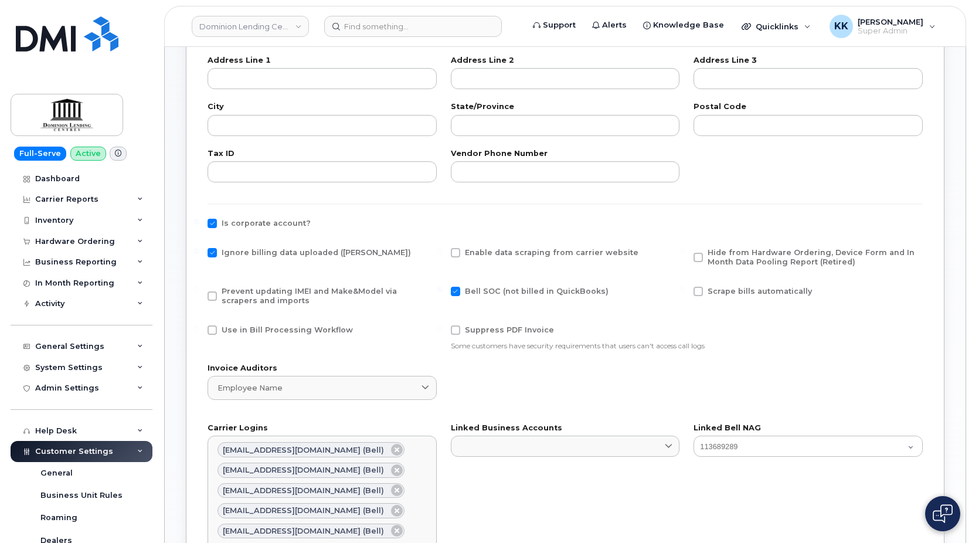
checkbox input "true"
click at [793, 247] on div "Hide from Hardware Ordering, Device Form and In Month Data Pooling Report (Reti…" at bounding box center [808, 260] width 243 height 39
click at [791, 252] on span "Hide from Hardware Ordering, Device Form and In Month Data Pooling Report (Reti…" at bounding box center [811, 257] width 207 height 18
click at [686, 252] on input "Hide from Hardware Ordering, Device Form and In Month Data Pooling Report (Reti…" at bounding box center [683, 251] width 6 height 6
checkbox input "true"
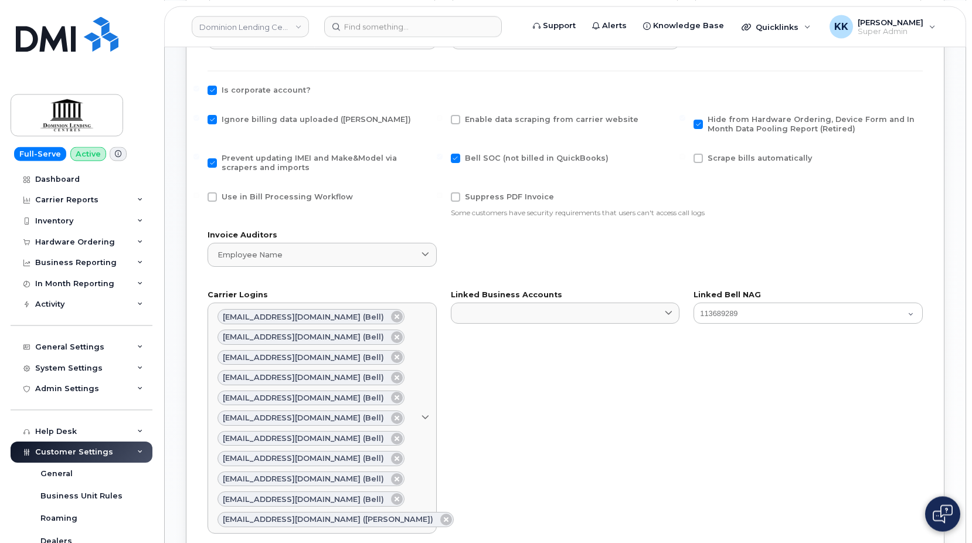
scroll to position [778, 0]
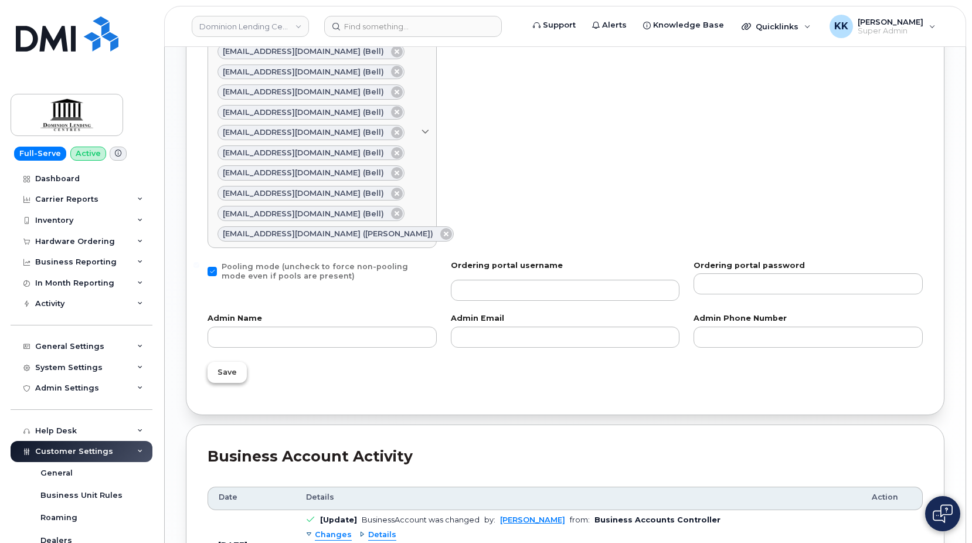
click at [229, 372] on span "Save" at bounding box center [227, 372] width 19 height 11
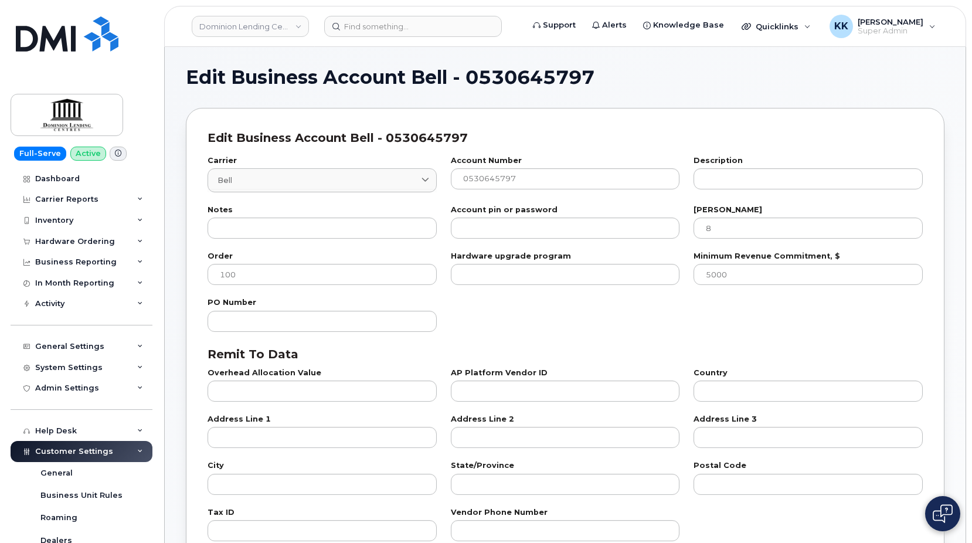
select select "7"
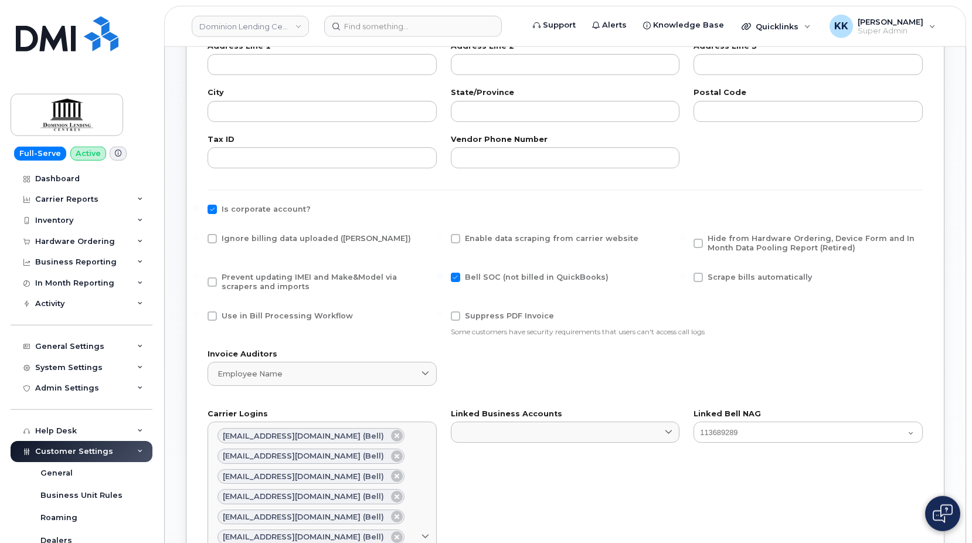
scroll to position [419, 0]
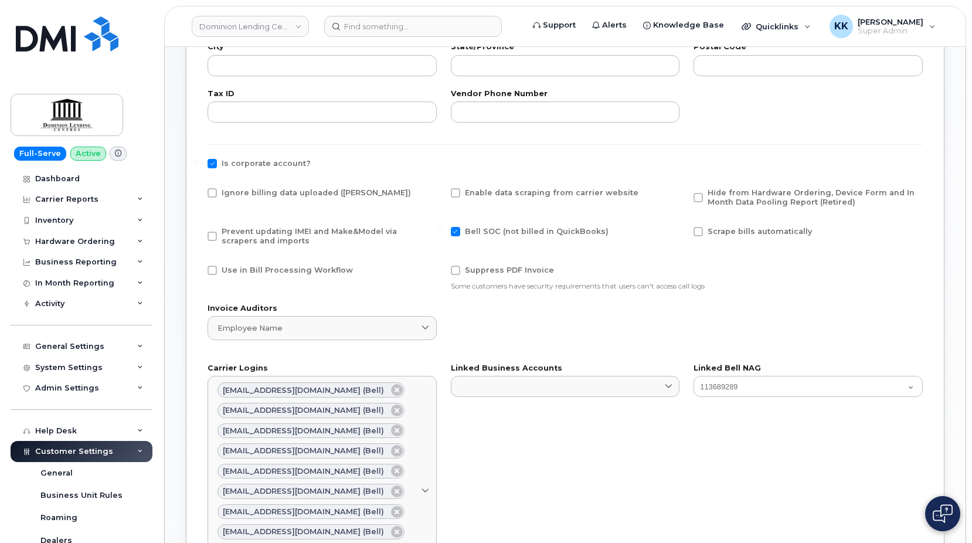
click at [249, 186] on div "Ignore billing data uploaded ([PERSON_NAME])" at bounding box center [322, 200] width 243 height 39
click at [250, 186] on div "Ignore billing data uploaded ([PERSON_NAME])" at bounding box center [322, 200] width 243 height 39
click at [253, 196] on span "Ignore billing data uploaded ([PERSON_NAME])" at bounding box center [316, 192] width 189 height 9
click at [199, 194] on input "Ignore billing data uploaded ([PERSON_NAME])" at bounding box center [197, 191] width 6 height 6
checkbox input "true"
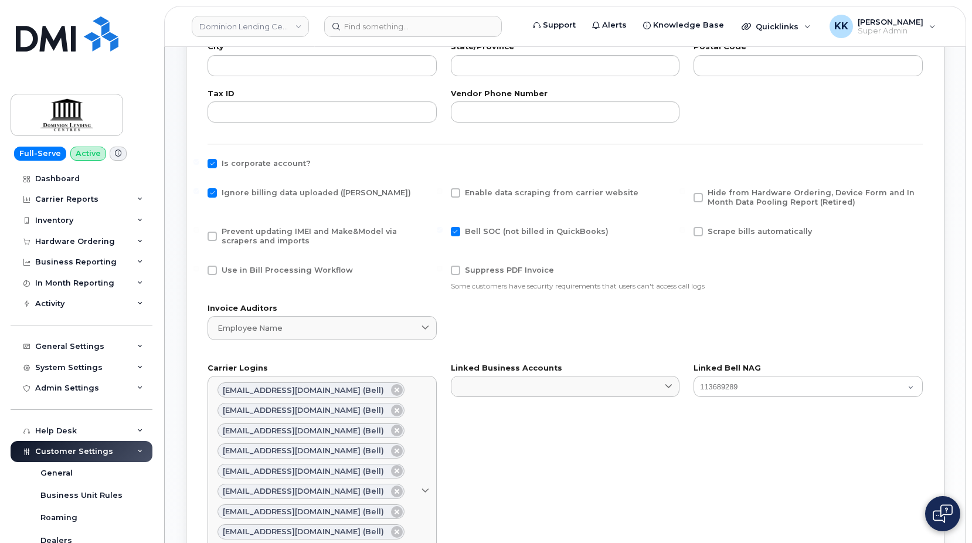
click at [252, 233] on span "Prevent updating IMEI and Make&Model via scrapers and imports" at bounding box center [309, 236] width 175 height 18
click at [199, 233] on input "Prevent updating IMEI and Make&Model via scrapers and imports" at bounding box center [197, 230] width 6 height 6
checkbox input "true"
click at [733, 201] on span "Hide from Hardware Ordering, Device Form and In Month Data Pooling Report (Reti…" at bounding box center [811, 197] width 207 height 18
click at [686, 194] on input "Hide from Hardware Ordering, Device Form and In Month Data Pooling Report (Reti…" at bounding box center [683, 191] width 6 height 6
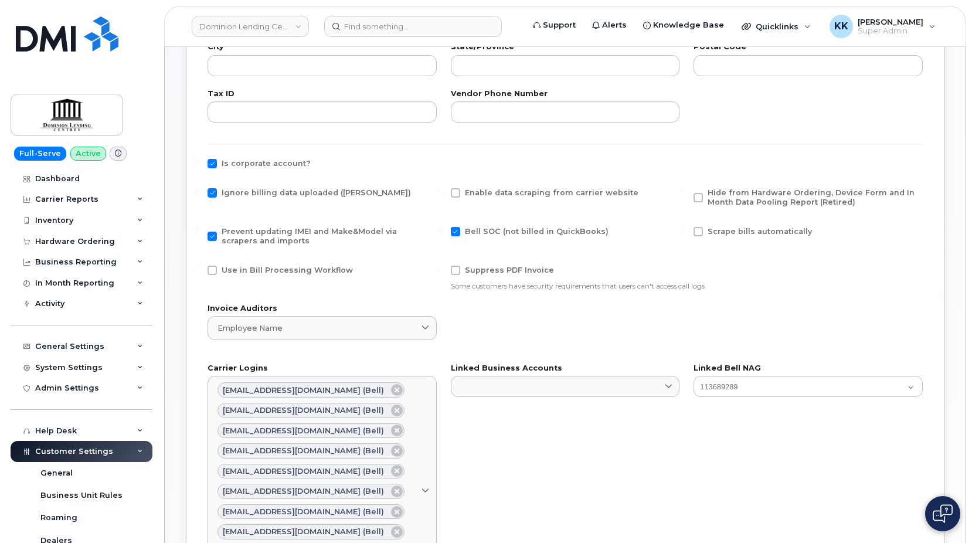
checkbox input "true"
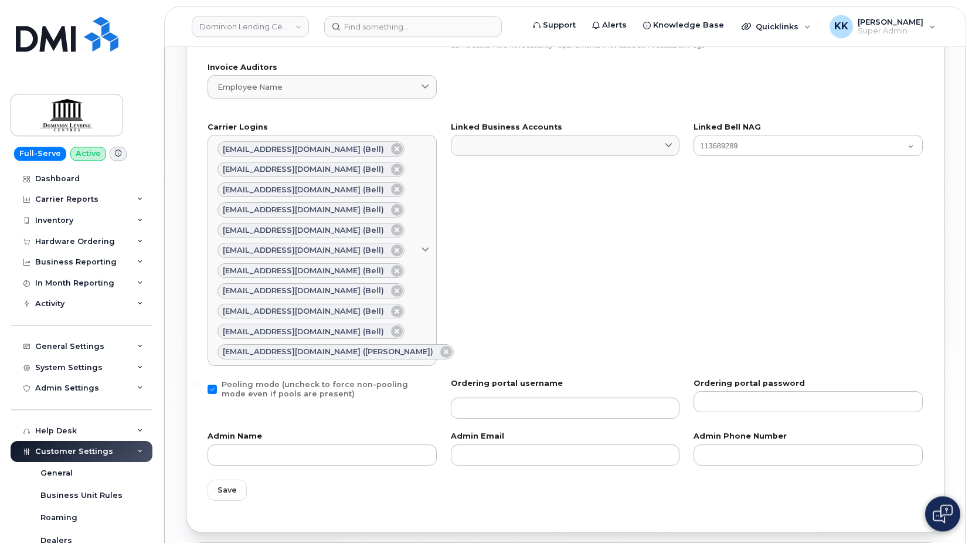
scroll to position [897, 0]
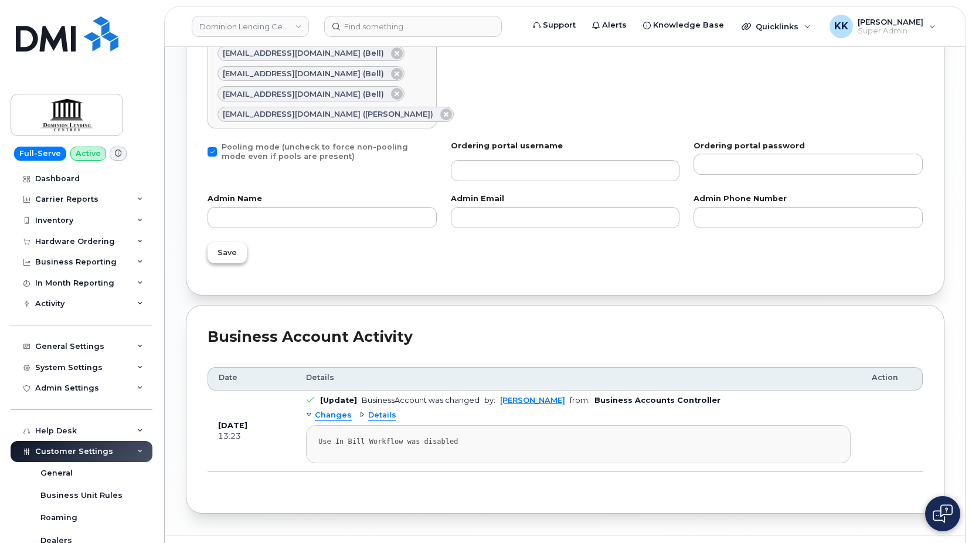
click at [233, 256] on span "Save" at bounding box center [227, 252] width 19 height 11
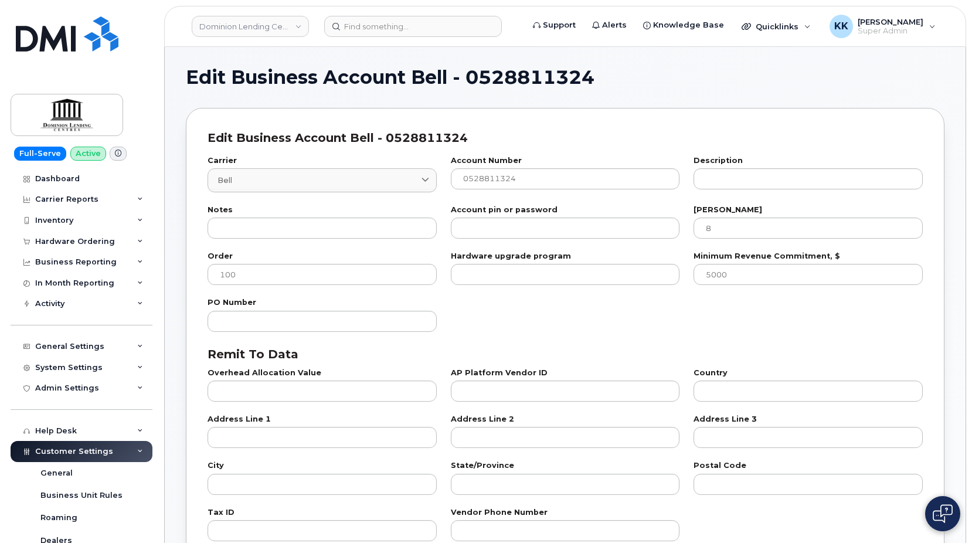
select select "7"
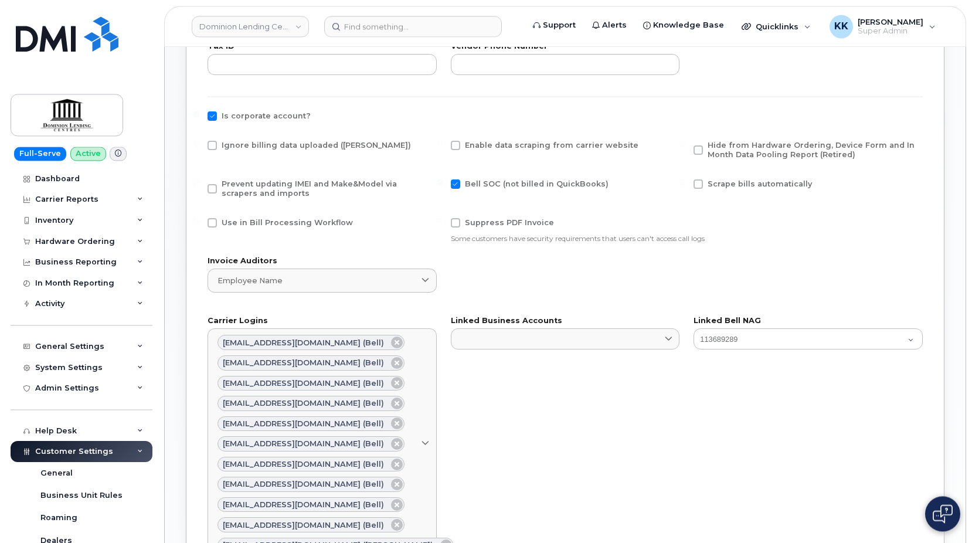
scroll to position [419, 0]
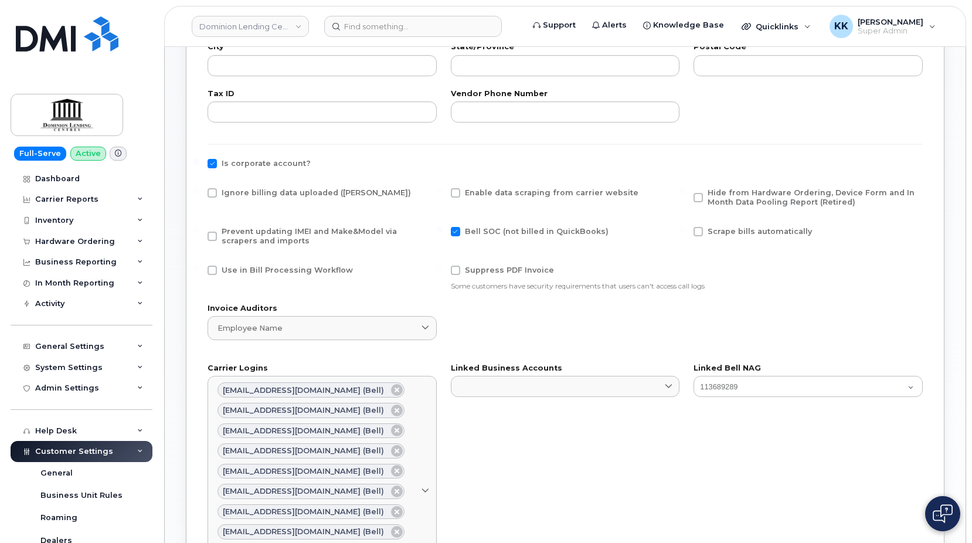
click at [221, 193] on label "Ignore billing data uploaded ([PERSON_NAME])" at bounding box center [310, 192] width 204 height 9
click at [199, 193] on input "Ignore billing data uploaded ([PERSON_NAME])" at bounding box center [197, 191] width 6 height 6
checkbox input "true"
click at [226, 232] on span "Prevent updating IMEI and Make&Model via scrapers and imports" at bounding box center [309, 236] width 175 height 18
click at [199, 232] on input "Prevent updating IMEI and Make&Model via scrapers and imports" at bounding box center [197, 230] width 6 height 6
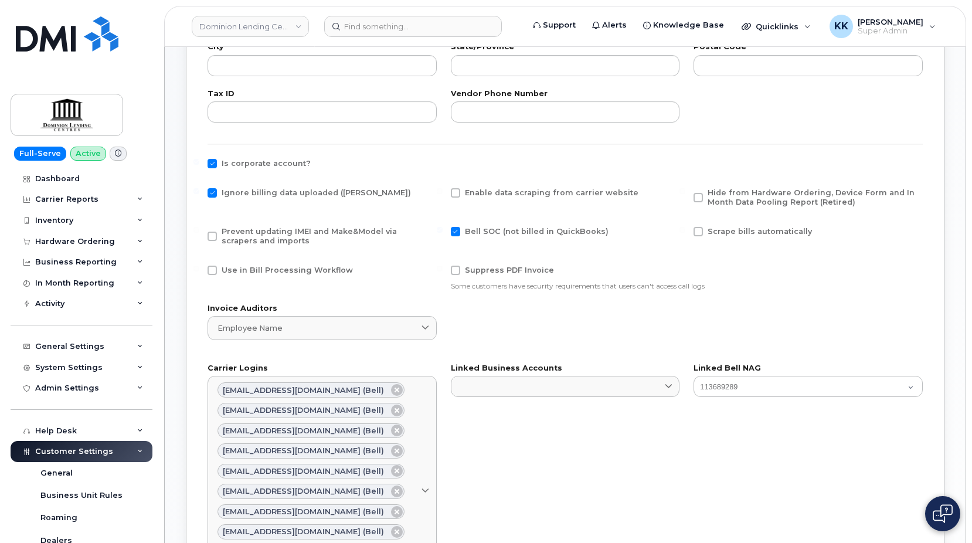
checkbox input "true"
click at [734, 200] on span "Hide from Hardware Ordering, Device Form and In Month Data Pooling Report (Reti…" at bounding box center [811, 197] width 207 height 18
click at [686, 194] on input "Hide from Hardware Ordering, Device Form and In Month Data Pooling Report (Reti…" at bounding box center [683, 191] width 6 height 6
checkbox input "true"
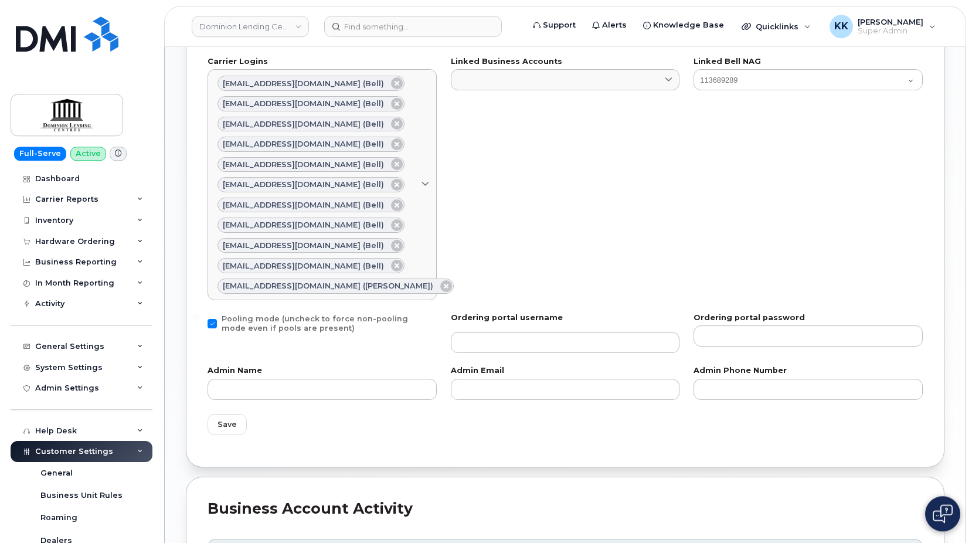
scroll to position [837, 0]
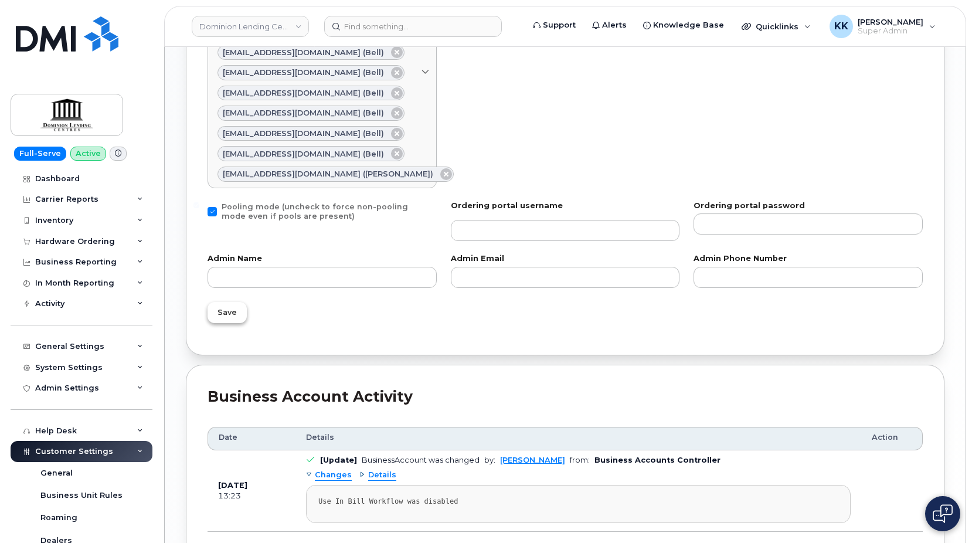
click at [219, 311] on span "Save" at bounding box center [227, 312] width 19 height 11
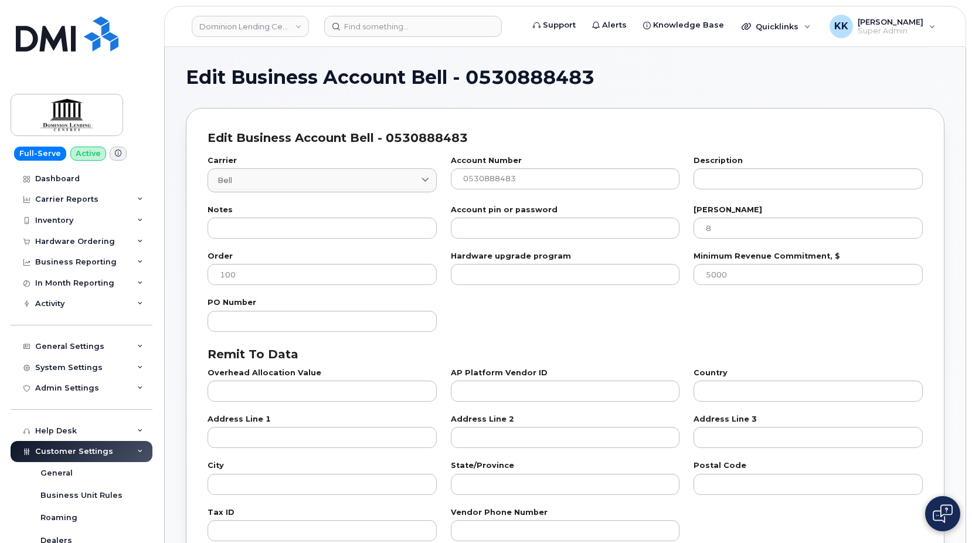
select select "7"
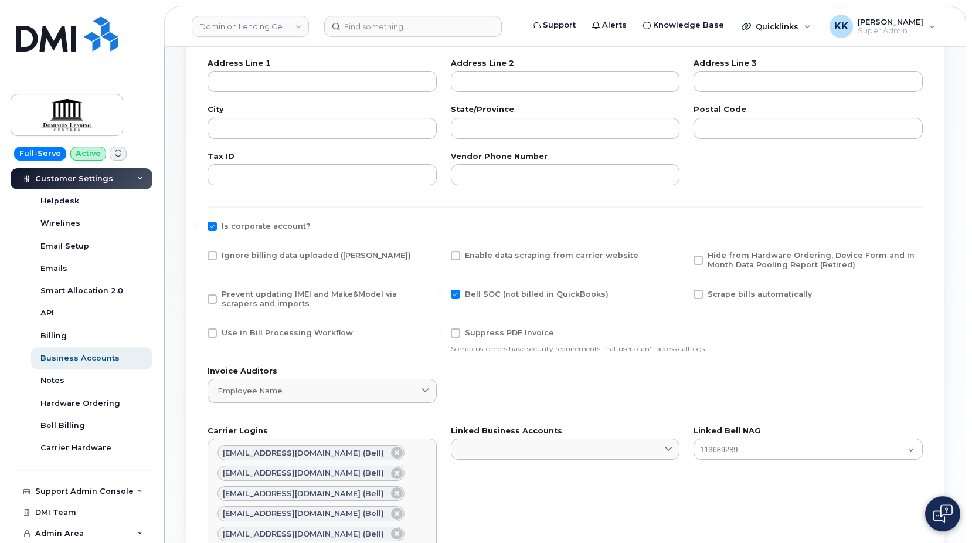
scroll to position [359, 0]
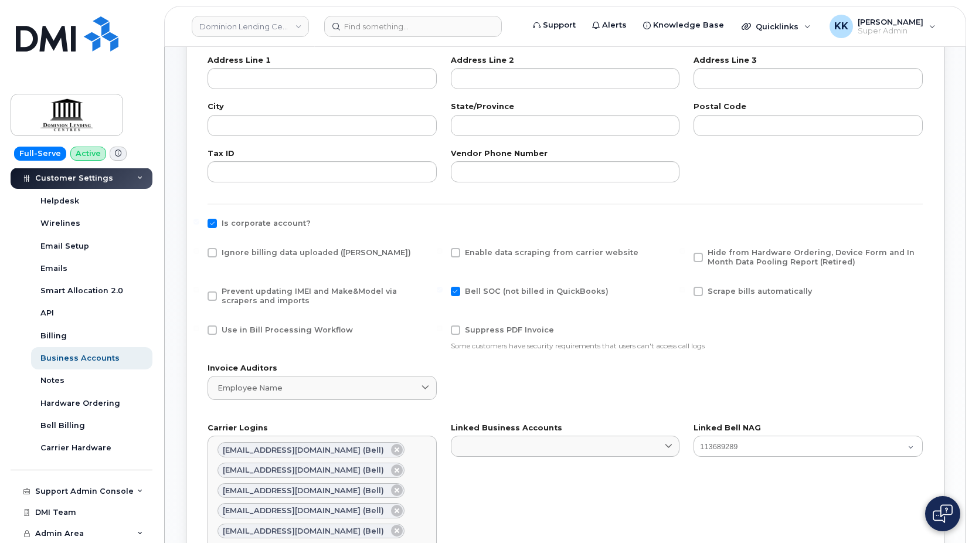
click at [243, 252] on span "Ignore billing data uploaded ([PERSON_NAME])" at bounding box center [316, 252] width 189 height 9
click at [199, 252] on input "Ignore billing data uploaded ([PERSON_NAME])" at bounding box center [197, 251] width 6 height 6
checkbox input "true"
click at [241, 286] on div "Prevent updating IMEI and Make&Model via scrapers and imports" at bounding box center [322, 299] width 243 height 39
click at [242, 290] on span "Prevent updating IMEI and Make&Model via scrapers and imports" at bounding box center [309, 296] width 175 height 18
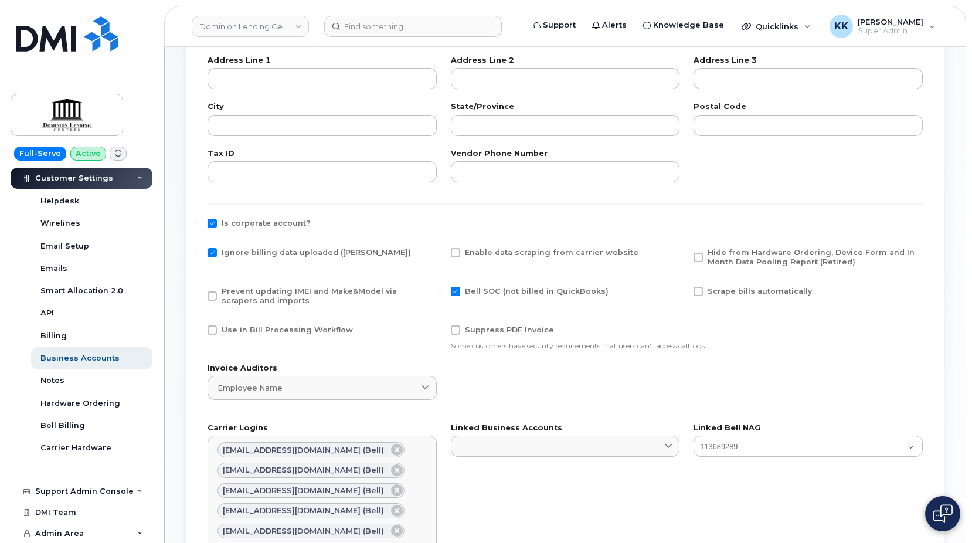
click at [199, 290] on input "Prevent updating IMEI and Make&Model via scrapers and imports" at bounding box center [197, 290] width 6 height 6
checkbox input "true"
click at [727, 248] on span "Hide from Hardware Ordering, Device Form and In Month Data Pooling Report (Reti…" at bounding box center [813, 257] width 211 height 19
click at [686, 248] on input "Hide from Hardware Ordering, Device Form and In Month Data Pooling Report (Reti…" at bounding box center [683, 251] width 6 height 6
checkbox input "true"
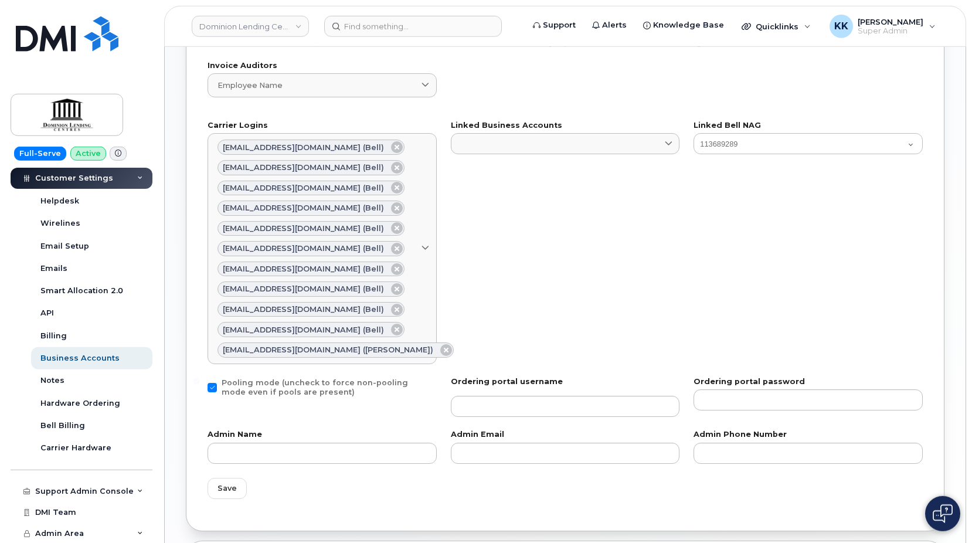
scroll to position [718, 0]
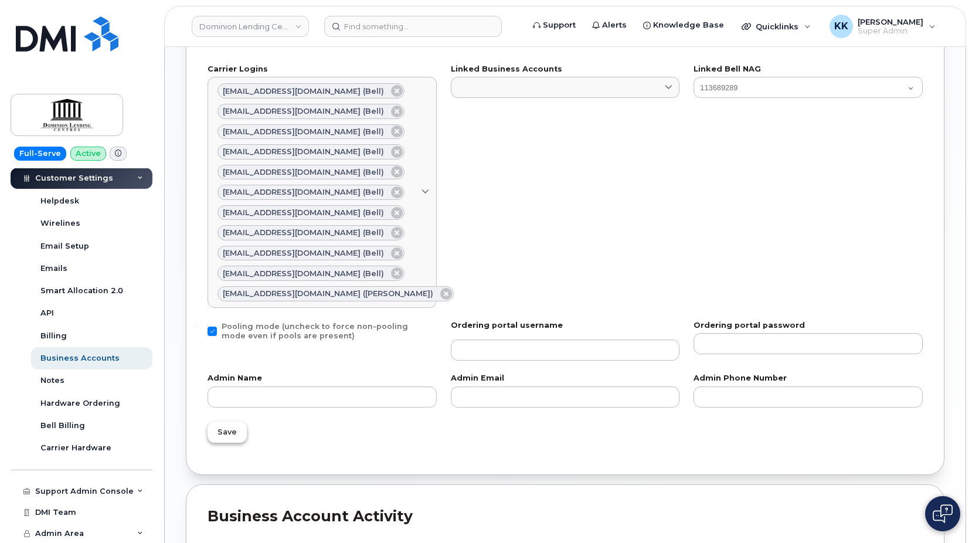
click at [232, 432] on span "Save" at bounding box center [227, 431] width 19 height 11
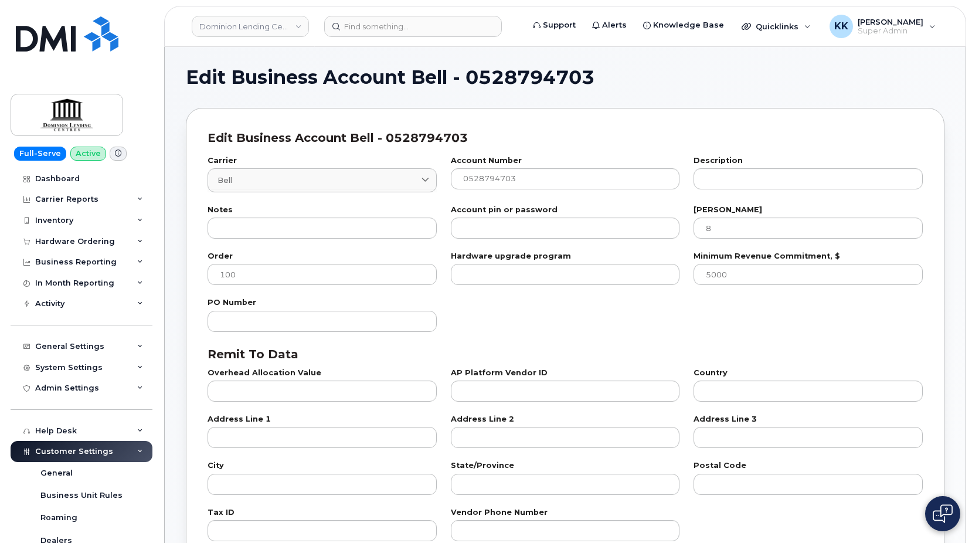
select select "7"
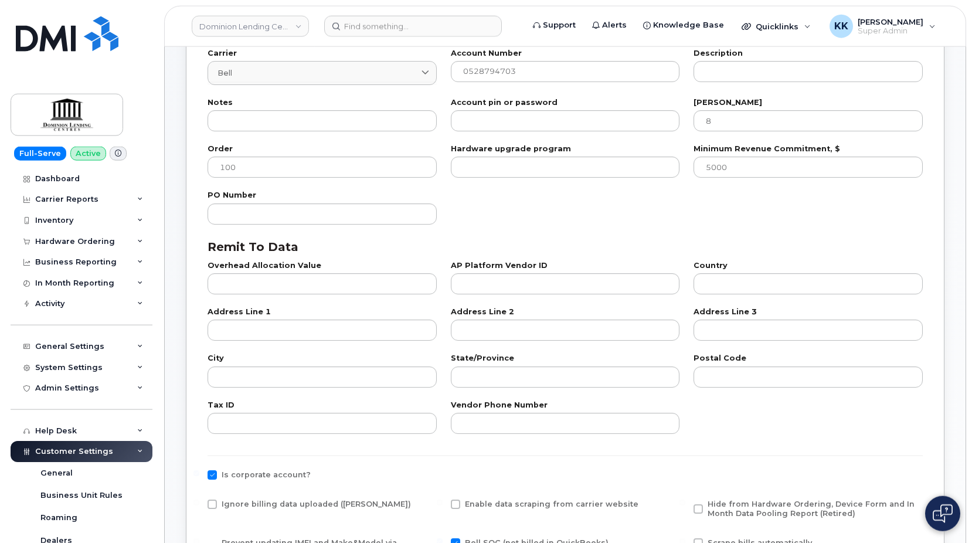
scroll to position [359, 0]
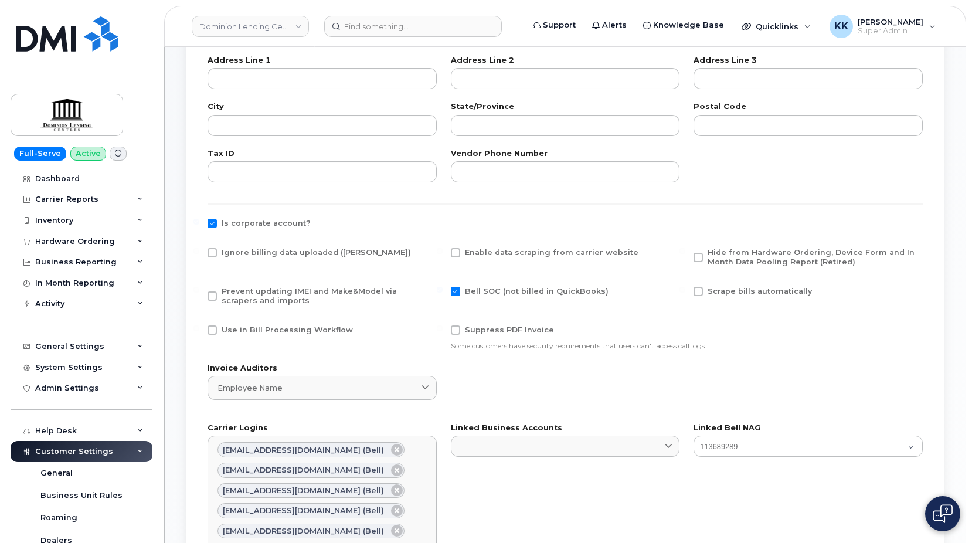
click at [213, 294] on span at bounding box center [212, 295] width 9 height 9
click at [199, 293] on input "Prevent updating IMEI and Make&Model via scrapers and imports" at bounding box center [197, 290] width 6 height 6
checkbox input "true"
click at [215, 253] on span at bounding box center [212, 252] width 9 height 9
click at [199, 253] on input "Ignore billing data uploaded (Bill Parser)" at bounding box center [197, 251] width 6 height 6
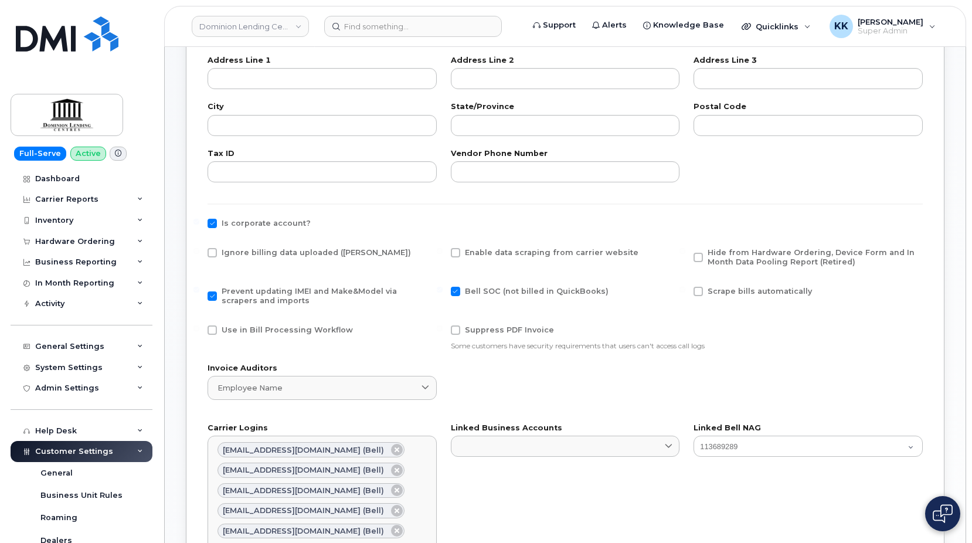
checkbox input "true"
click at [779, 257] on span "Hide from Hardware Ordering, Device Form and In Month Data Pooling Report (Reti…" at bounding box center [811, 257] width 207 height 18
click at [686, 254] on input "Hide from Hardware Ordering, Device Form and In Month Data Pooling Report (Reti…" at bounding box center [683, 251] width 6 height 6
checkbox input "true"
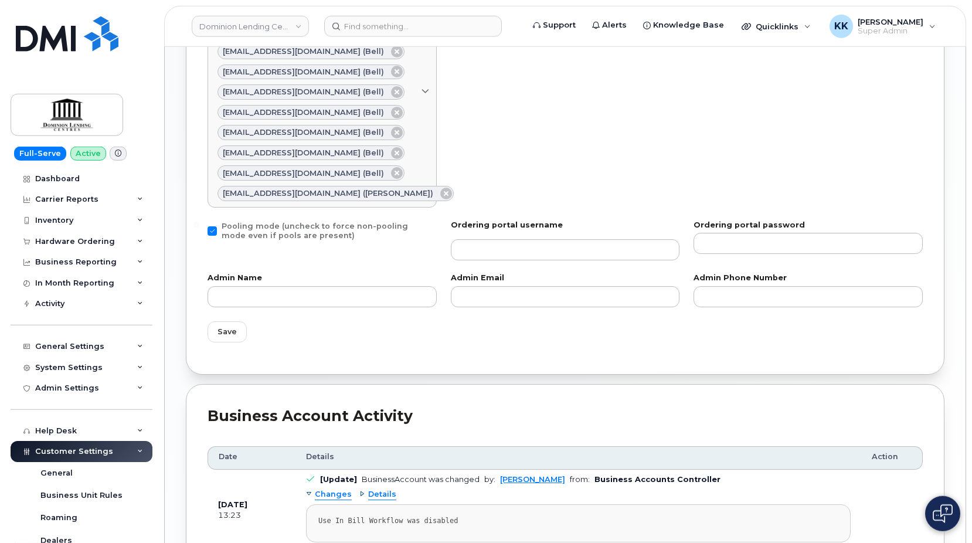
scroll to position [837, 0]
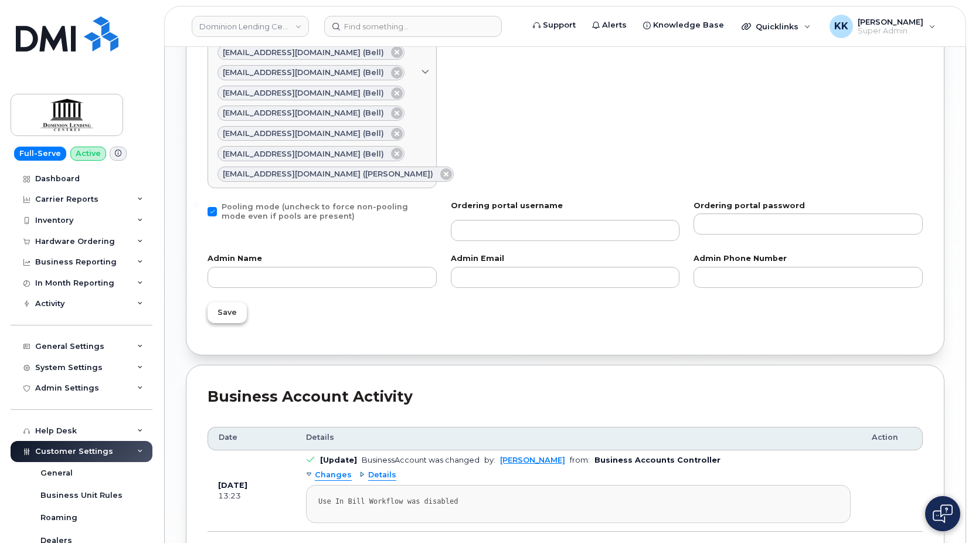
click at [223, 307] on span "Save" at bounding box center [227, 312] width 19 height 11
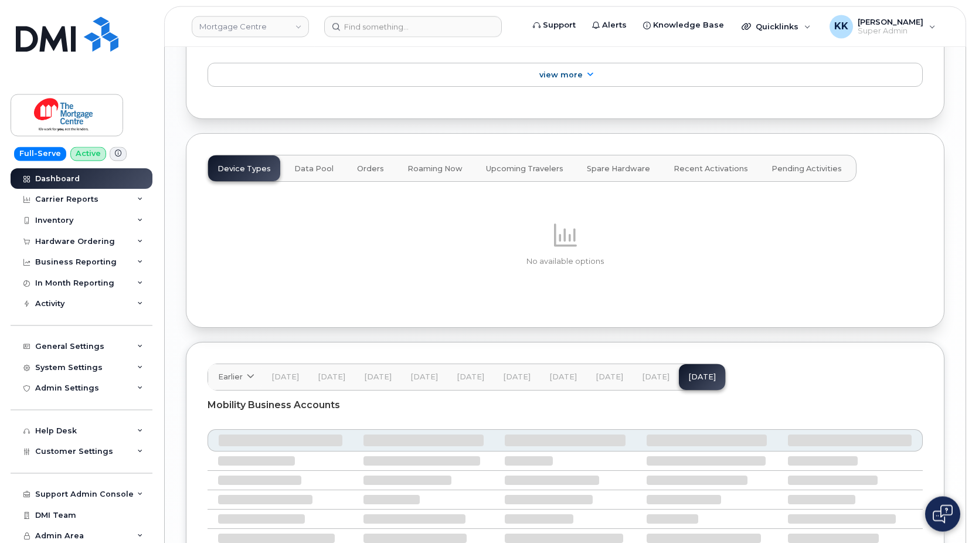
scroll to position [1478, 0]
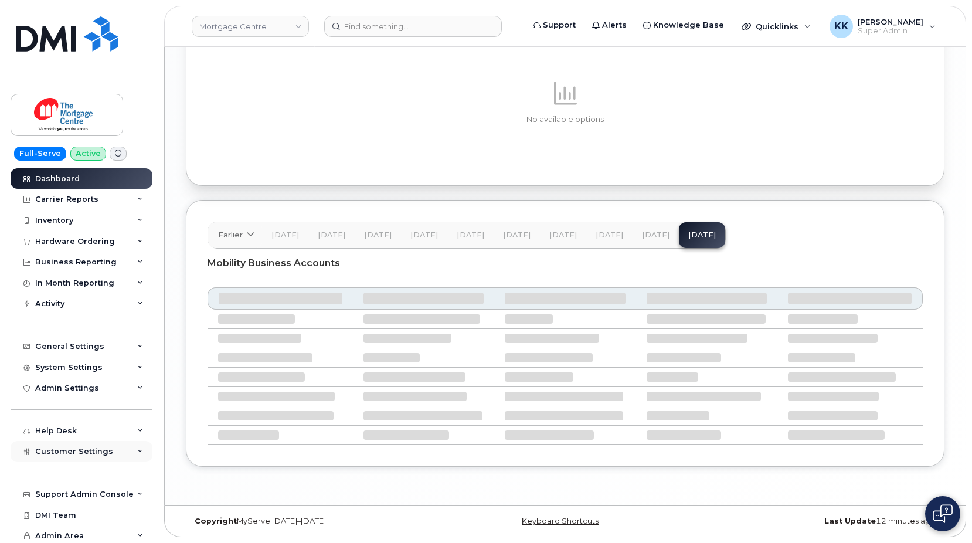
click at [93, 453] on span "Customer Settings" at bounding box center [74, 451] width 78 height 9
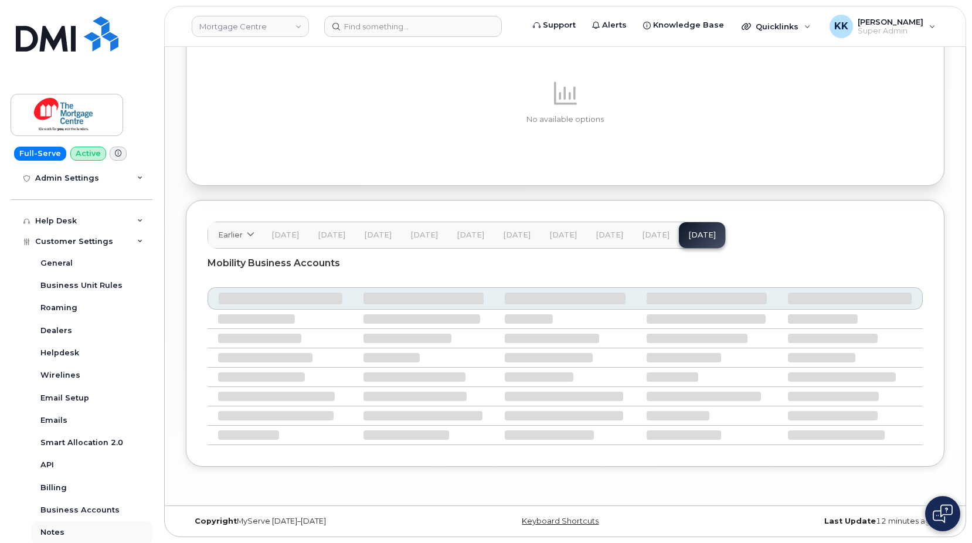
scroll to position [282, 0]
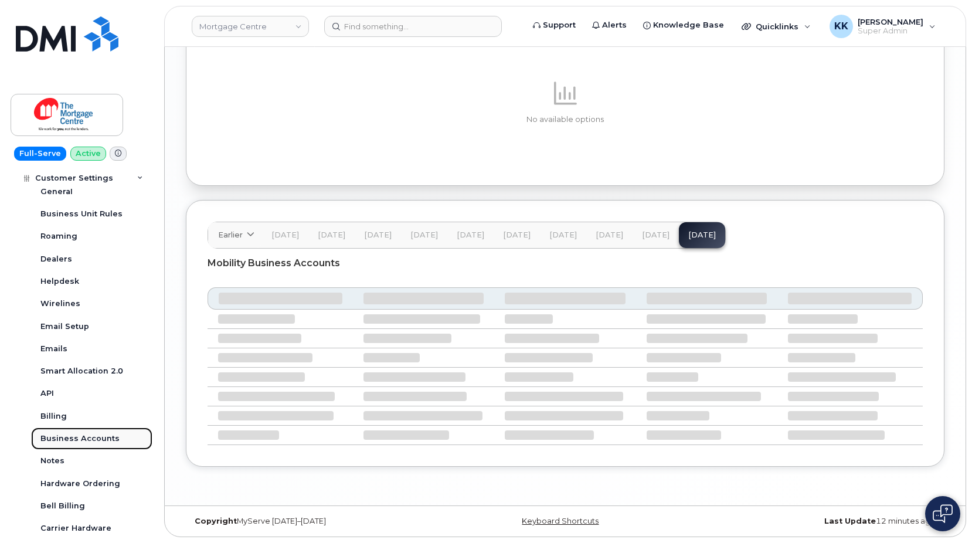
click at [74, 440] on div "Business Accounts" at bounding box center [79, 438] width 79 height 11
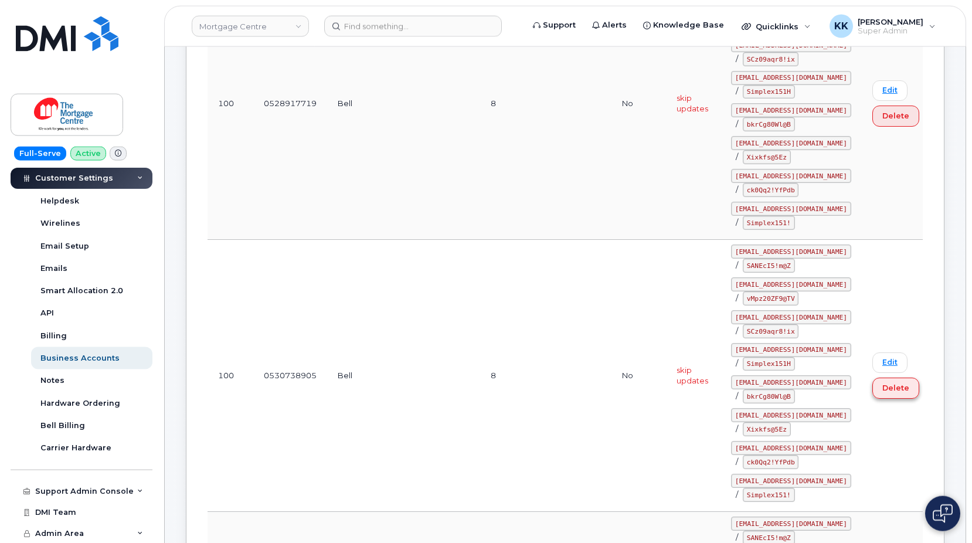
scroll to position [598, 0]
click at [266, 32] on link "Mortgage Centre" at bounding box center [250, 26] width 117 height 21
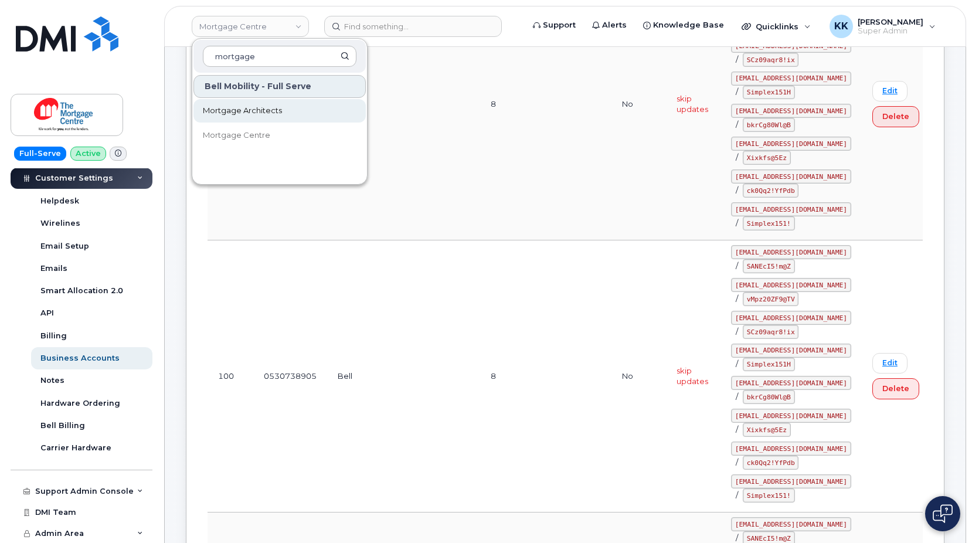
type input "mortgage"
click at [258, 107] on span "Mortgage Architects" at bounding box center [242, 111] width 79 height 12
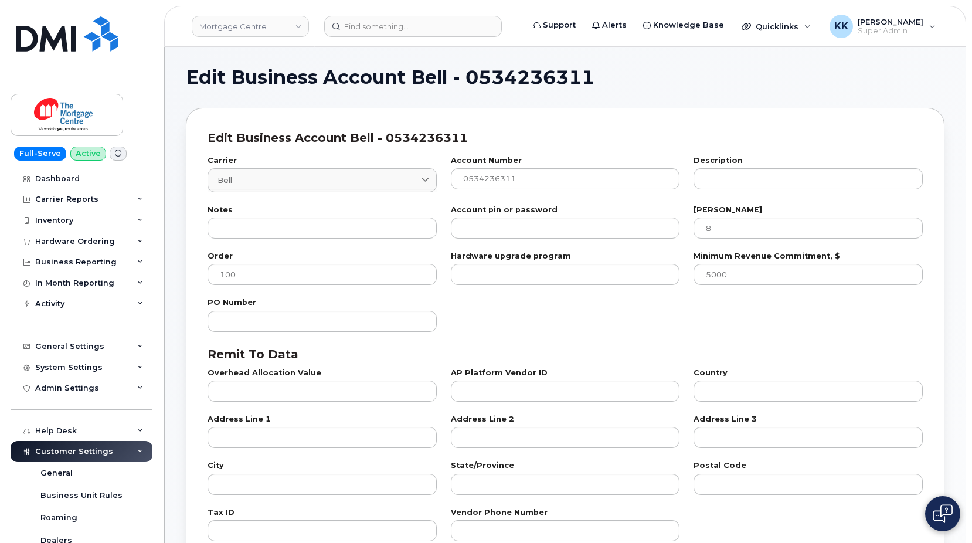
select select "807"
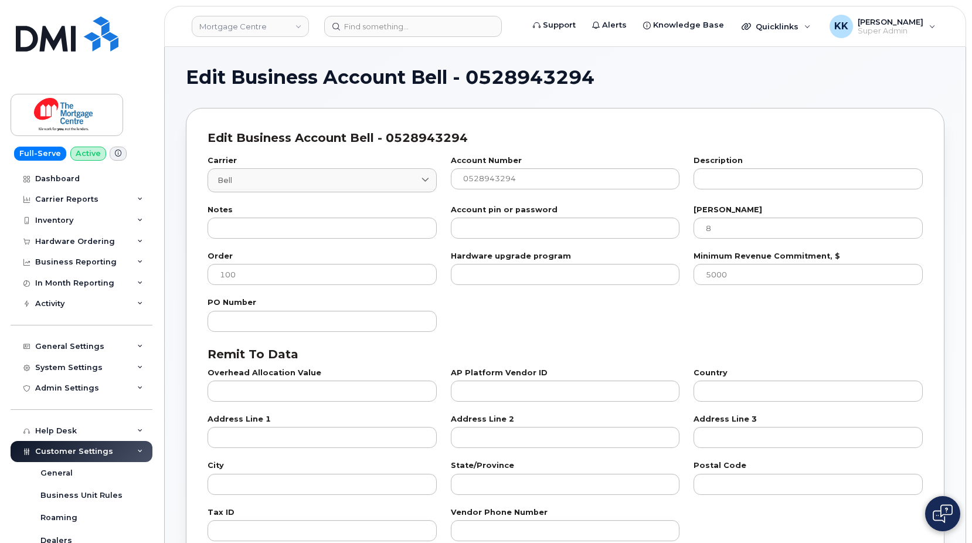
select select "807"
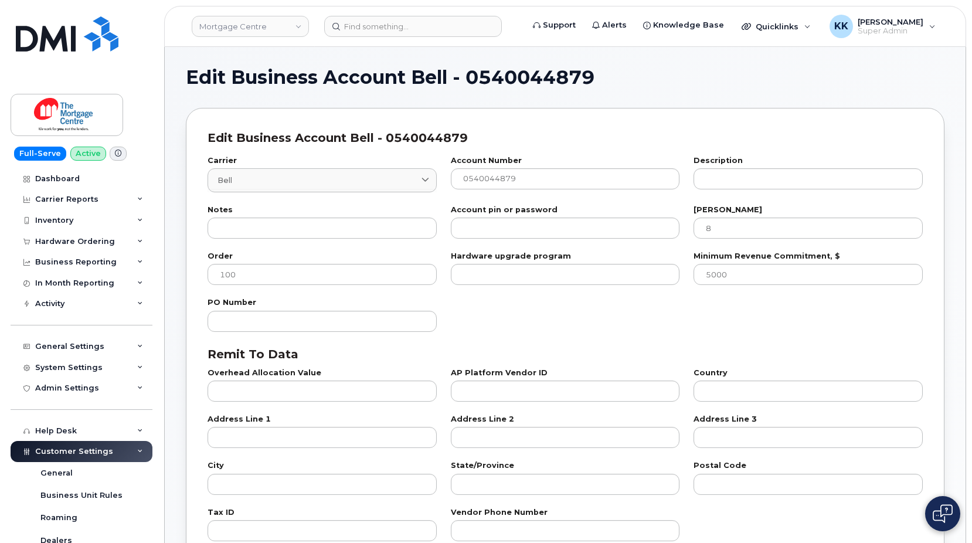
select select "807"
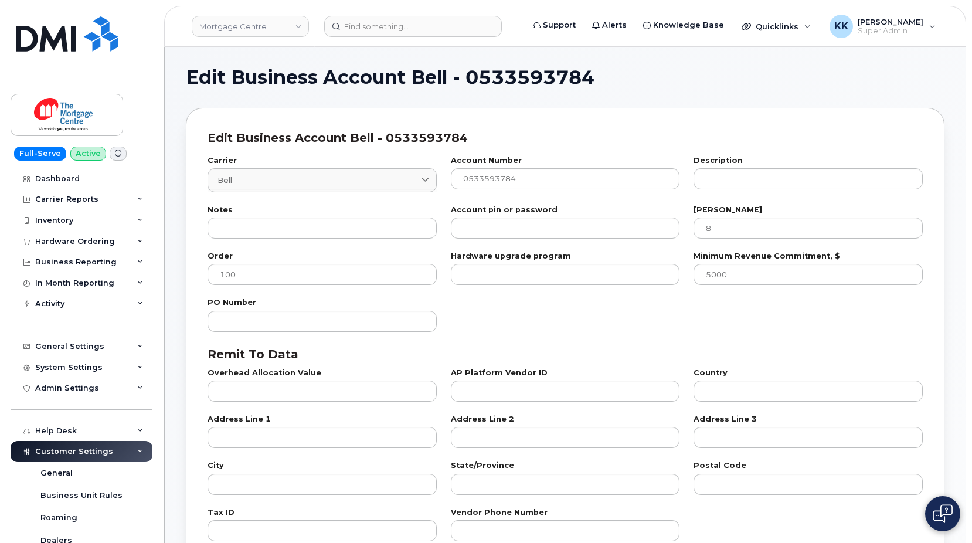
select select "807"
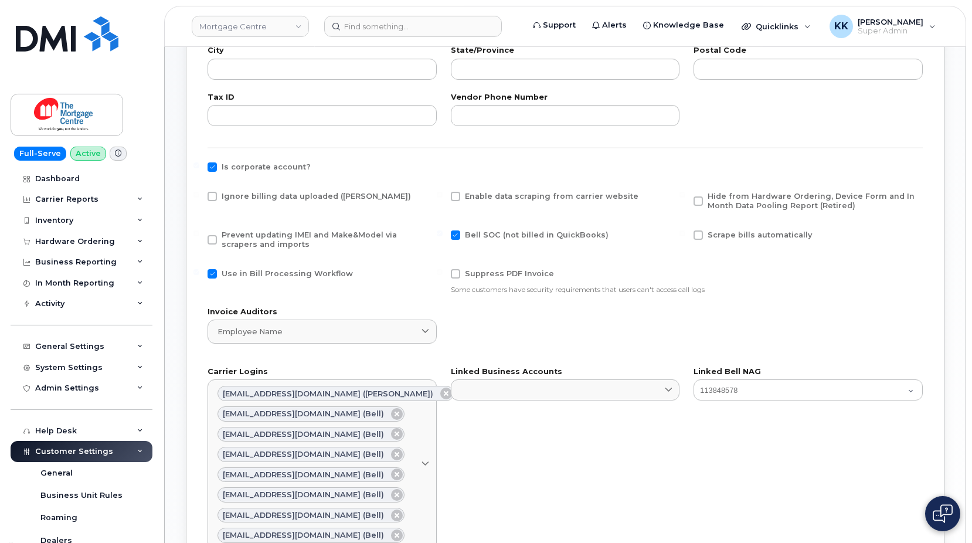
scroll to position [419, 0]
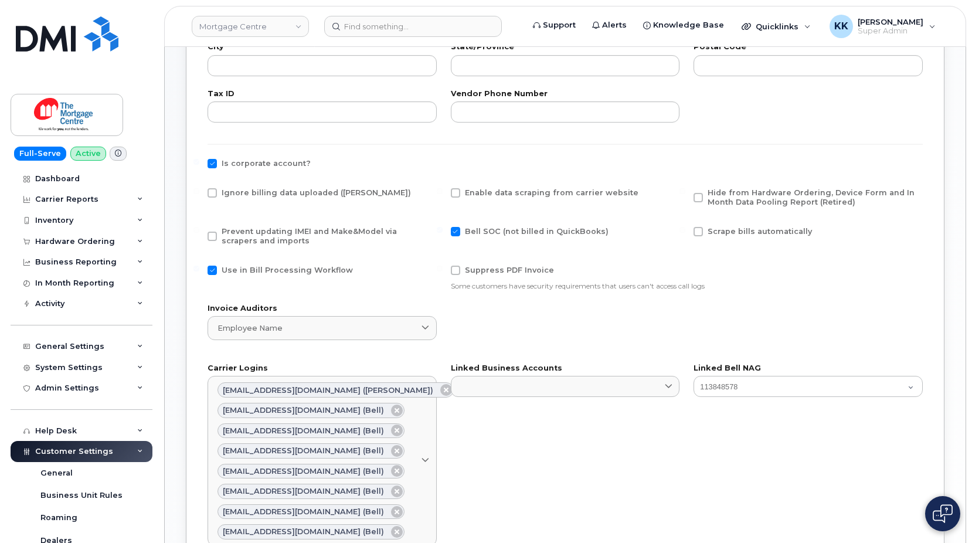
click at [249, 197] on span "Ignore billing data uploaded ([PERSON_NAME])" at bounding box center [316, 192] width 189 height 9
click at [199, 194] on input "Ignore billing data uploaded ([PERSON_NAME])" at bounding box center [197, 191] width 6 height 6
checkbox input "true"
click at [240, 238] on span "Prevent updating IMEI and Make&Model via scrapers and imports" at bounding box center [309, 236] width 175 height 18
click at [199, 233] on input "Prevent updating IMEI and Make&Model via scrapers and imports" at bounding box center [197, 230] width 6 height 6
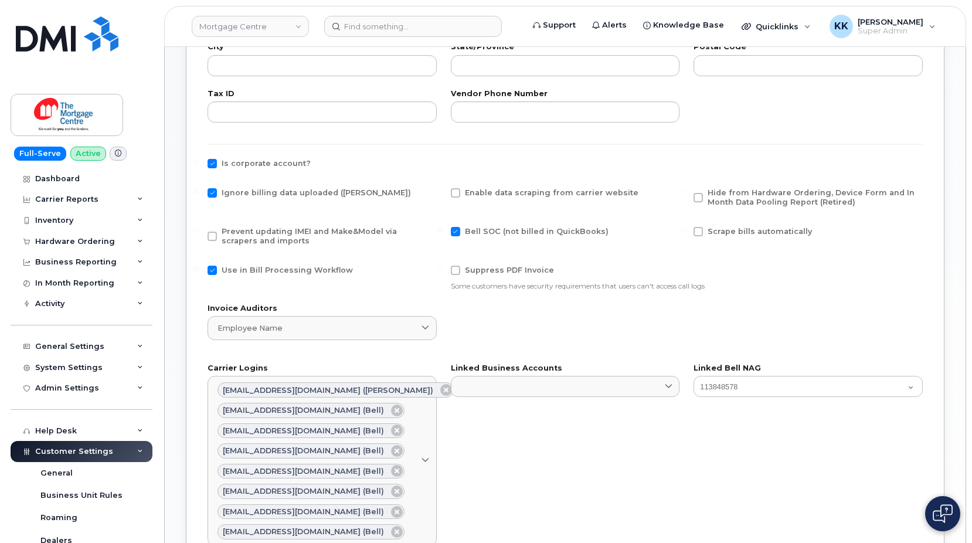
checkbox input "true"
click at [247, 267] on span "Use in Bill Processing Workflow" at bounding box center [287, 270] width 131 height 9
click at [199, 267] on input "Use in Bill Processing Workflow" at bounding box center [197, 269] width 6 height 6
checkbox input "false"
drag, startPoint x: 775, startPoint y: 199, endPoint x: 731, endPoint y: 211, distance: 45.5
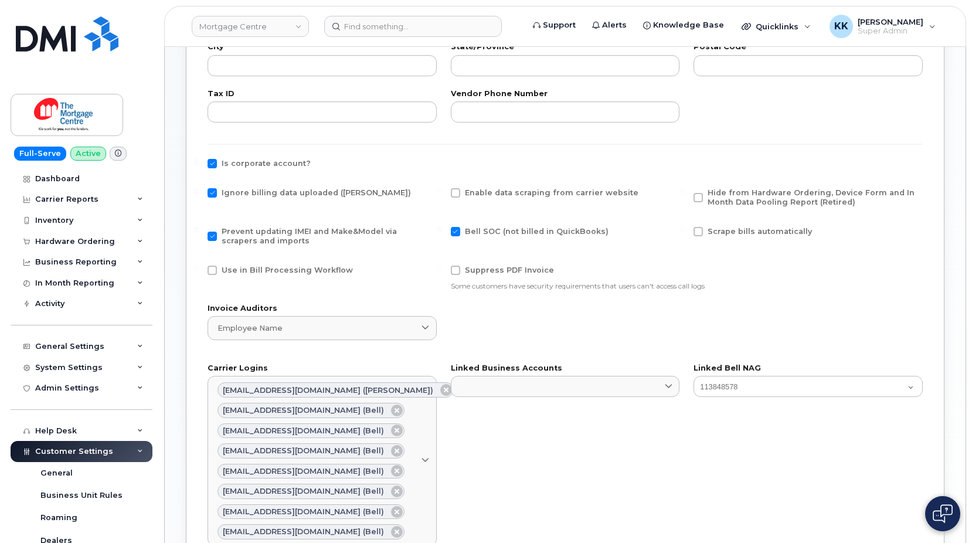
click at [774, 199] on span "Hide from Hardware Ordering, Device Form and In Month Data Pooling Report (Reti…" at bounding box center [811, 197] width 207 height 18
click at [686, 194] on input "Hide from Hardware Ordering, Device Form and In Month Data Pooling Report (Reti…" at bounding box center [683, 191] width 6 height 6
checkbox input "true"
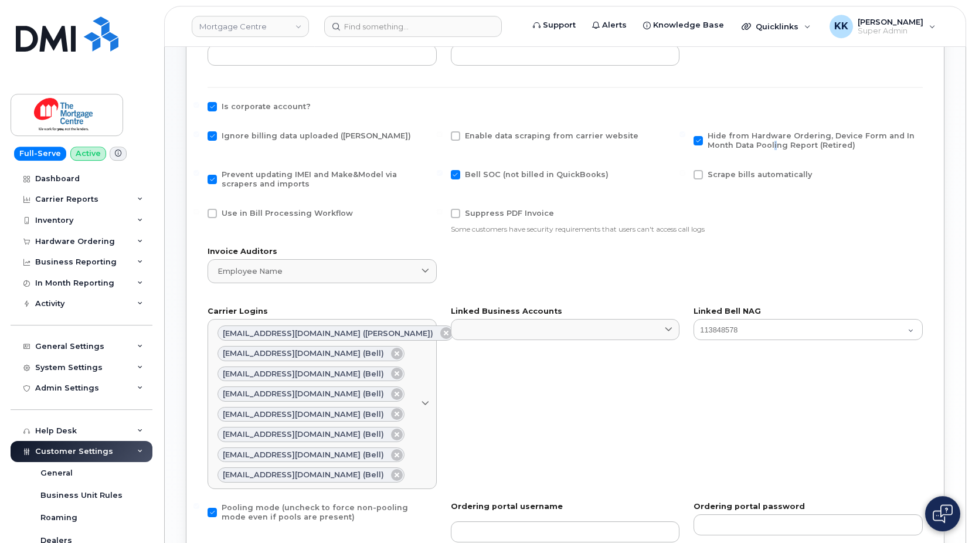
scroll to position [657, 0]
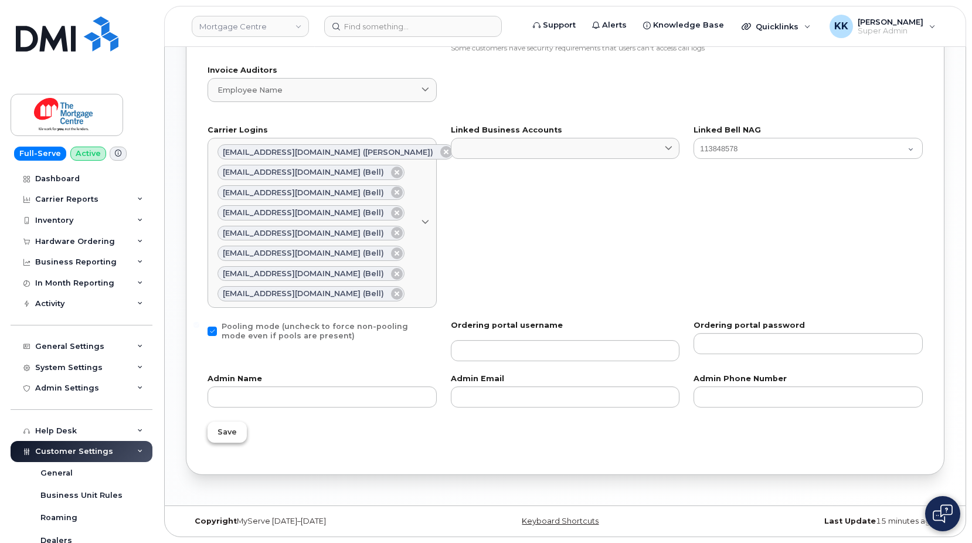
click at [222, 438] on button "Save" at bounding box center [227, 432] width 39 height 21
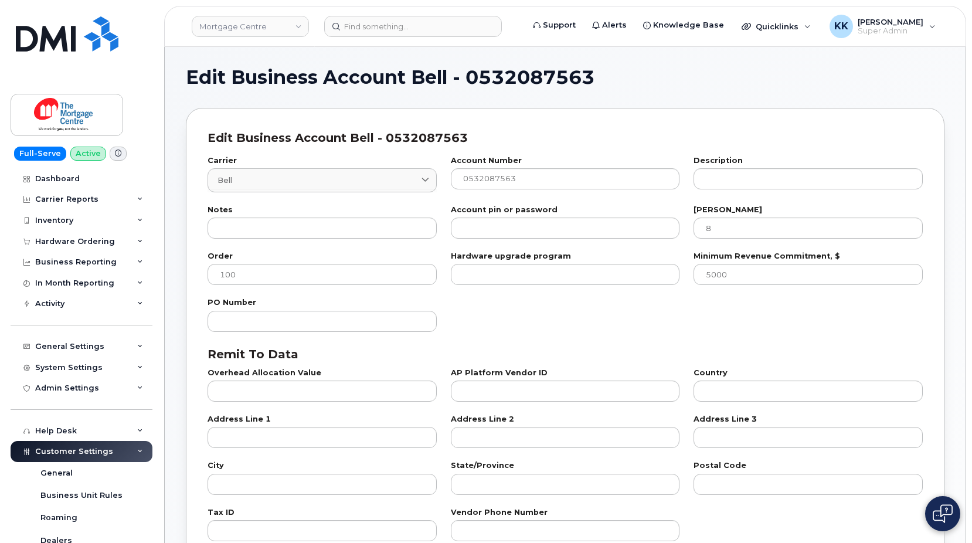
select select "807"
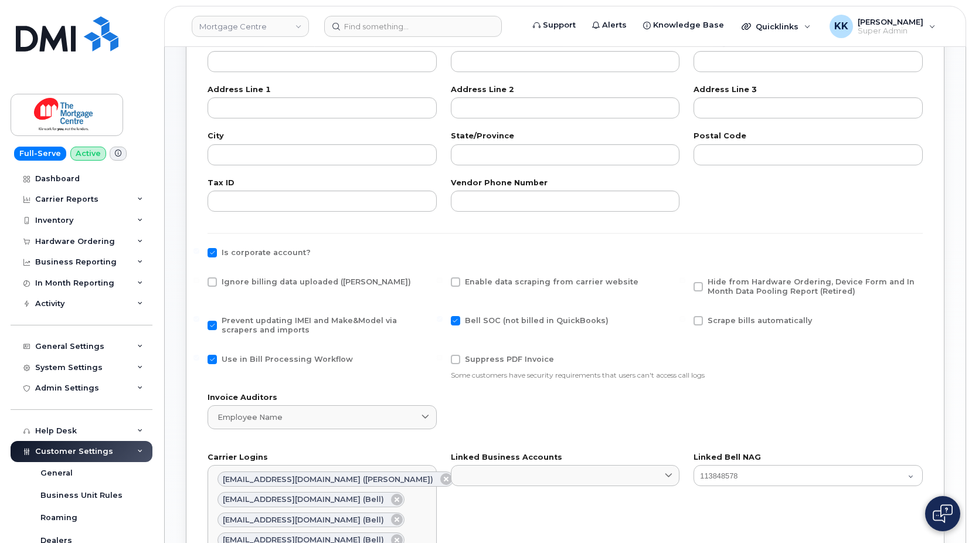
scroll to position [359, 0]
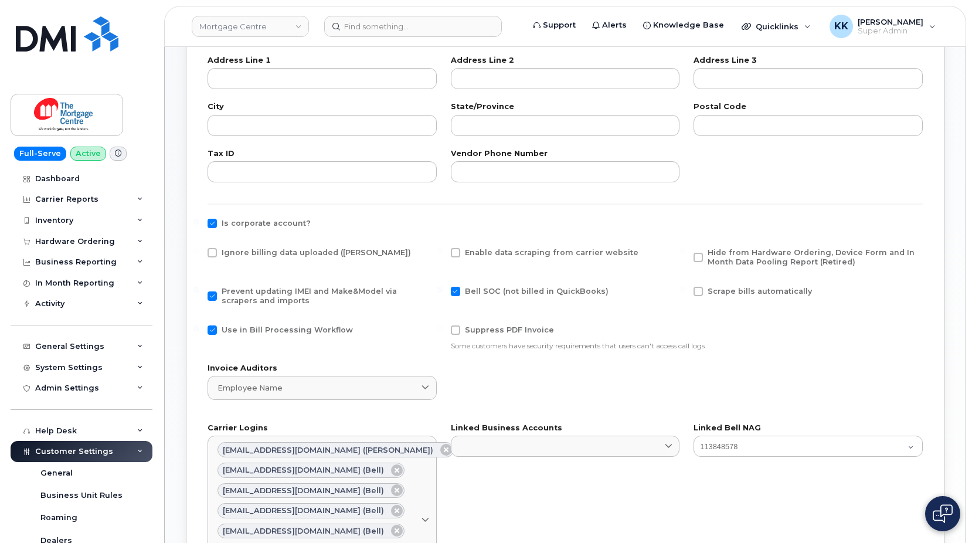
click at [251, 329] on span "Use in Bill Processing Workflow" at bounding box center [287, 329] width 131 height 9
click at [199, 329] on input "Use in Bill Processing Workflow" at bounding box center [197, 328] width 6 height 6
checkbox input "false"
click at [259, 249] on span "Ignore billing data uploaded ([PERSON_NAME])" at bounding box center [316, 252] width 189 height 9
click at [199, 249] on input "Ignore billing data uploaded ([PERSON_NAME])" at bounding box center [197, 251] width 6 height 6
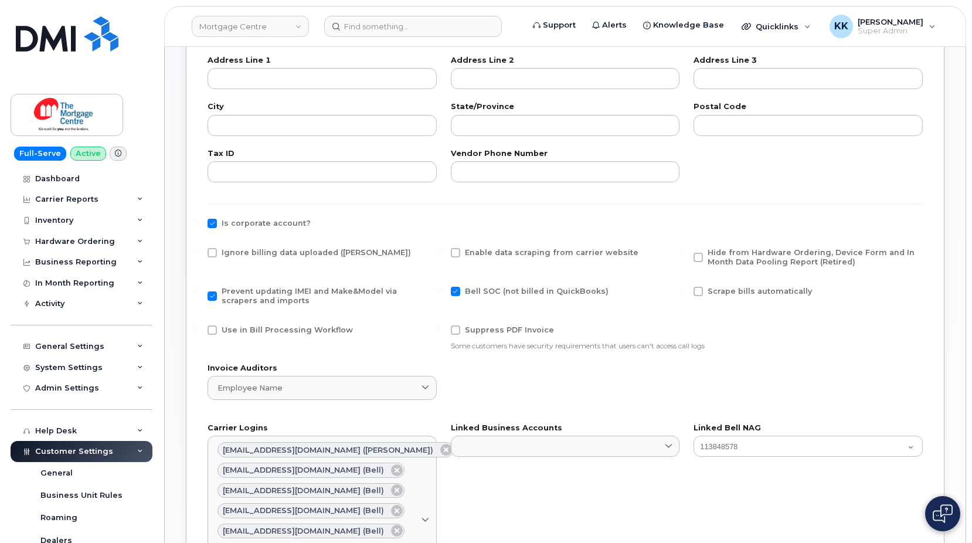
checkbox input "true"
click at [735, 257] on span "Hide from Hardware Ordering, Device Form and In Month Data Pooling Report (Reti…" at bounding box center [811, 257] width 207 height 18
click at [686, 254] on input "Hide from Hardware Ordering, Device Form and In Month Data Pooling Report (Reti…" at bounding box center [683, 251] width 6 height 6
checkbox input "true"
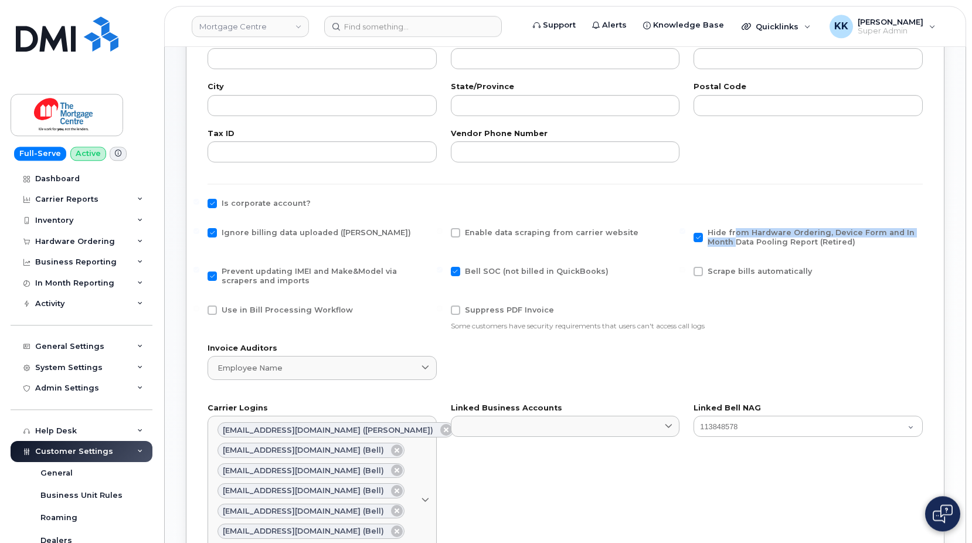
scroll to position [657, 0]
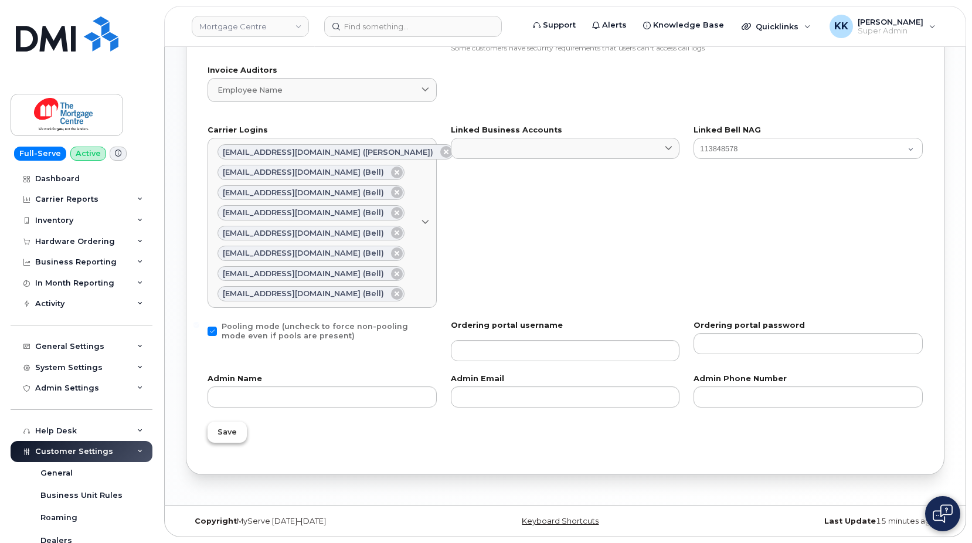
click at [223, 438] on button "Save" at bounding box center [227, 432] width 39 height 21
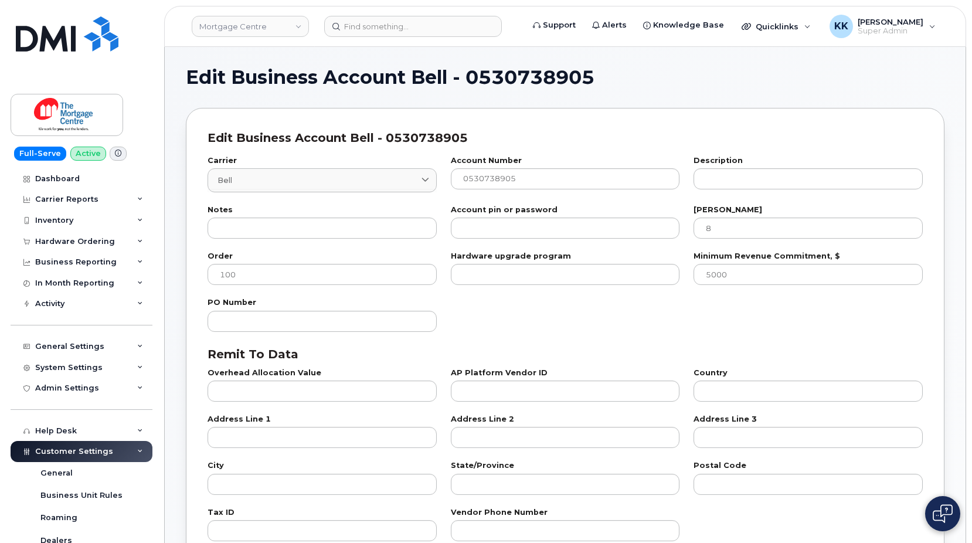
select select "807"
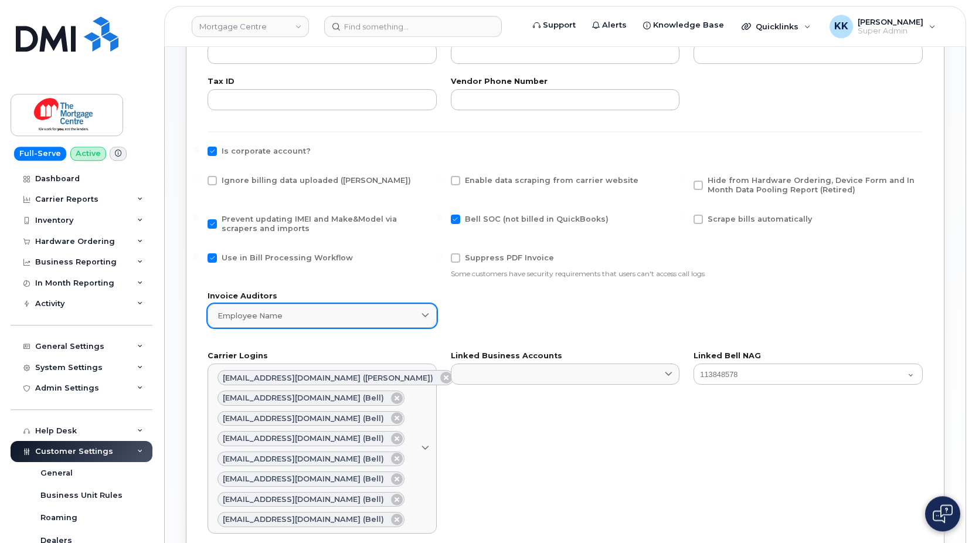
scroll to position [418, 0]
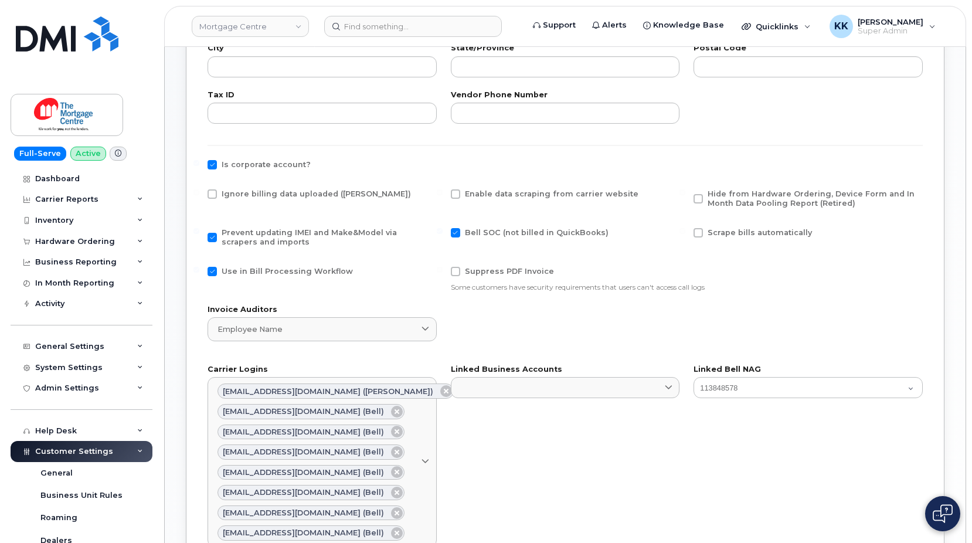
click at [277, 272] on span "Use in Bill Processing Workflow" at bounding box center [287, 271] width 131 height 9
click at [199, 272] on input "Use in Bill Processing Workflow" at bounding box center [197, 270] width 6 height 6
checkbox input "false"
click at [277, 193] on span "Ignore billing data uploaded (Bill Parser)" at bounding box center [316, 193] width 189 height 9
click at [199, 193] on input "Ignore billing data uploaded (Bill Parser)" at bounding box center [197, 192] width 6 height 6
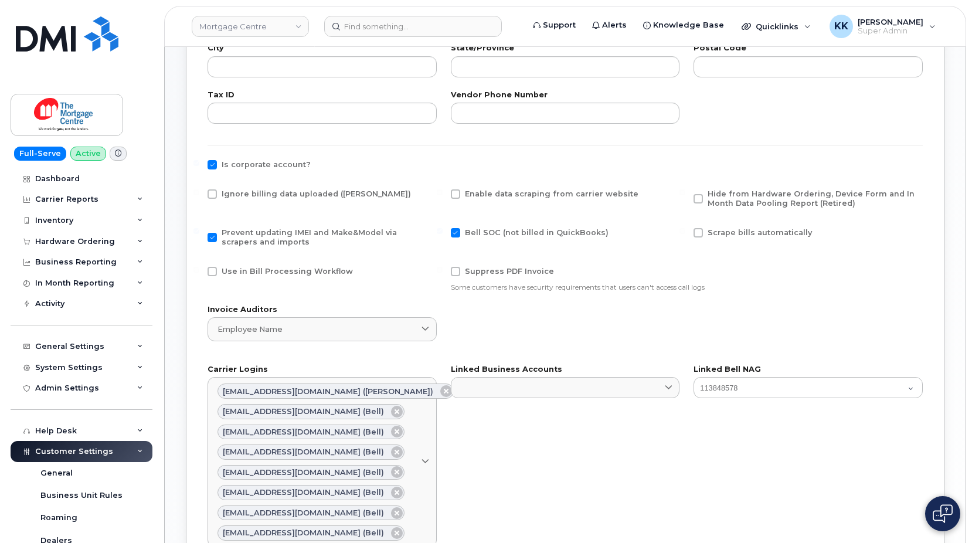
checkbox input "true"
click at [726, 189] on span "Hide from Hardware Ordering, Device Form and In Month Data Pooling Report (Reti…" at bounding box center [813, 198] width 211 height 19
click at [686, 189] on input "Hide from Hardware Ordering, Device Form and In Month Data Pooling Report (Reti…" at bounding box center [683, 192] width 6 height 6
checkbox input "true"
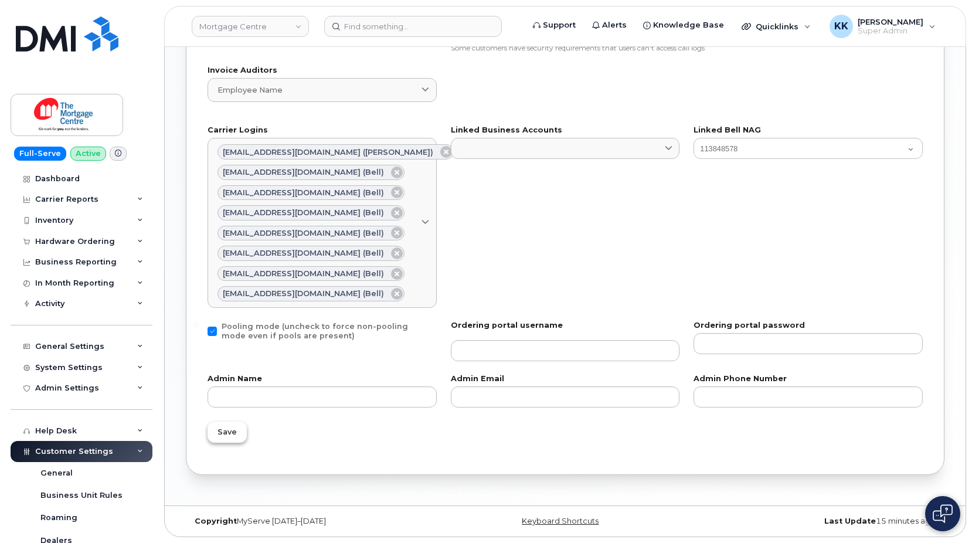
click at [226, 433] on span "Save" at bounding box center [227, 431] width 19 height 11
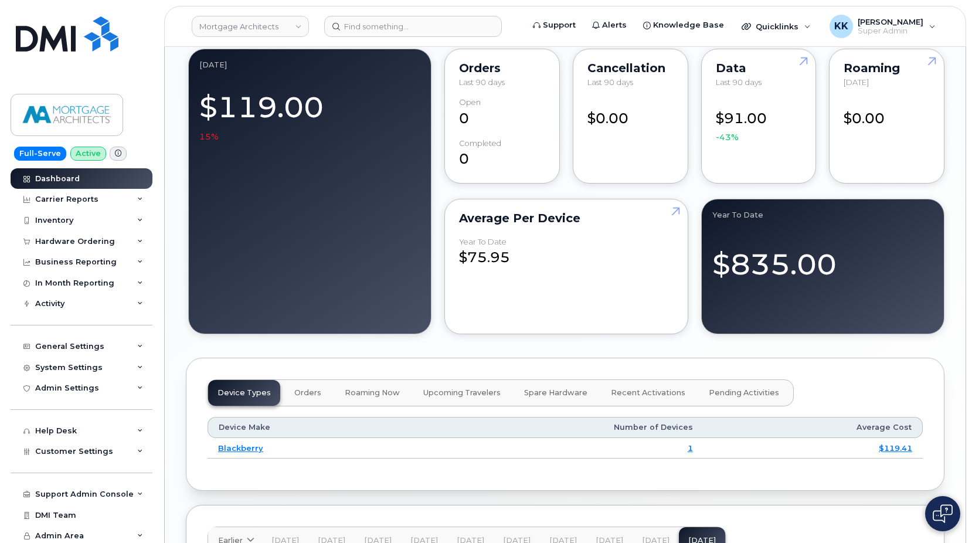
scroll to position [1061, 0]
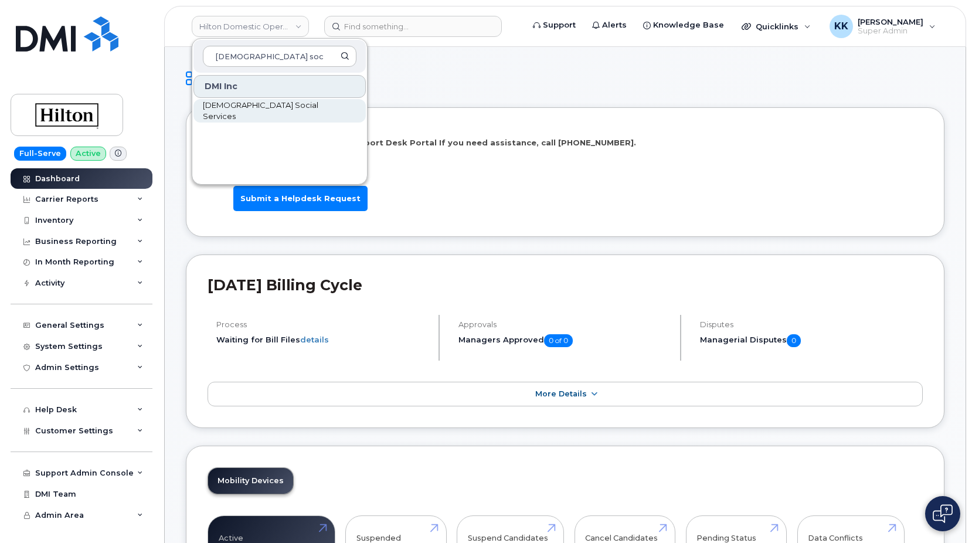
type input "catholic soc"
click at [255, 119] on link "Catholic Social Services" at bounding box center [280, 110] width 172 height 23
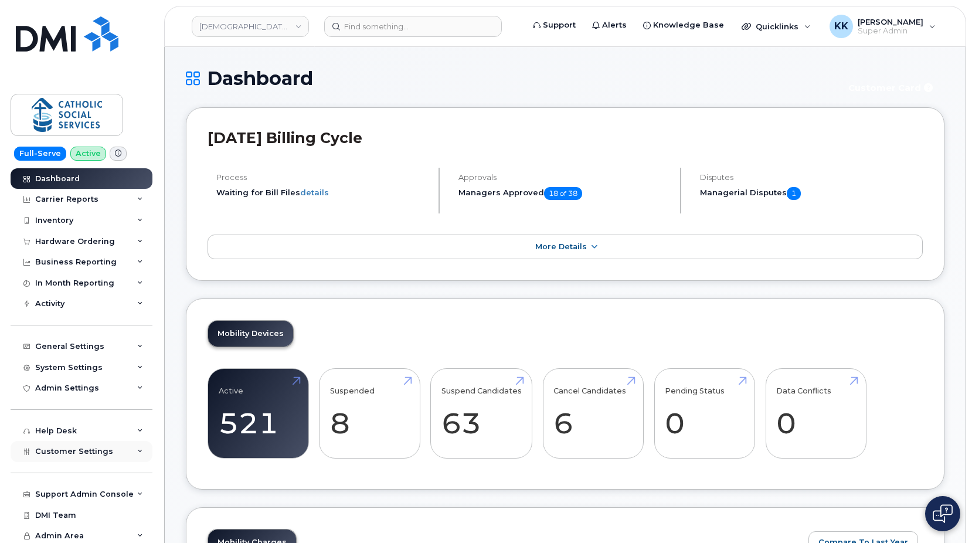
click at [76, 453] on span "Customer Settings" at bounding box center [74, 451] width 78 height 9
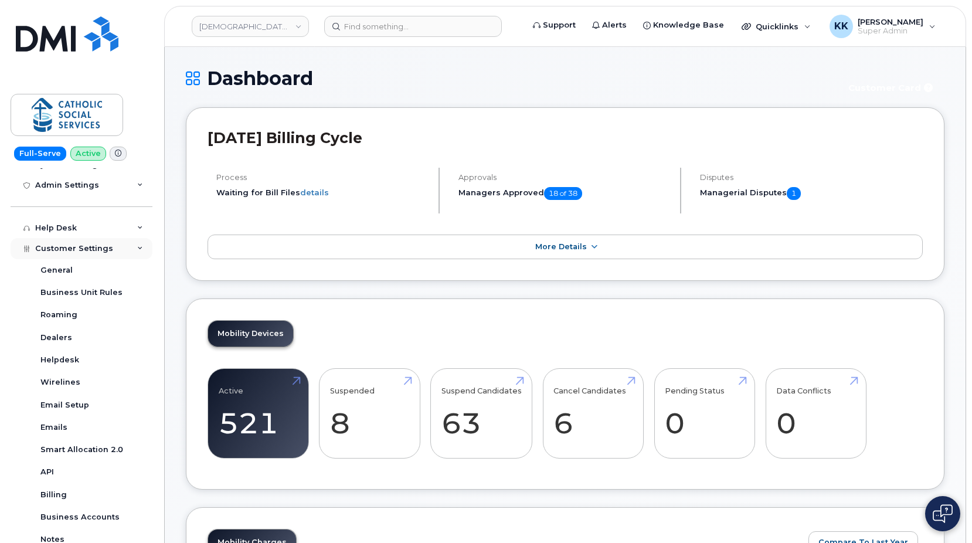
scroll to position [225, 0]
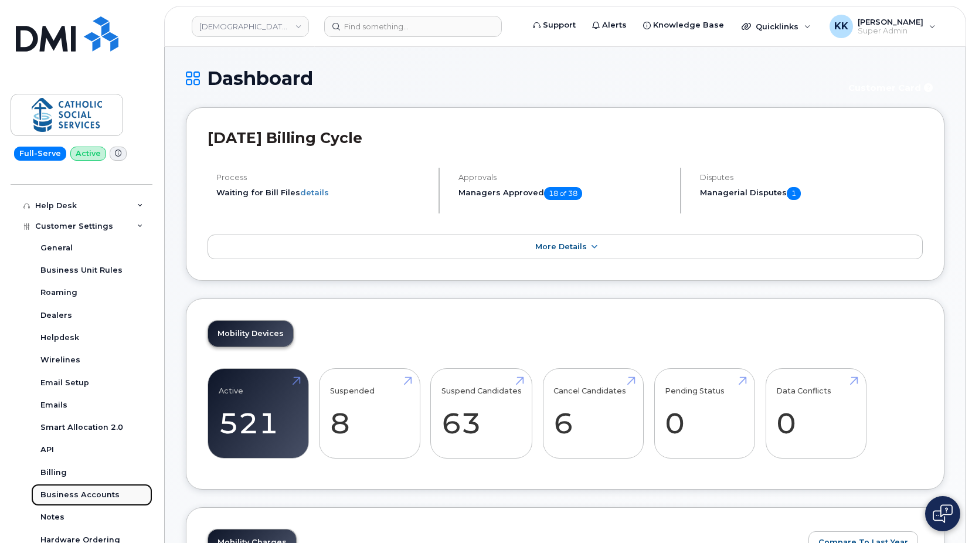
click at [73, 486] on link "Business Accounts" at bounding box center [91, 495] width 121 height 22
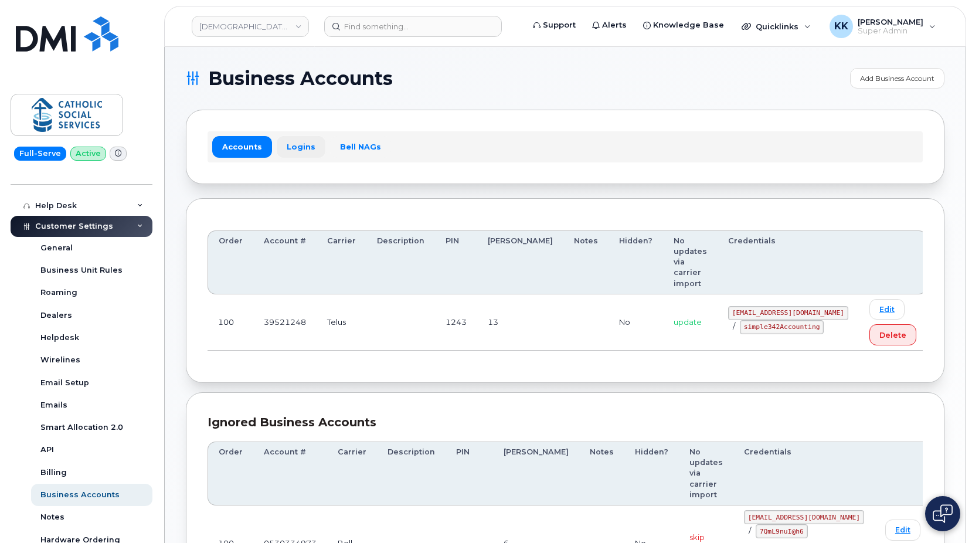
click at [299, 142] on link "Logins" at bounding box center [301, 146] width 49 height 21
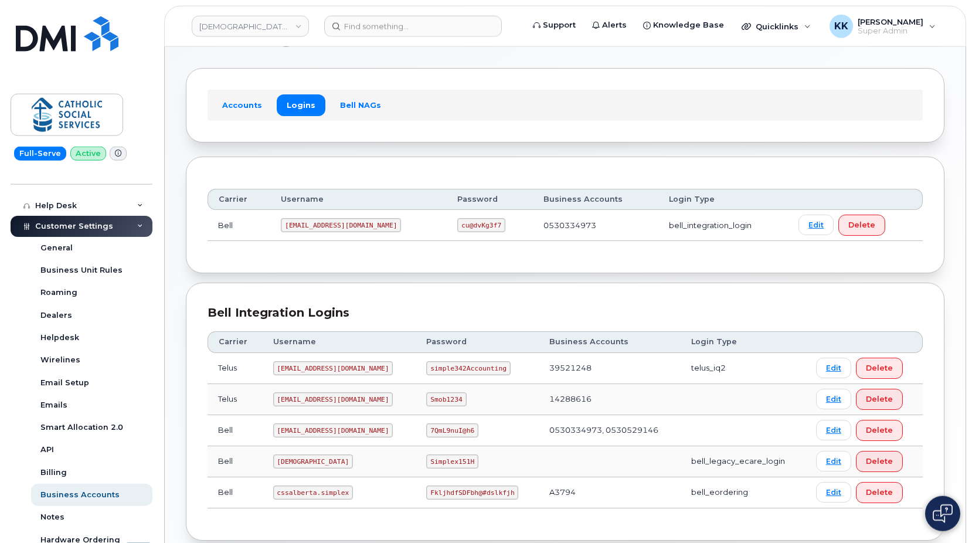
scroll to position [107, 0]
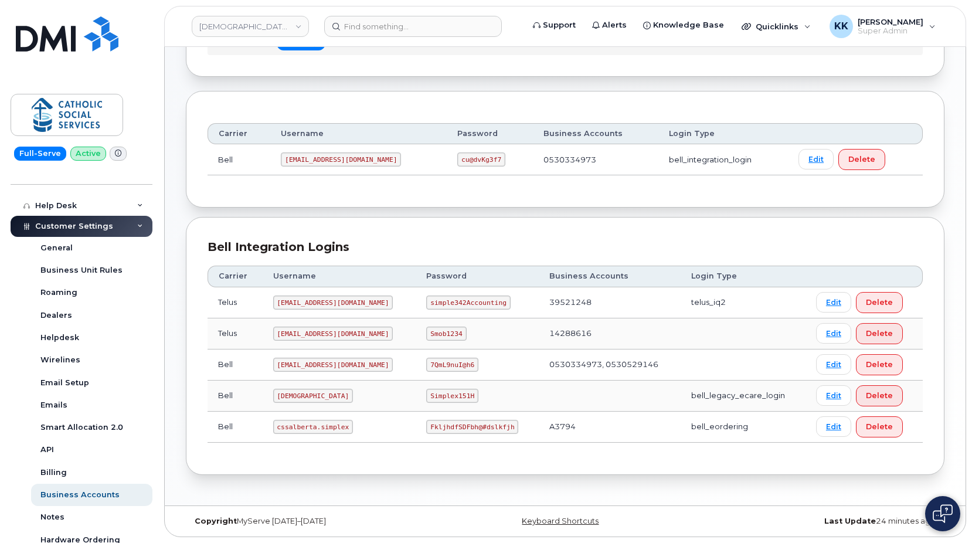
click at [318, 303] on code "[EMAIL_ADDRESS][DOMAIN_NAME]" at bounding box center [333, 303] width 120 height 14
click at [461, 298] on code "simple342Accounting" at bounding box center [468, 303] width 84 height 14
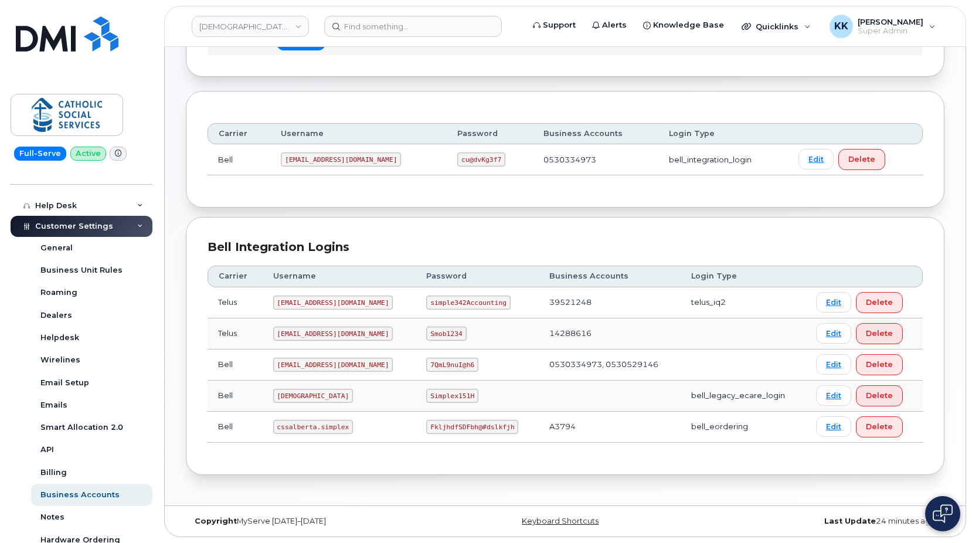
click at [461, 298] on code "simple342Accounting" at bounding box center [468, 303] width 84 height 14
click at [328, 297] on code "simplex@cssalberta.ca" at bounding box center [333, 303] width 120 height 14
click at [321, 480] on div "Carrier Logins Add Carrier Login Accounts Logins Bell NAGs Carrier Username Pas…" at bounding box center [565, 223] width 801 height 566
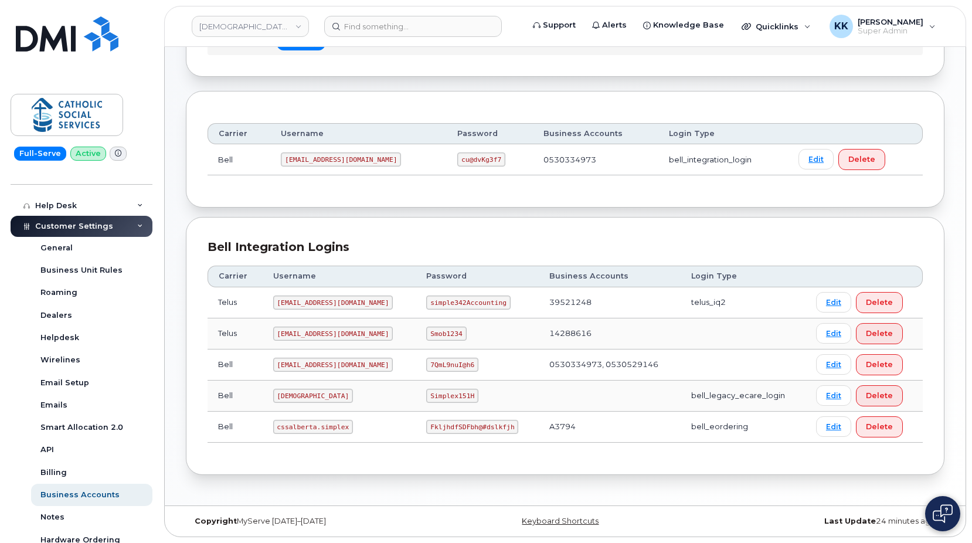
click at [321, 480] on div "Carrier Logins Add Carrier Login Accounts Logins Bell NAGs Carrier Username Pas…" at bounding box center [565, 223] width 801 height 566
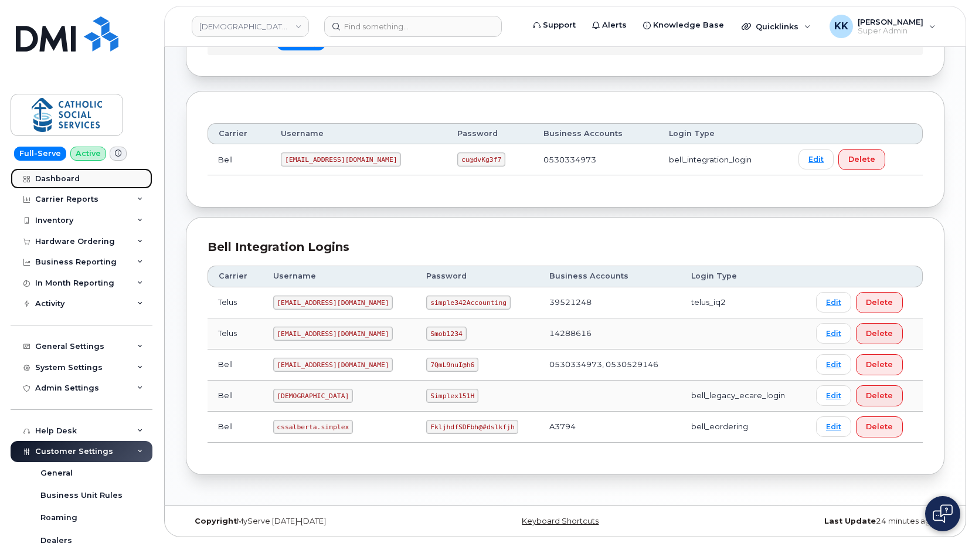
click at [89, 174] on link "Dashboard" at bounding box center [82, 178] width 142 height 21
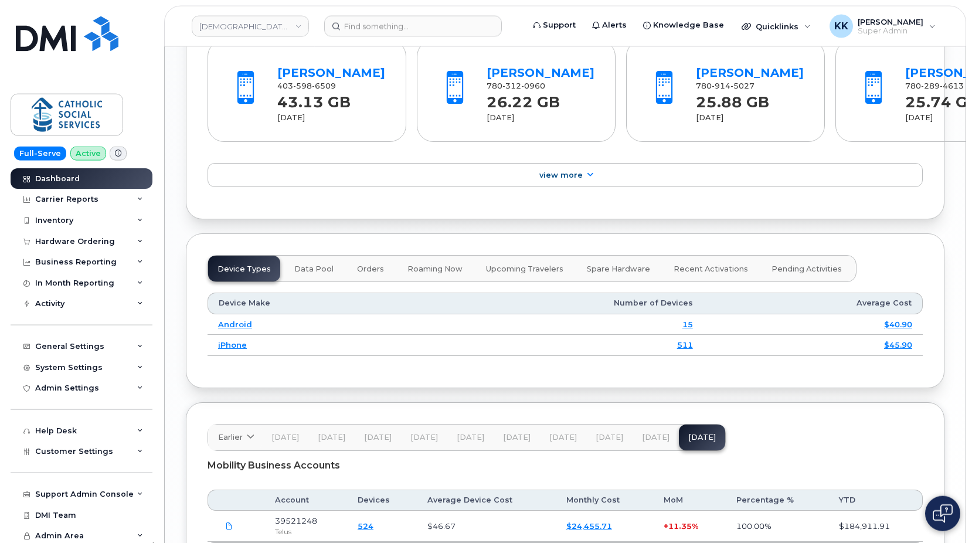
scroll to position [1356, 0]
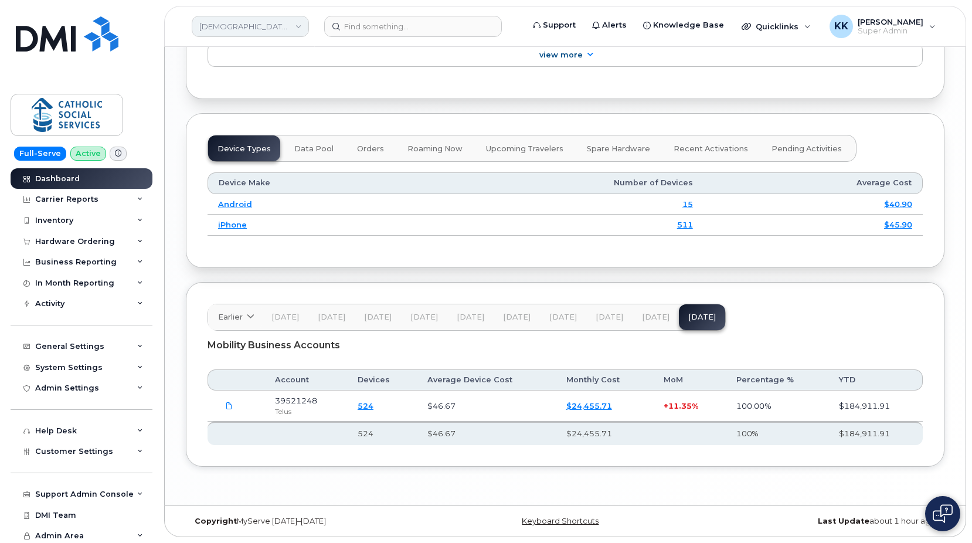
click at [267, 28] on link "[DEMOGRAPHIC_DATA] Social Services" at bounding box center [250, 26] width 117 height 21
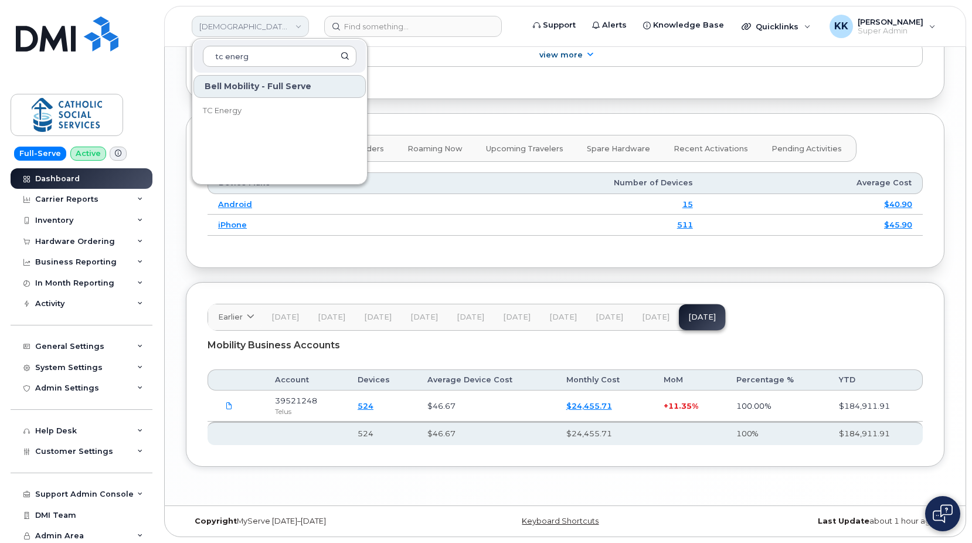
type input "tc energy"
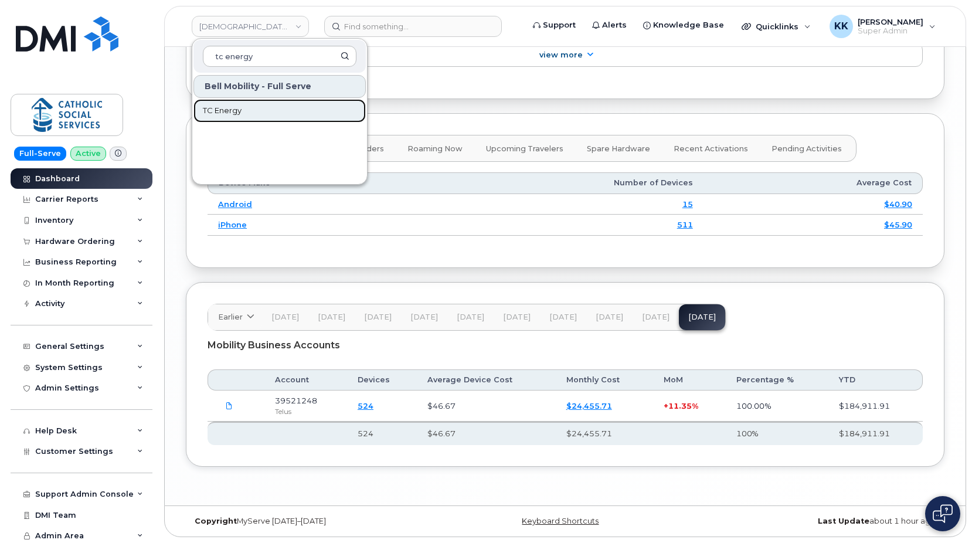
click at [282, 103] on link "TC Energy" at bounding box center [280, 110] width 172 height 23
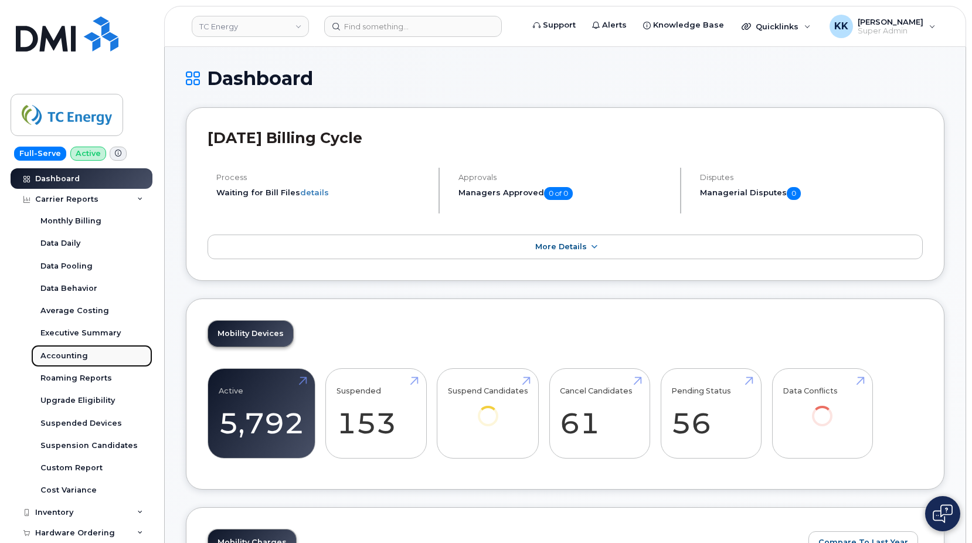
click at [76, 355] on div "Accounting" at bounding box center [64, 356] width 48 height 11
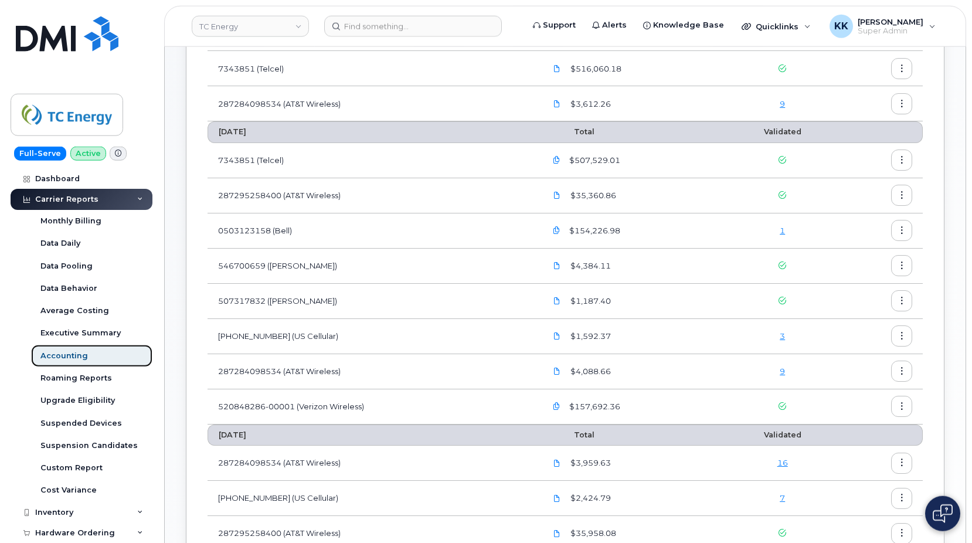
scroll to position [239, 0]
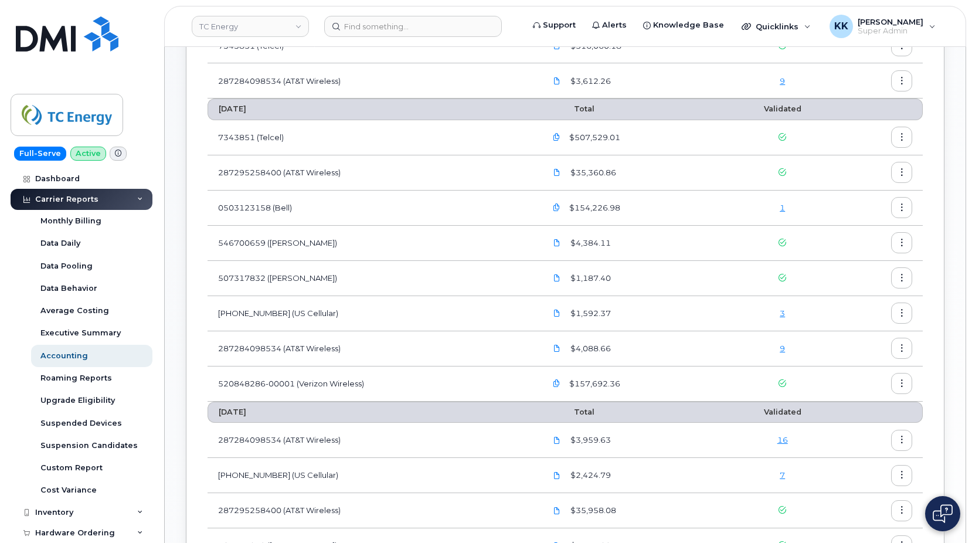
click at [785, 351] on link "9" at bounding box center [782, 348] width 5 height 9
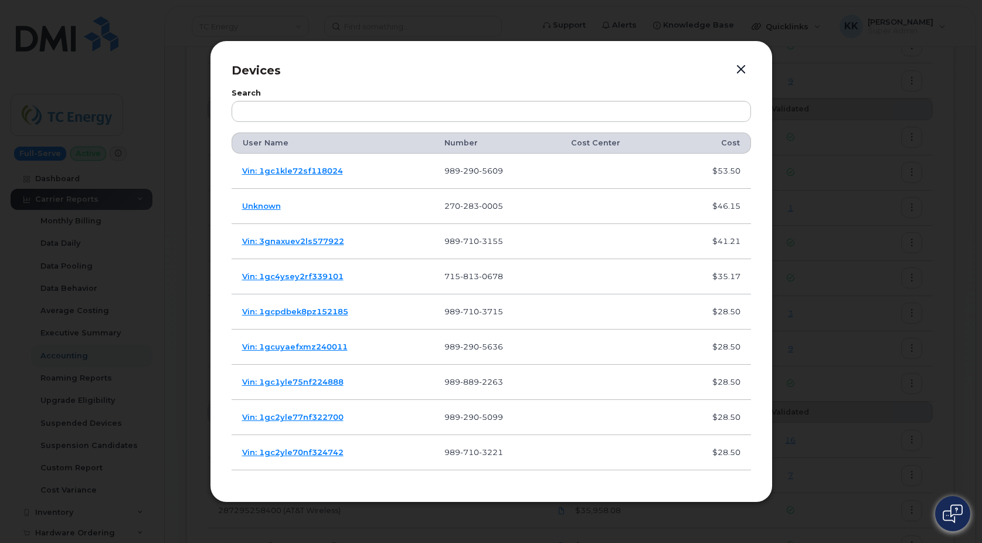
click at [745, 71] on button "button" at bounding box center [741, 70] width 18 height 16
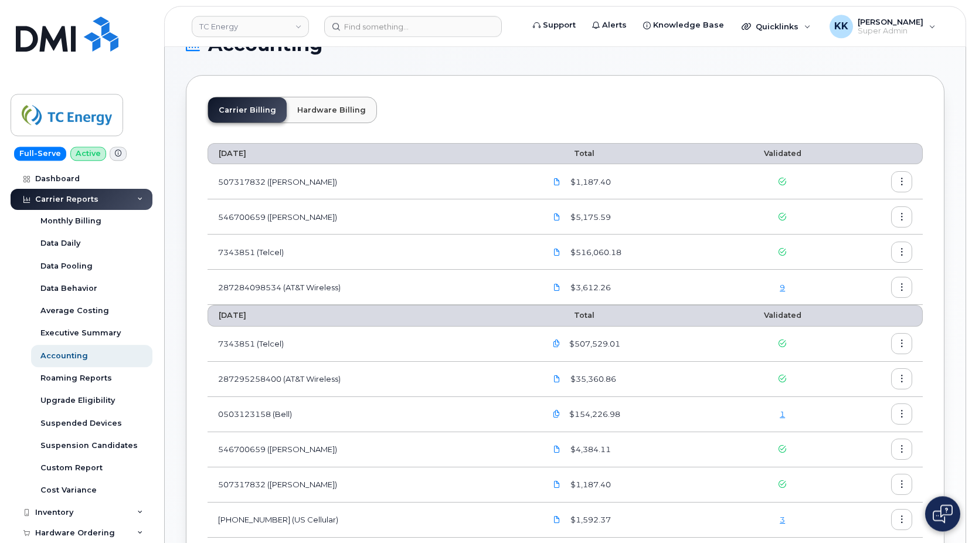
scroll to position [0, 0]
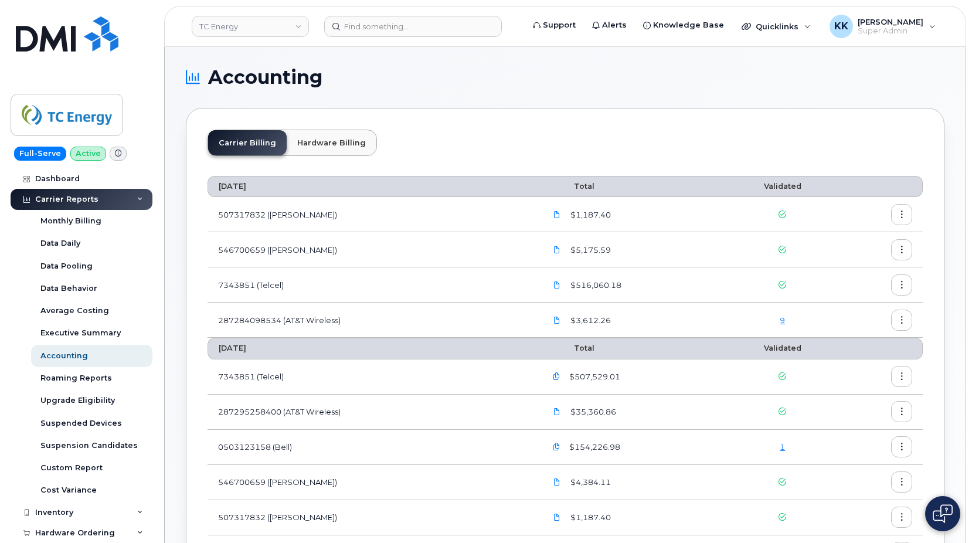
click at [783, 321] on link "9" at bounding box center [782, 320] width 5 height 9
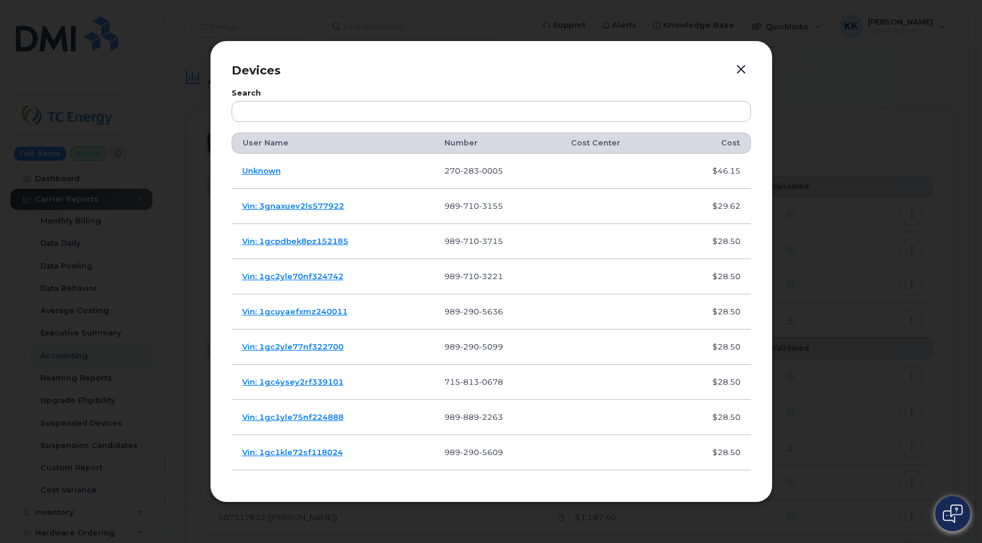
click at [749, 70] on button "button" at bounding box center [741, 70] width 18 height 16
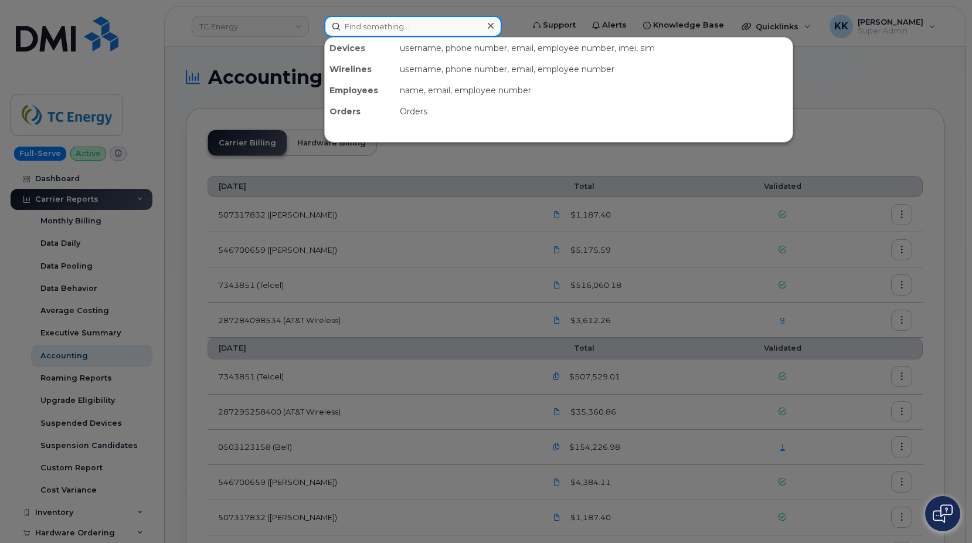
click at [426, 30] on input at bounding box center [413, 26] width 178 height 21
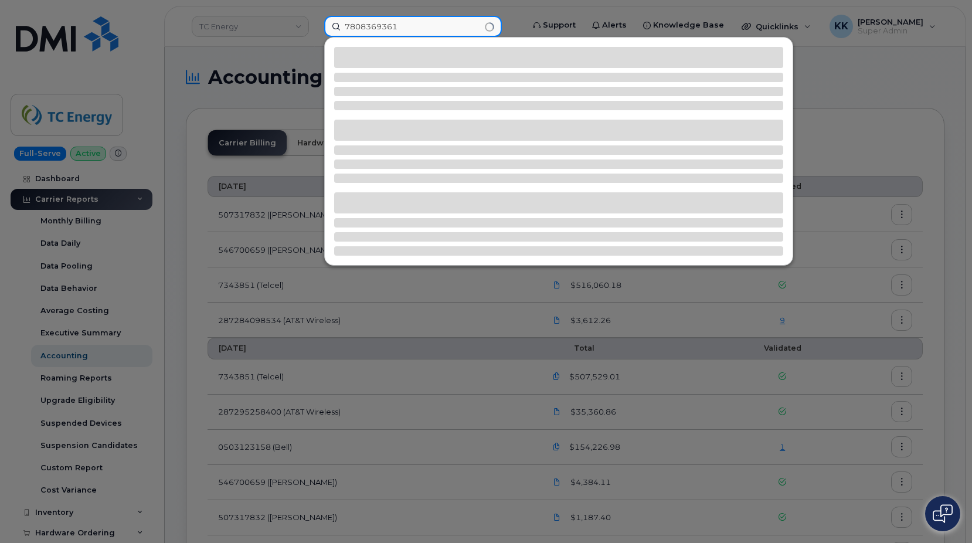
type input "7808369361"
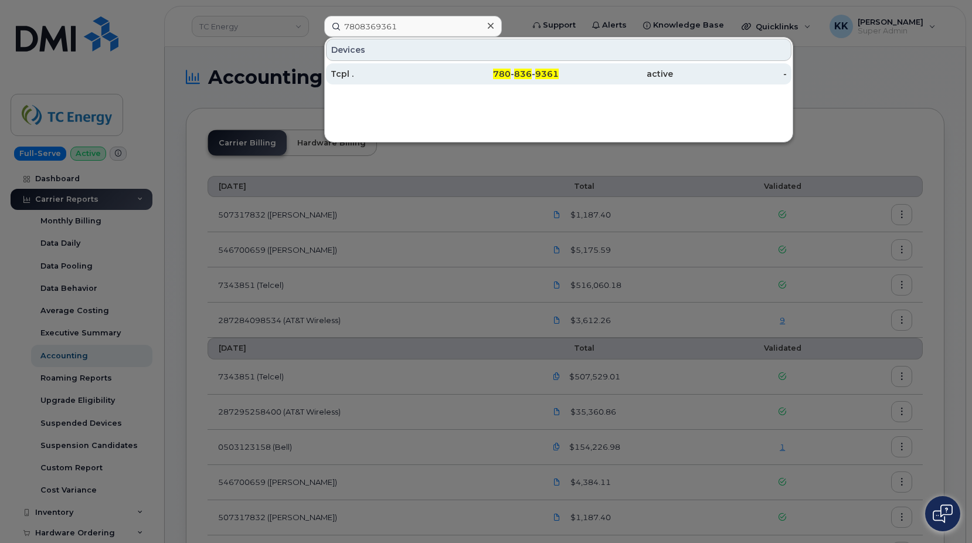
click at [466, 72] on div "780 - 836 - 9361" at bounding box center [502, 74] width 114 height 12
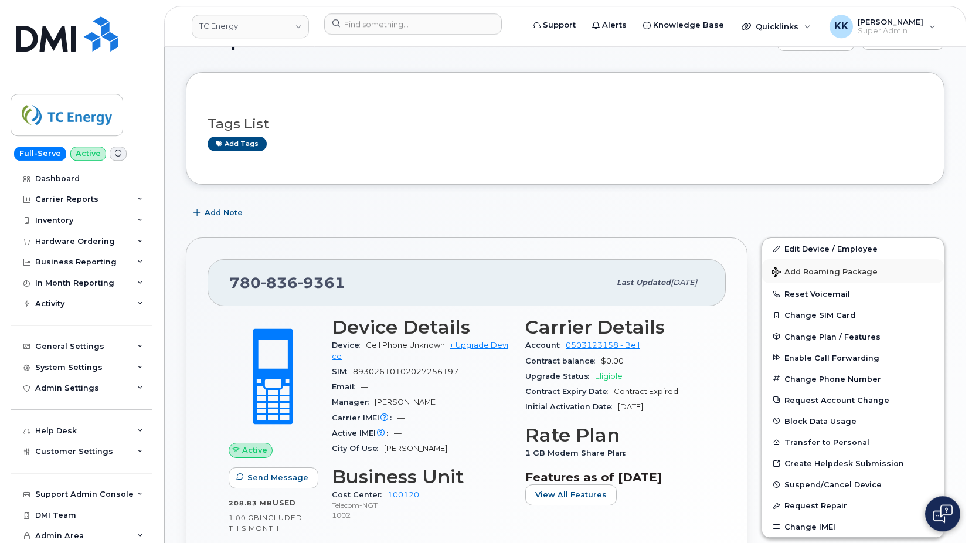
scroll to position [60, 0]
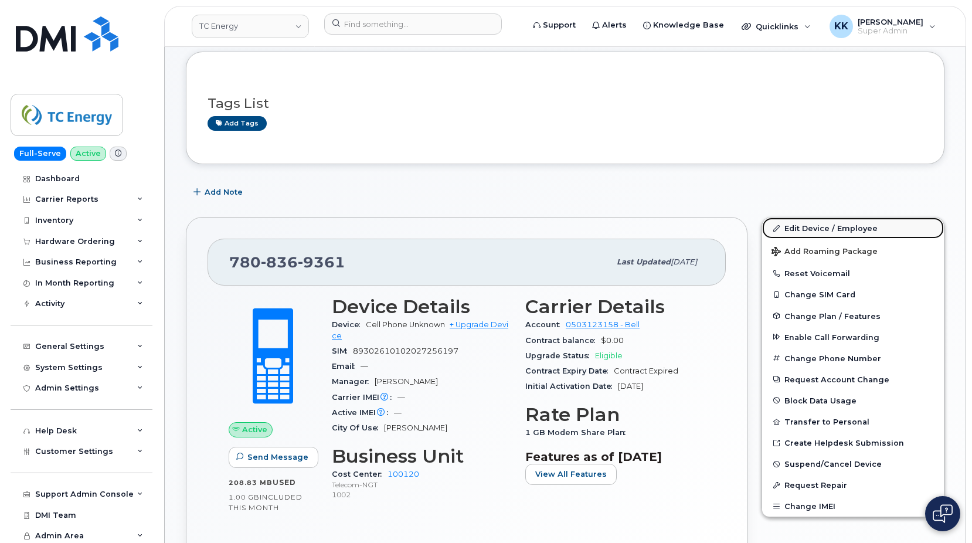
click at [809, 232] on link "Edit Device / Employee" at bounding box center [853, 228] width 182 height 21
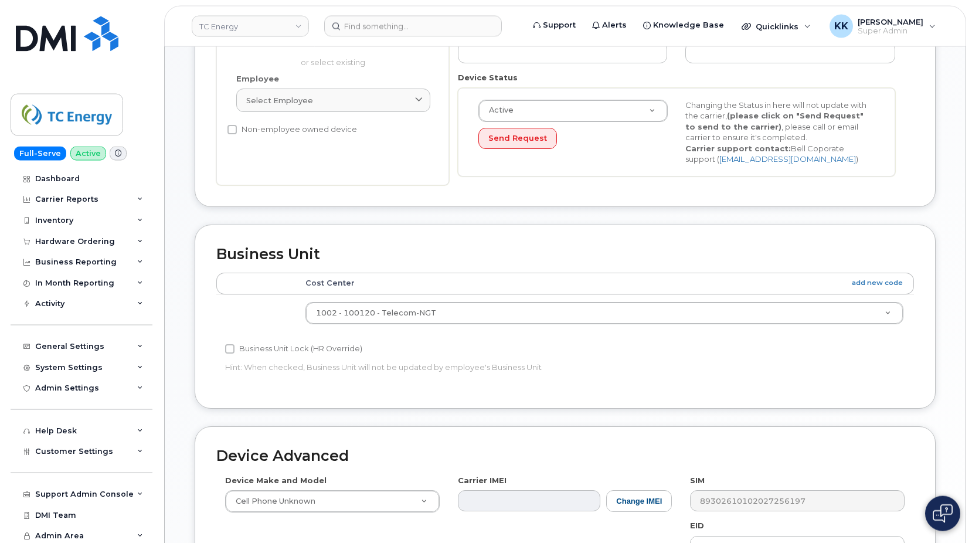
scroll to position [299, 0]
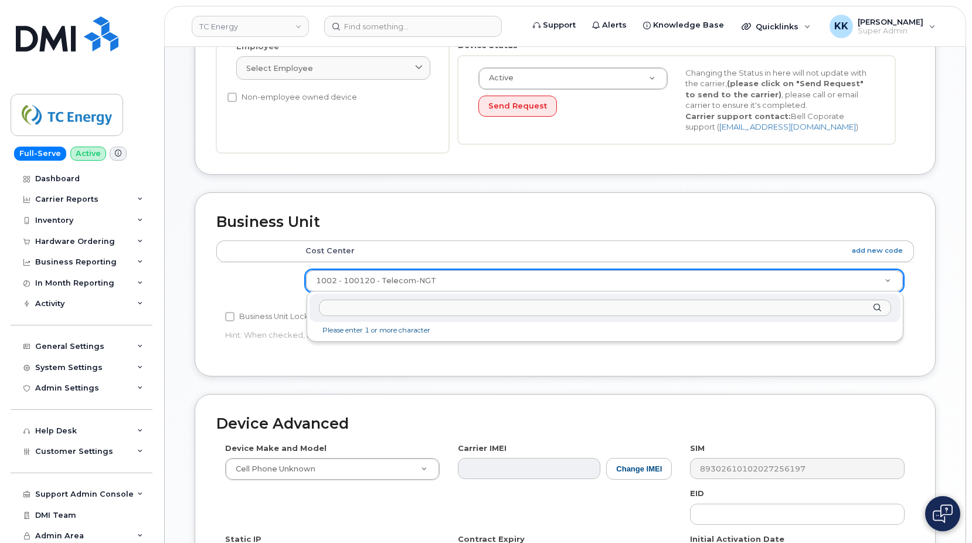
click at [429, 274] on body "TC Energy Support Alerts Knowledge Base Quicklinks Suspend / Cancel Device Chan…" at bounding box center [486, 222] width 972 height 1043
click at [390, 311] on input "61250110" at bounding box center [605, 308] width 572 height 17
type input "1002"
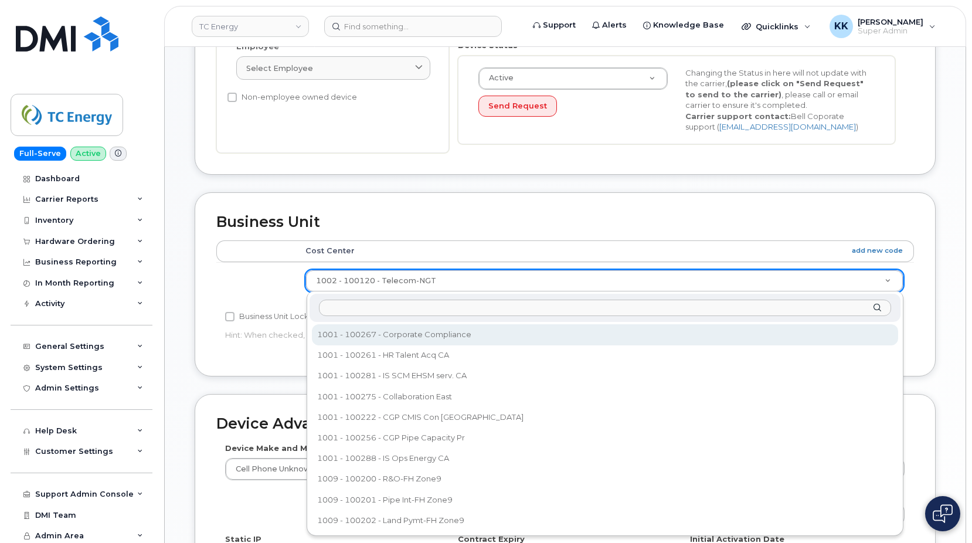
click at [396, 283] on body "TC Energy Support Alerts Knowledge Base Quicklinks Suspend / Cancel Device Chan…" at bounding box center [486, 222] width 972 height 1043
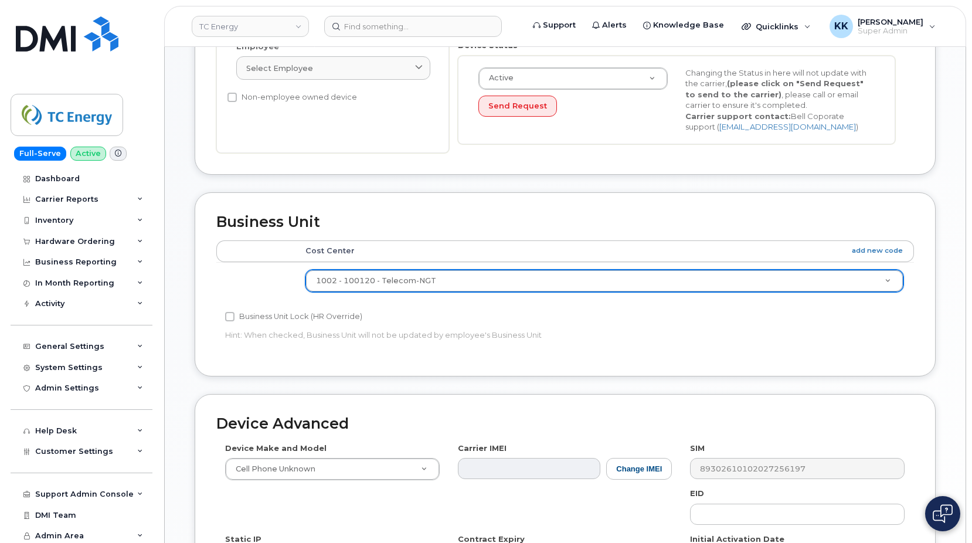
click at [405, 283] on body "TC Energy Support Alerts Knowledge Base Quicklinks Suspend / Cancel Device Chan…" at bounding box center [486, 222] width 972 height 1043
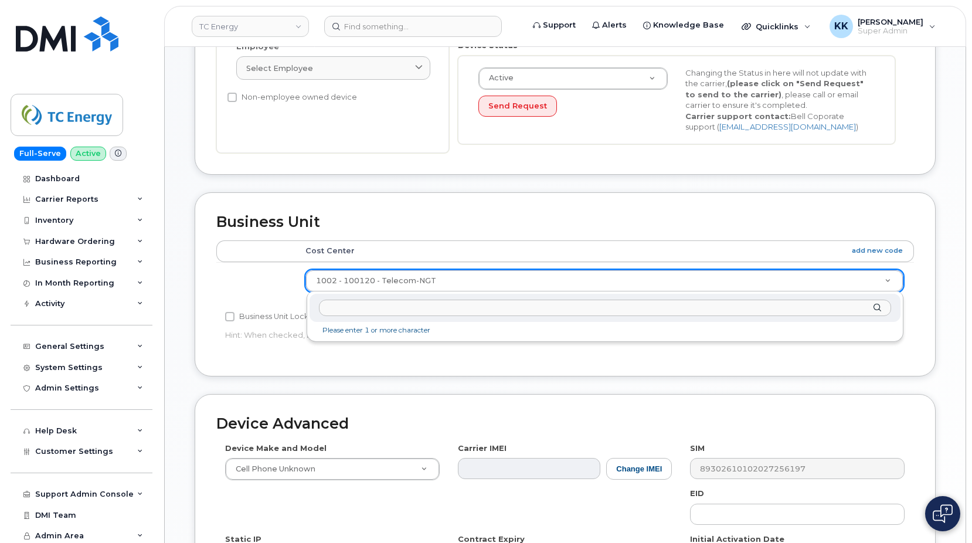
click at [405, 283] on body "TC Energy Support Alerts Knowledge Base Quicklinks Suspend / Cancel Device Chan…" at bounding box center [486, 222] width 972 height 1043
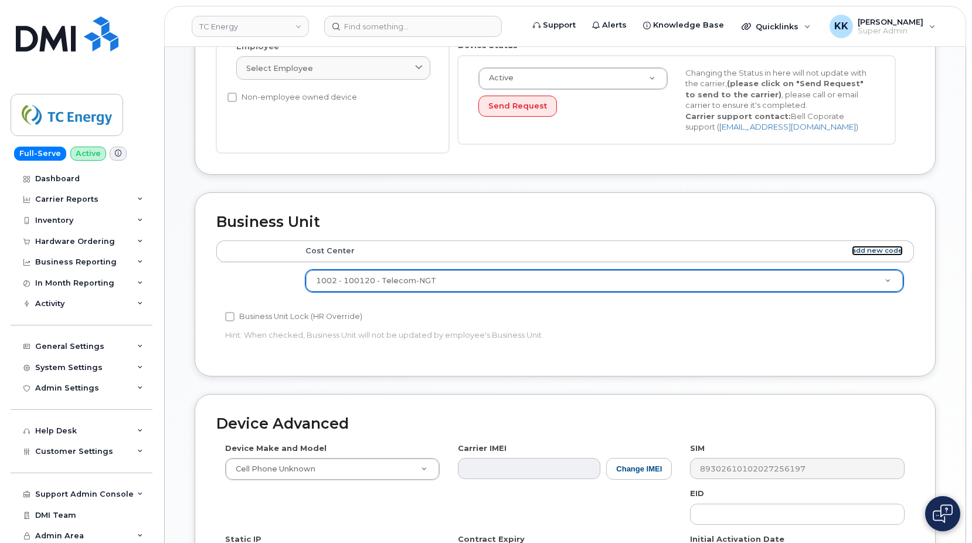
click at [857, 253] on link "add new code" at bounding box center [877, 251] width 51 height 10
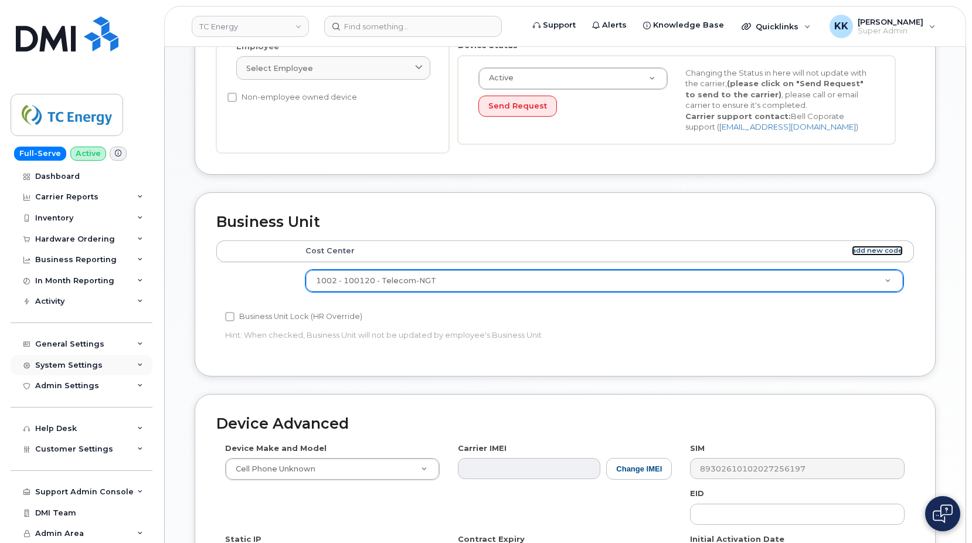
scroll to position [3, 0]
click at [80, 457] on div "Customer Settings" at bounding box center [82, 448] width 142 height 21
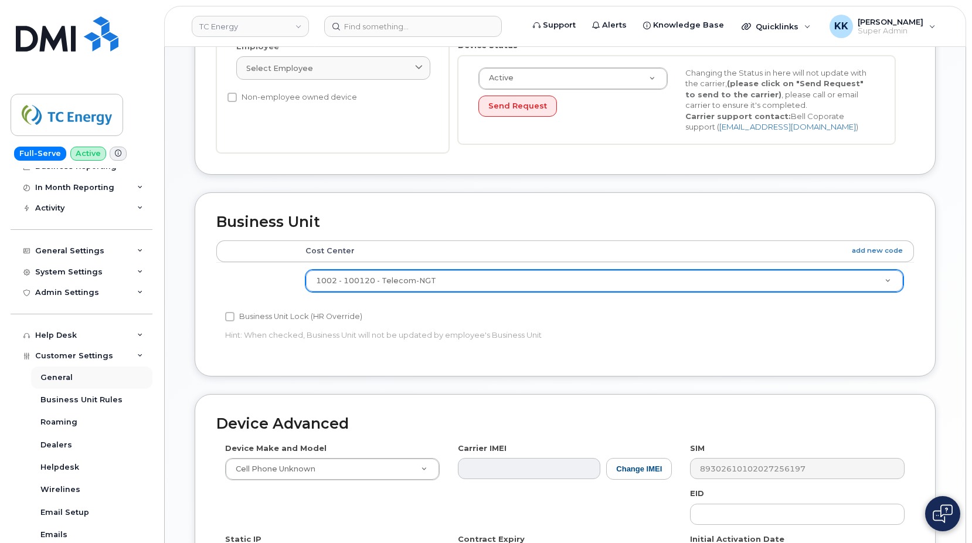
scroll to position [80, 0]
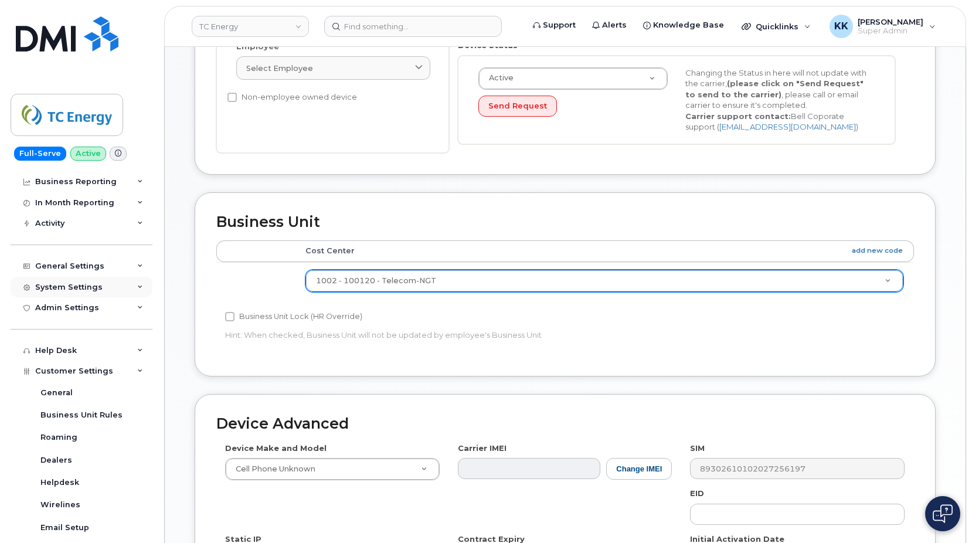
click at [87, 290] on div "System Settings" at bounding box center [68, 287] width 67 height 9
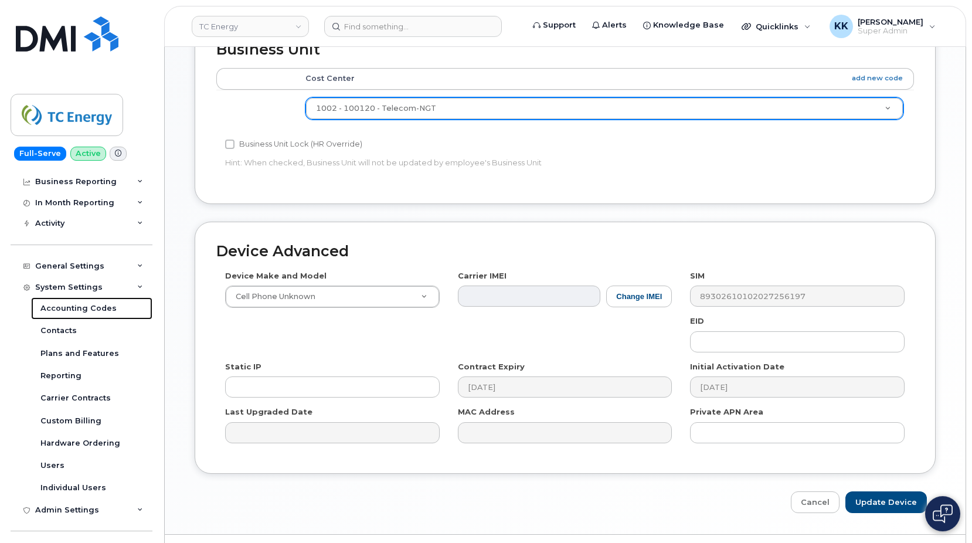
scroll to position [500, 0]
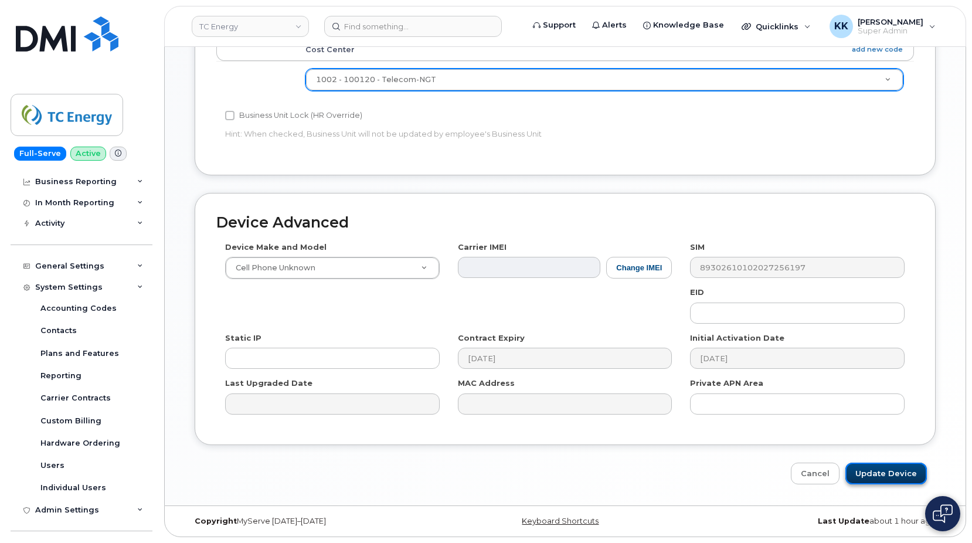
click at [873, 468] on input "Update Device" at bounding box center [887, 474] width 82 height 22
type input "Saving..."
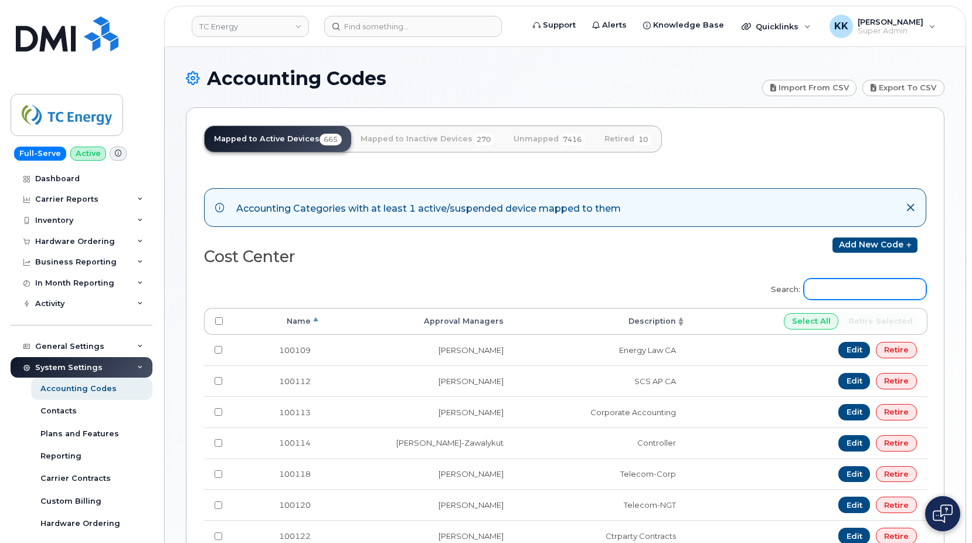
click at [832, 283] on input "Search:" at bounding box center [865, 289] width 123 height 21
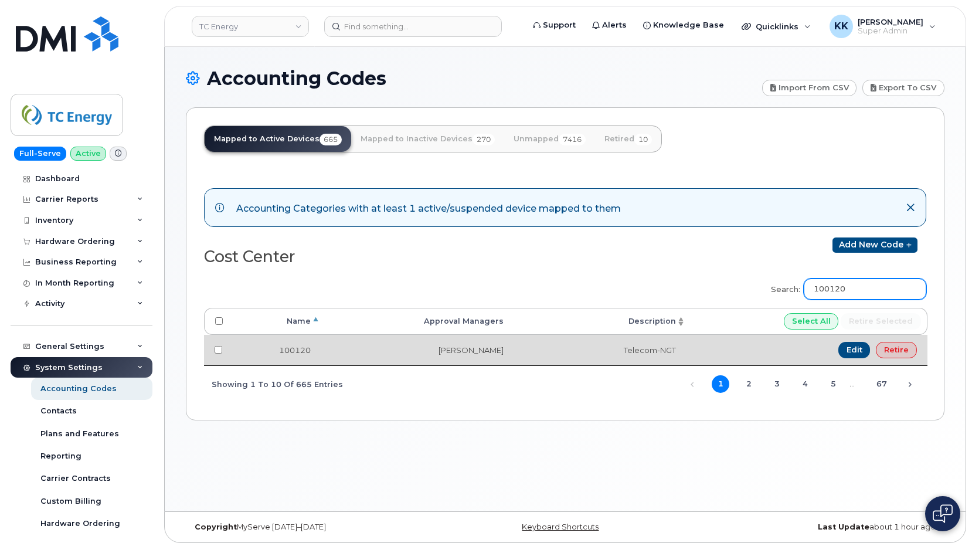
type input "100120"
click at [298, 355] on td "100120" at bounding box center [277, 350] width 87 height 30
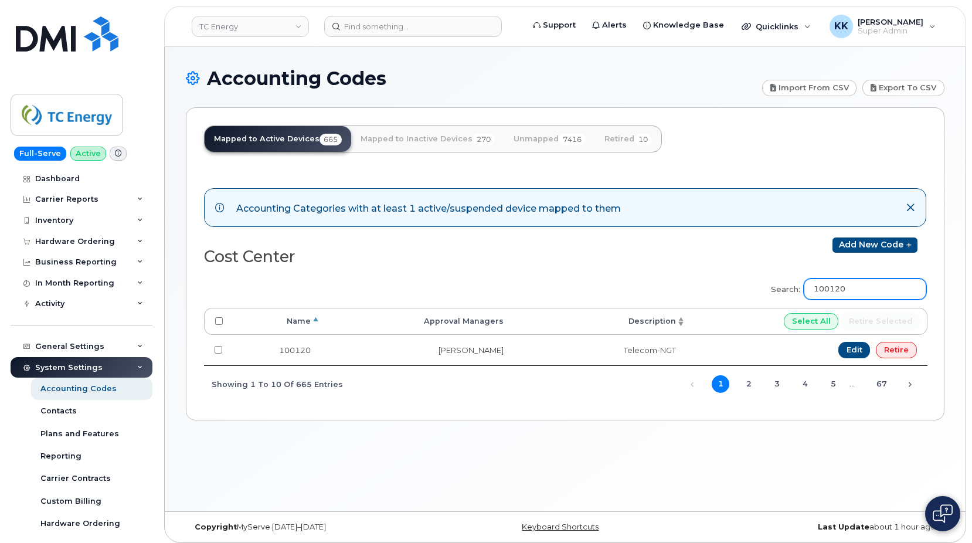
click at [829, 286] on input "100120" at bounding box center [865, 289] width 123 height 21
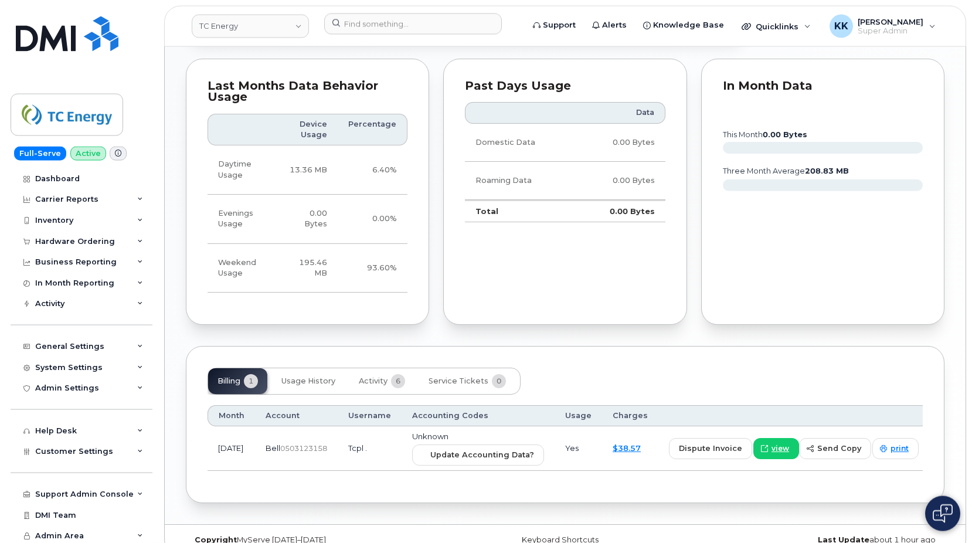
scroll to position [632, 0]
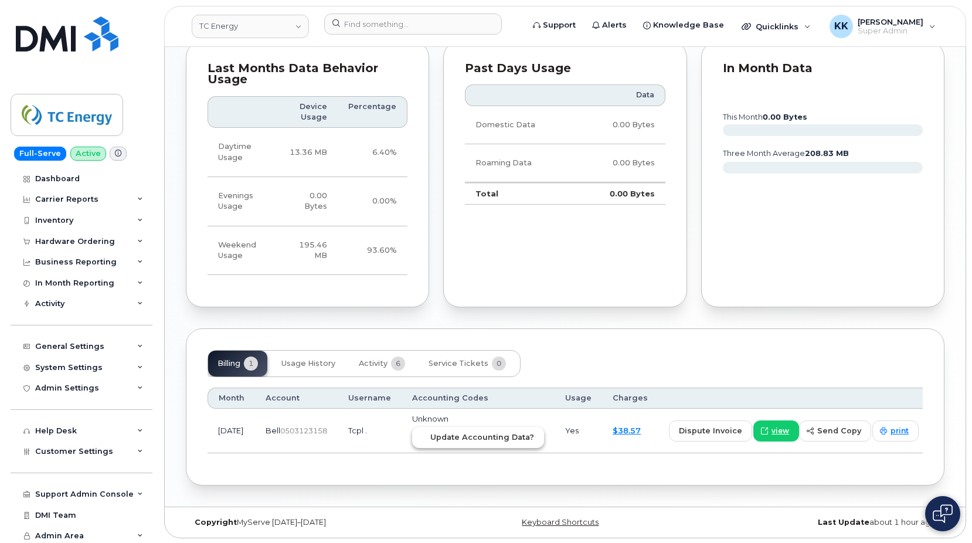
click at [470, 447] on button "Update Accounting Data?" at bounding box center [478, 437] width 132 height 21
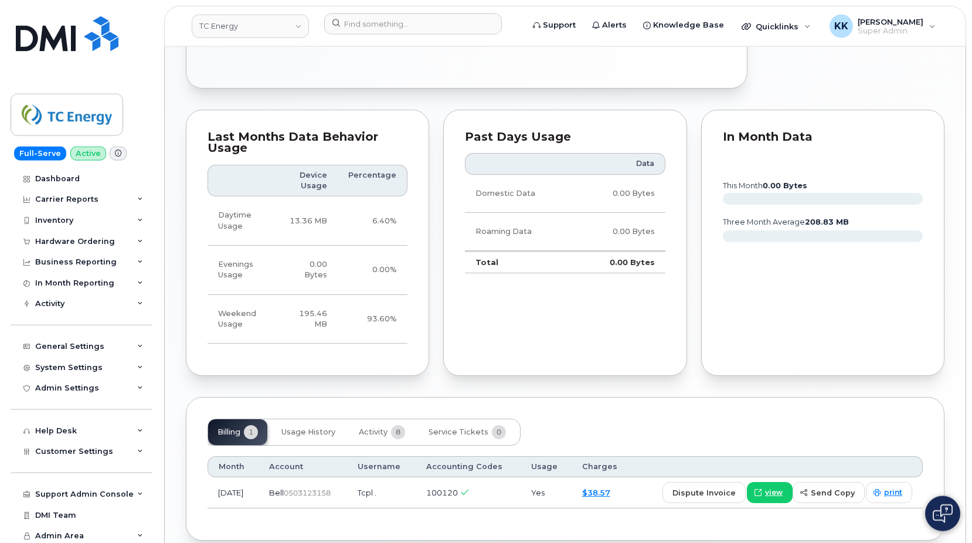
scroll to position [619, 0]
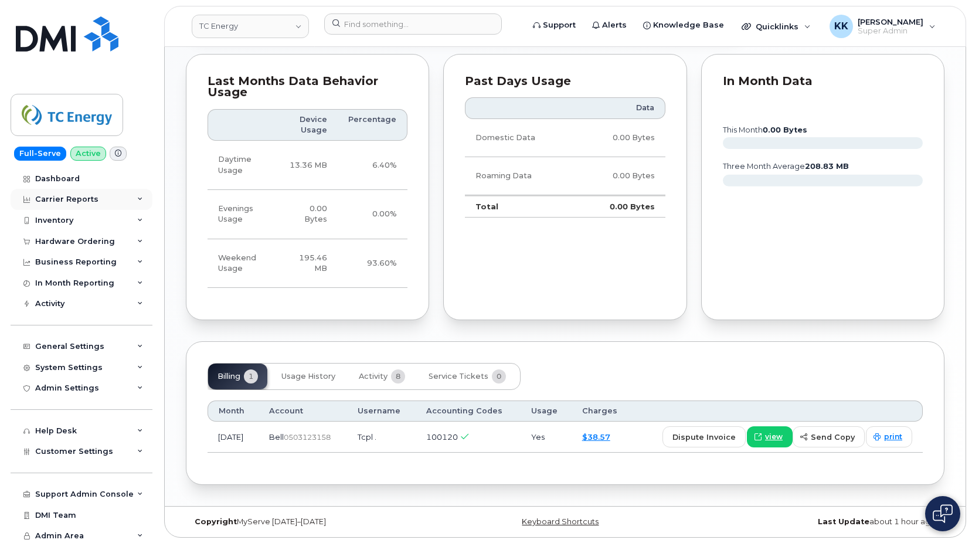
click at [70, 200] on div "Carrier Reports" at bounding box center [66, 199] width 63 height 9
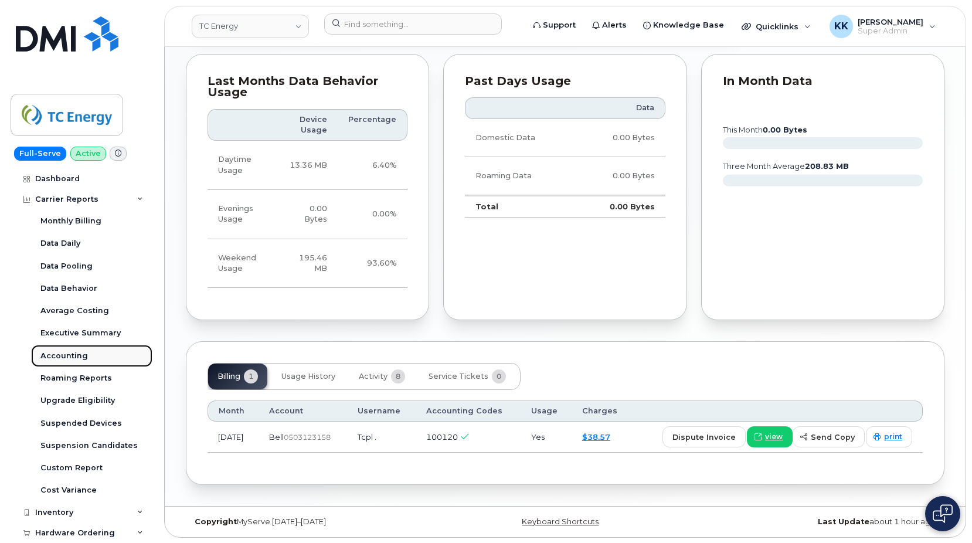
click at [74, 356] on div "Accounting" at bounding box center [64, 356] width 48 height 11
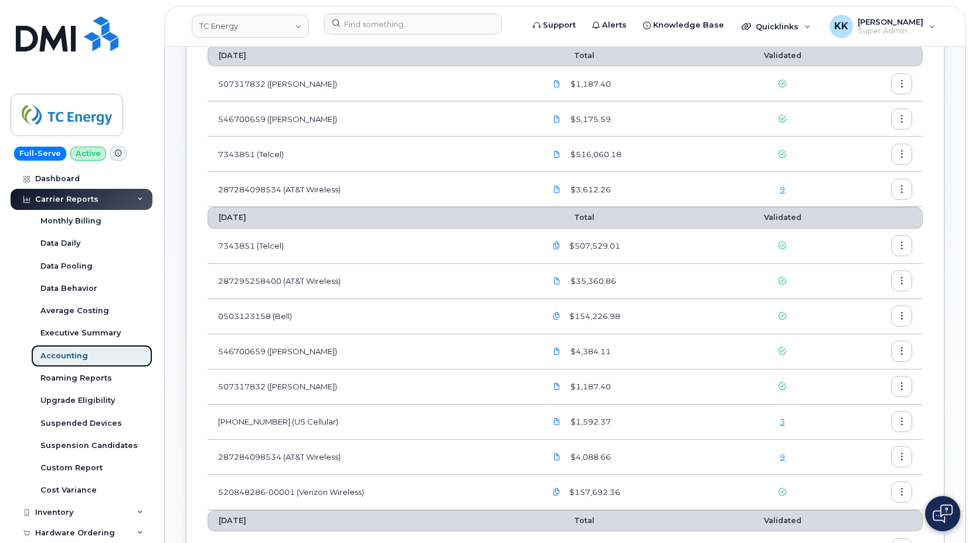
scroll to position [179, 0]
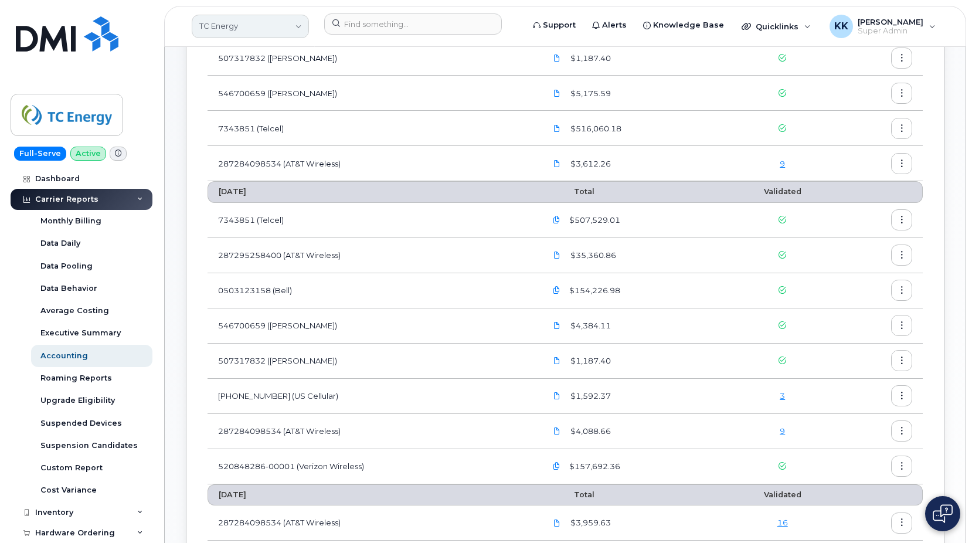
click at [267, 23] on link "TC Energy" at bounding box center [250, 26] width 117 height 23
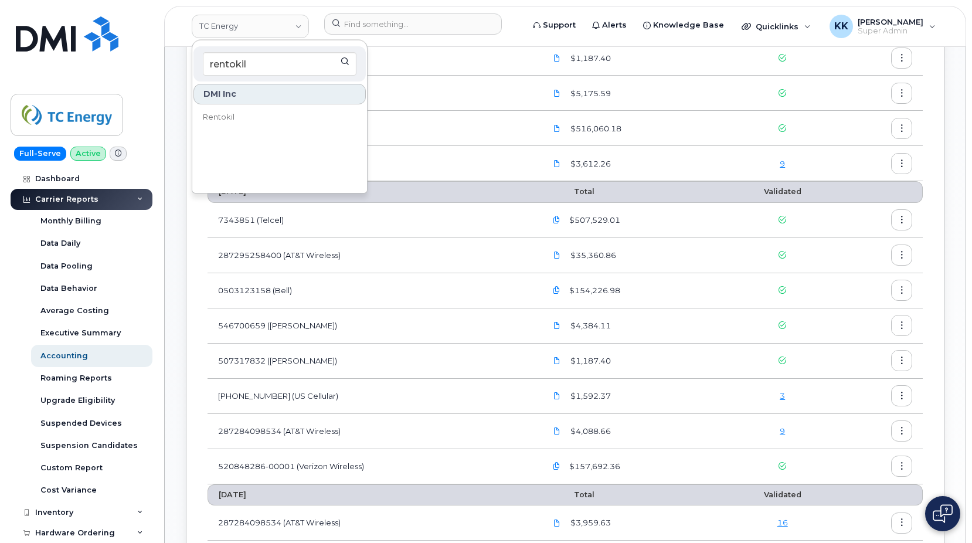
type input "rentokil"
click at [264, 120] on link "Rentokil" at bounding box center [280, 117] width 172 height 23
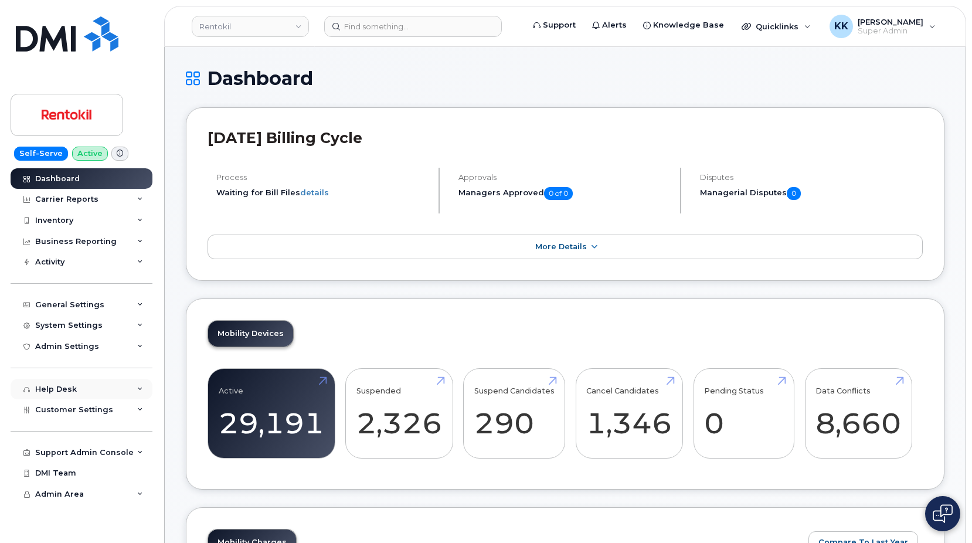
click at [79, 399] on div "Help Desk" at bounding box center [82, 389] width 142 height 21
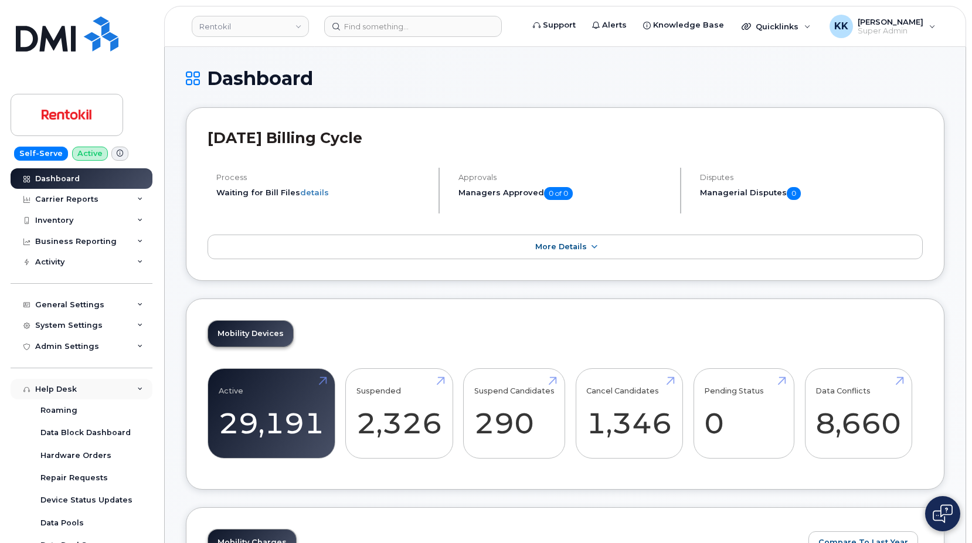
click at [74, 395] on div "Help Desk" at bounding box center [82, 389] width 142 height 21
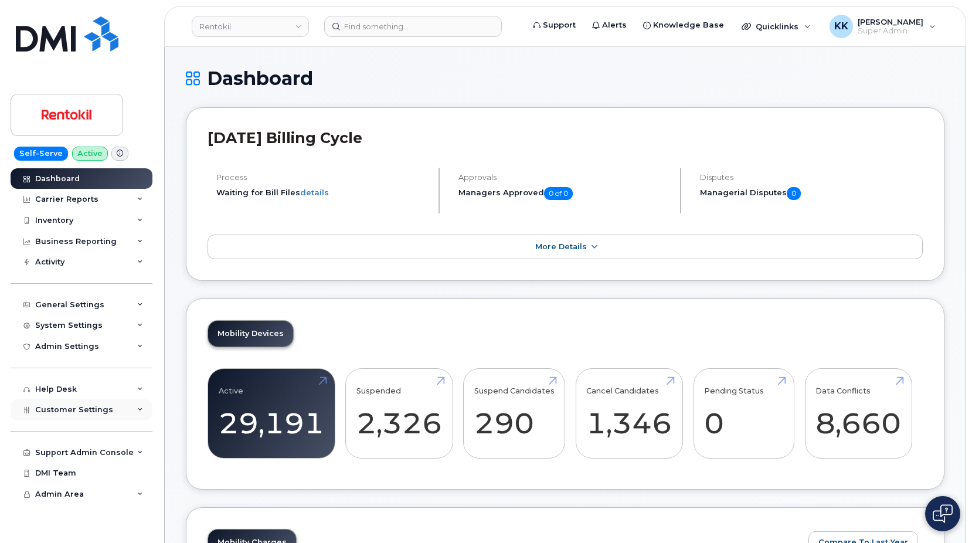
click at [63, 418] on div "Customer Settings" at bounding box center [82, 409] width 142 height 21
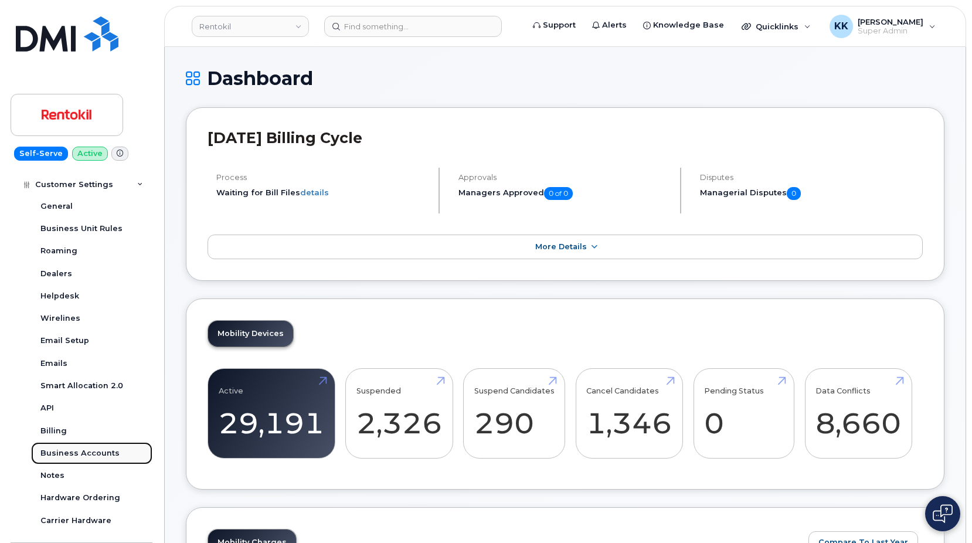
click at [72, 455] on div "Business Accounts" at bounding box center [79, 453] width 79 height 11
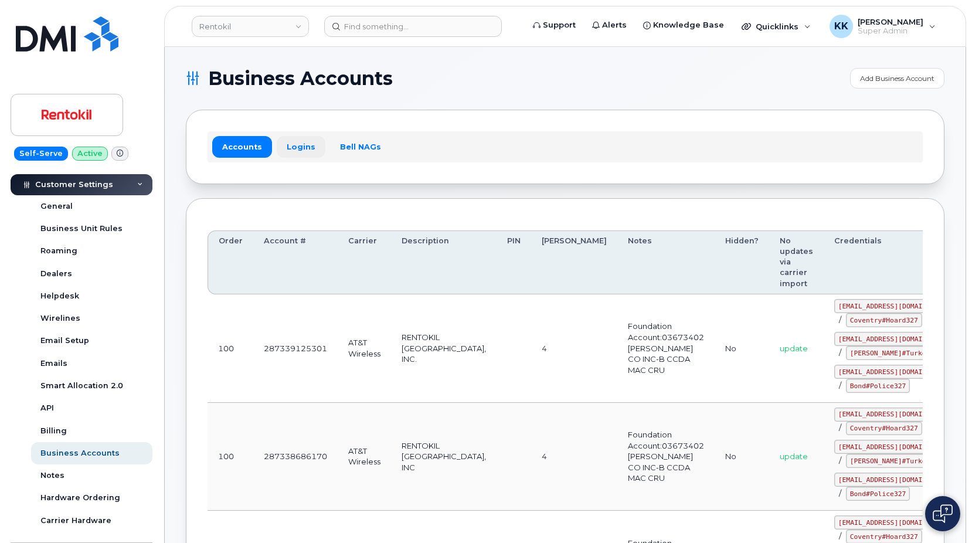
click at [291, 146] on link "Logins" at bounding box center [301, 146] width 49 height 21
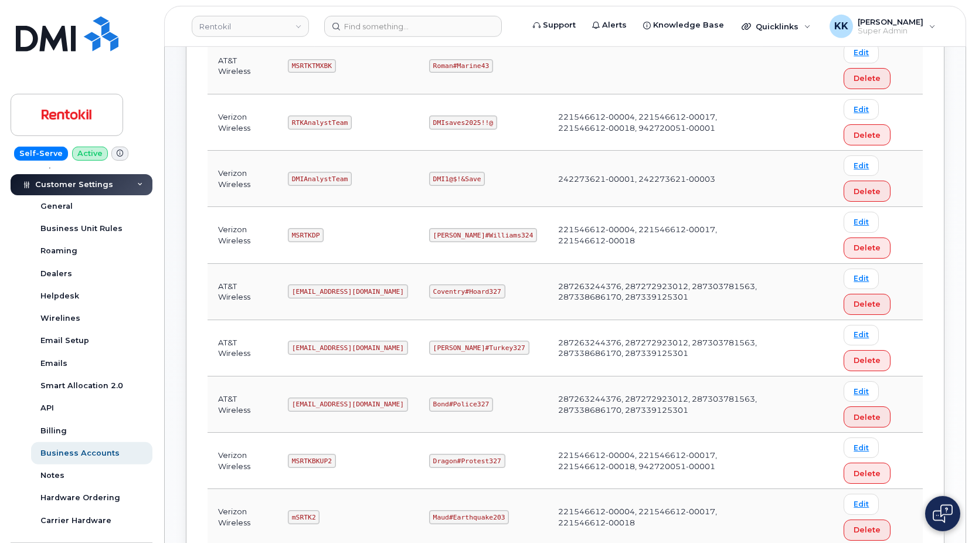
scroll to position [299, 0]
click at [321, 349] on code "[EMAIL_ADDRESS][DOMAIN_NAME]" at bounding box center [348, 346] width 120 height 14
click at [334, 398] on code "[EMAIL_ADDRESS][DOMAIN_NAME]" at bounding box center [348, 403] width 120 height 14
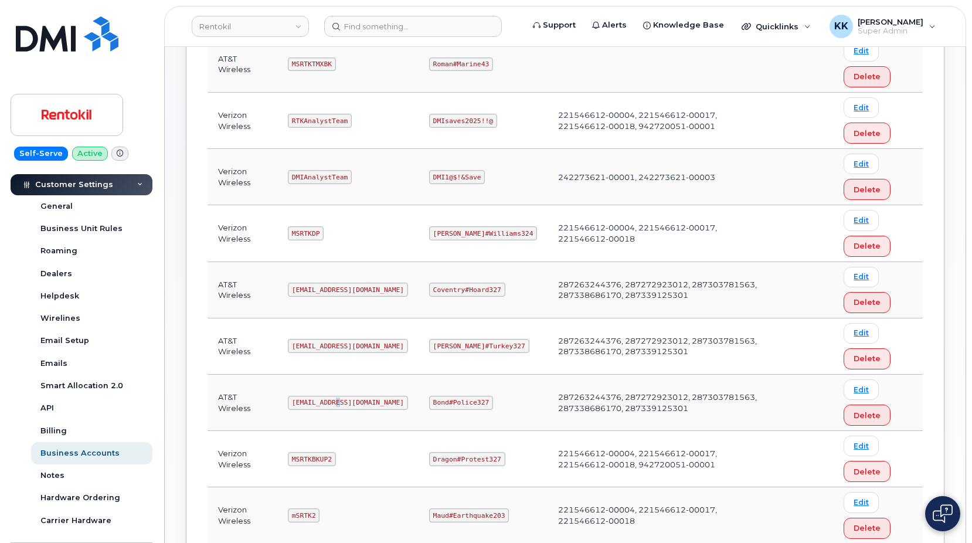
click at [334, 398] on code "[EMAIL_ADDRESS][DOMAIN_NAME]" at bounding box center [348, 403] width 120 height 14
click at [476, 401] on code "Bond#Police327" at bounding box center [461, 403] width 64 height 14
